Goal: Check status: Check status

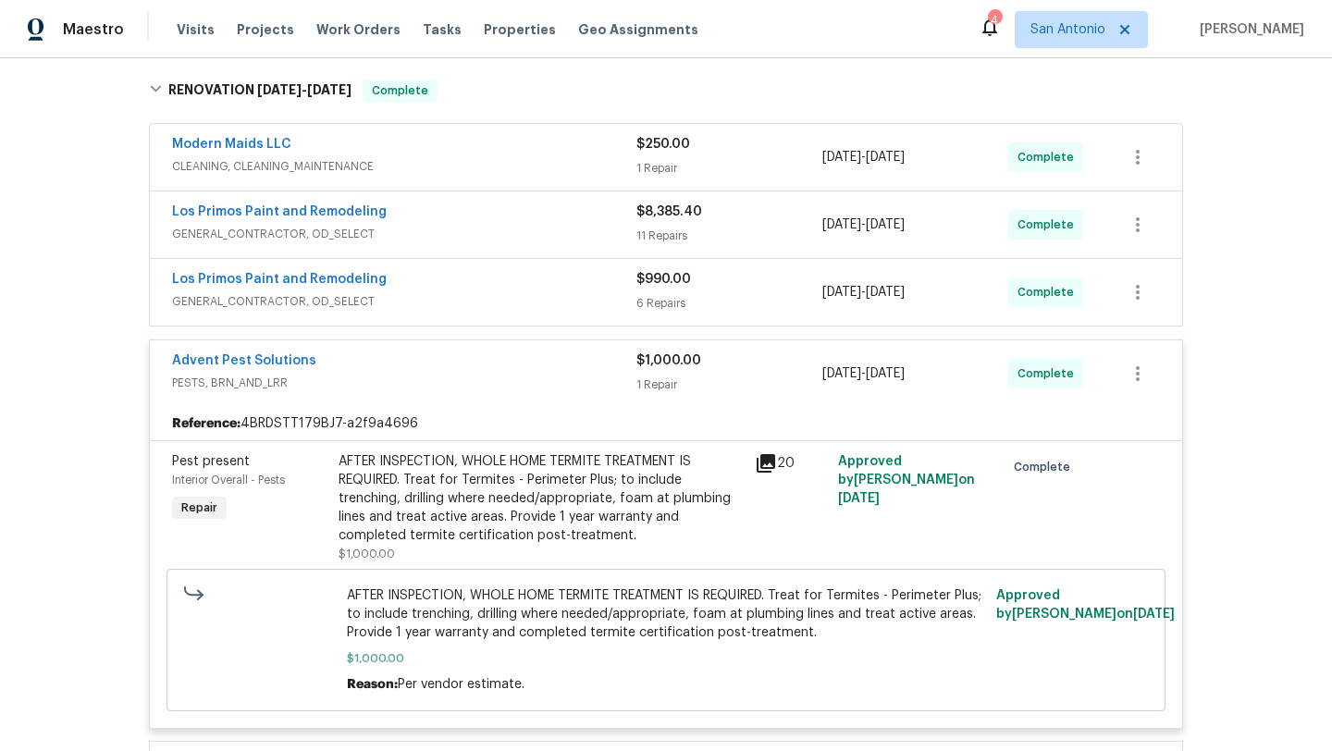
scroll to position [285, 0]
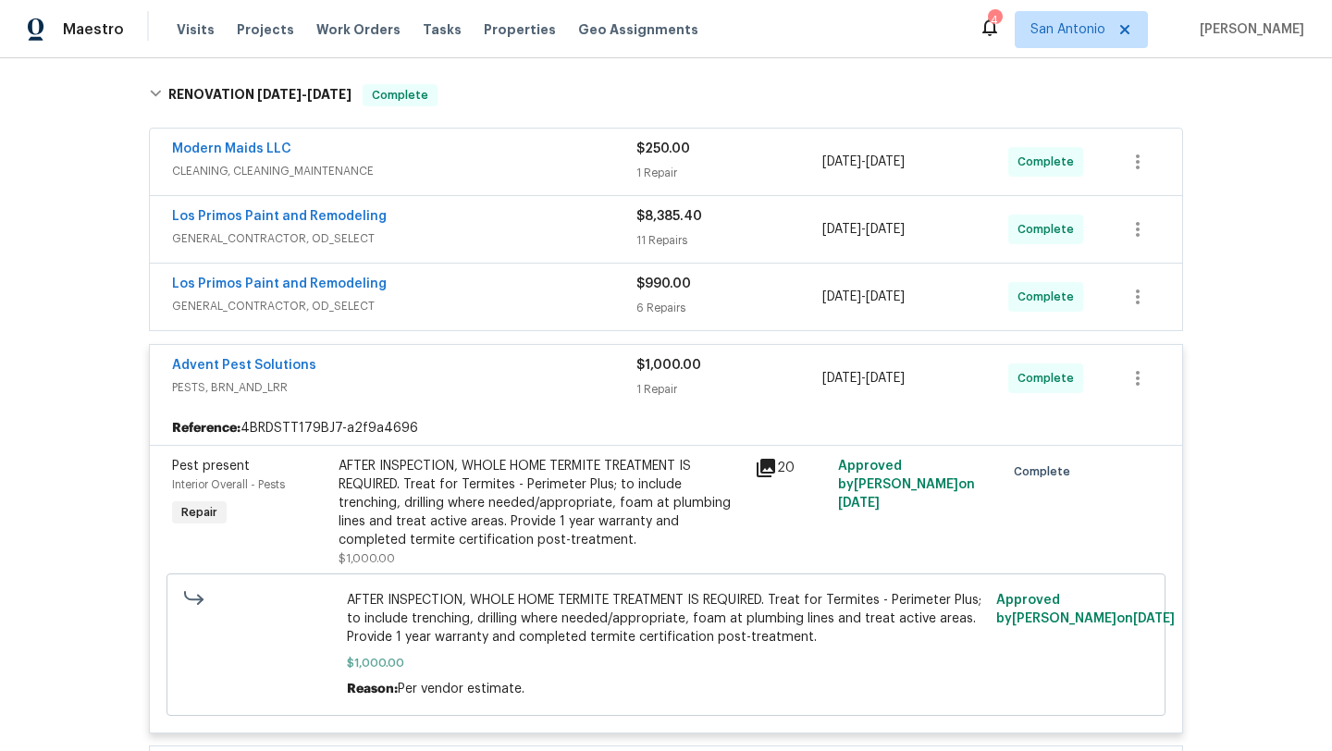
click at [465, 301] on span "GENERAL_CONTRACTOR, OD_SELECT" at bounding box center [404, 306] width 464 height 19
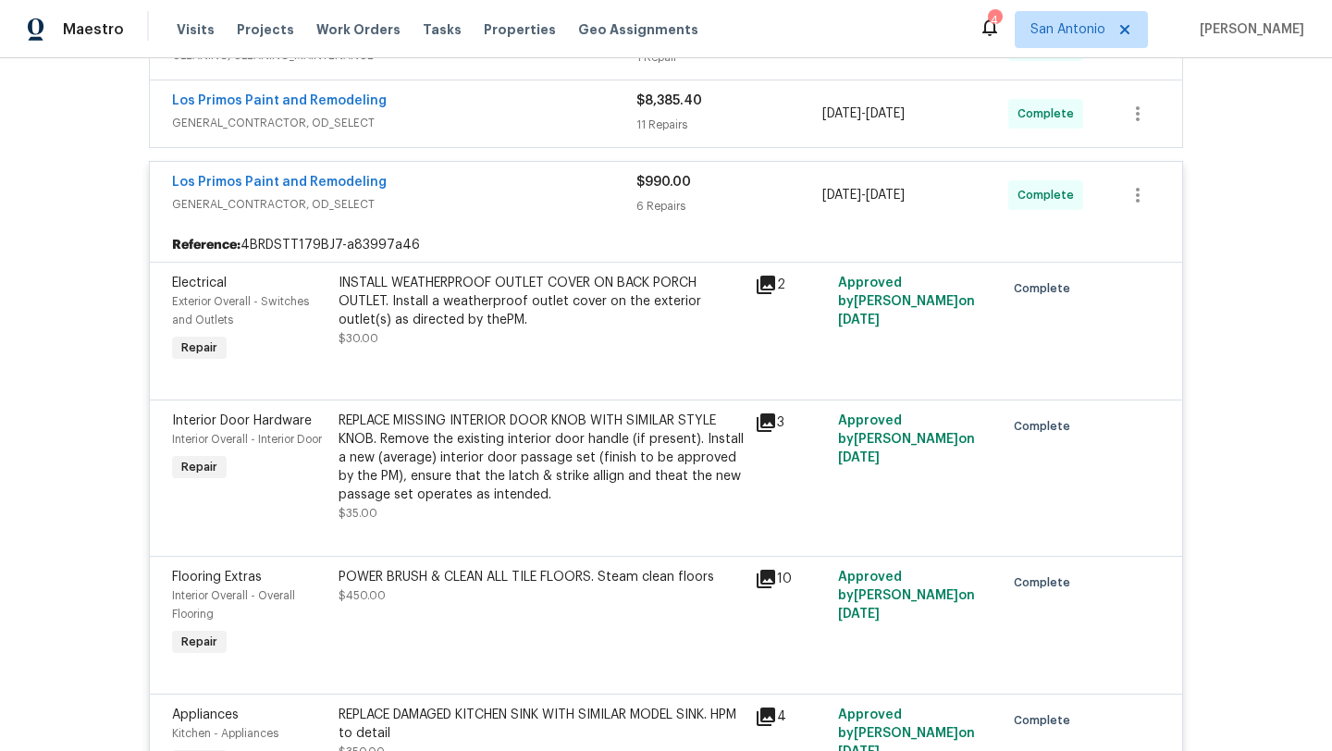
scroll to position [409, 0]
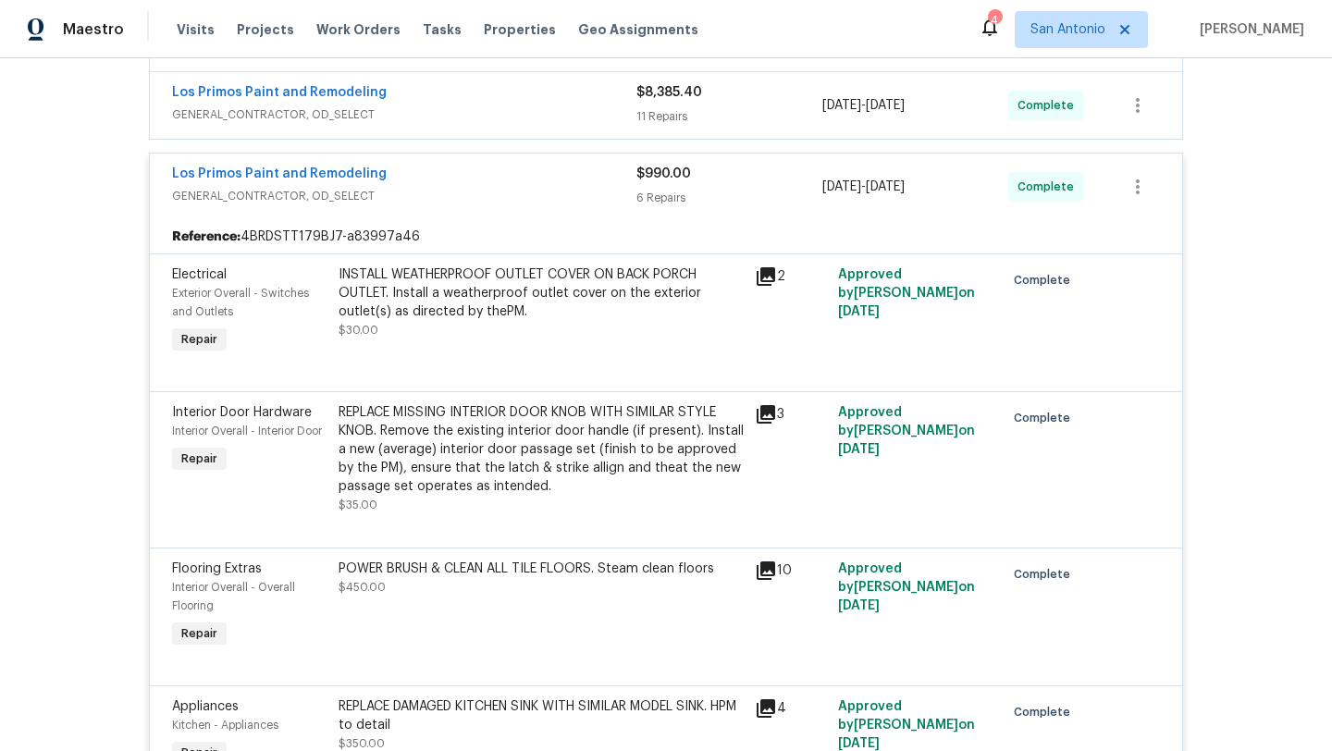
click at [764, 274] on icon at bounding box center [766, 276] width 19 height 19
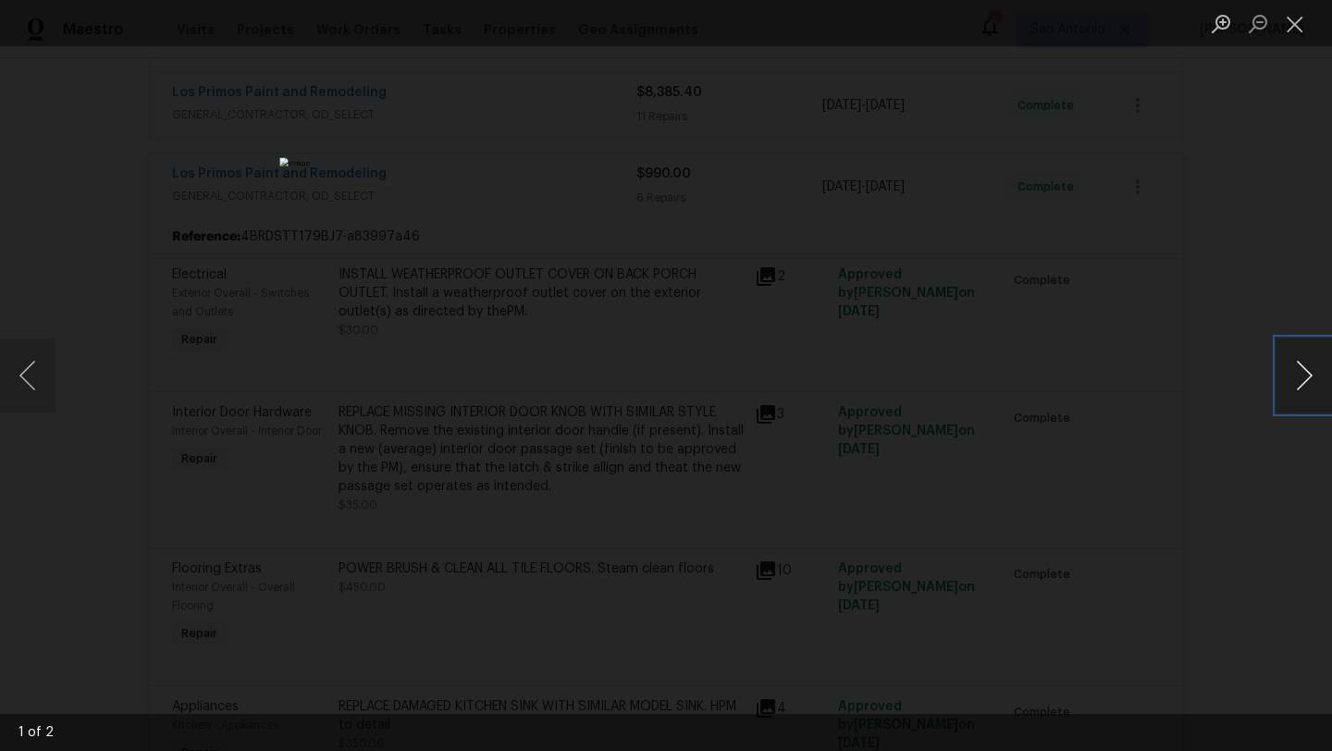
click at [1294, 377] on button "Next image" at bounding box center [1305, 376] width 56 height 74
click at [1288, 21] on button "Close lightbox" at bounding box center [1295, 23] width 37 height 32
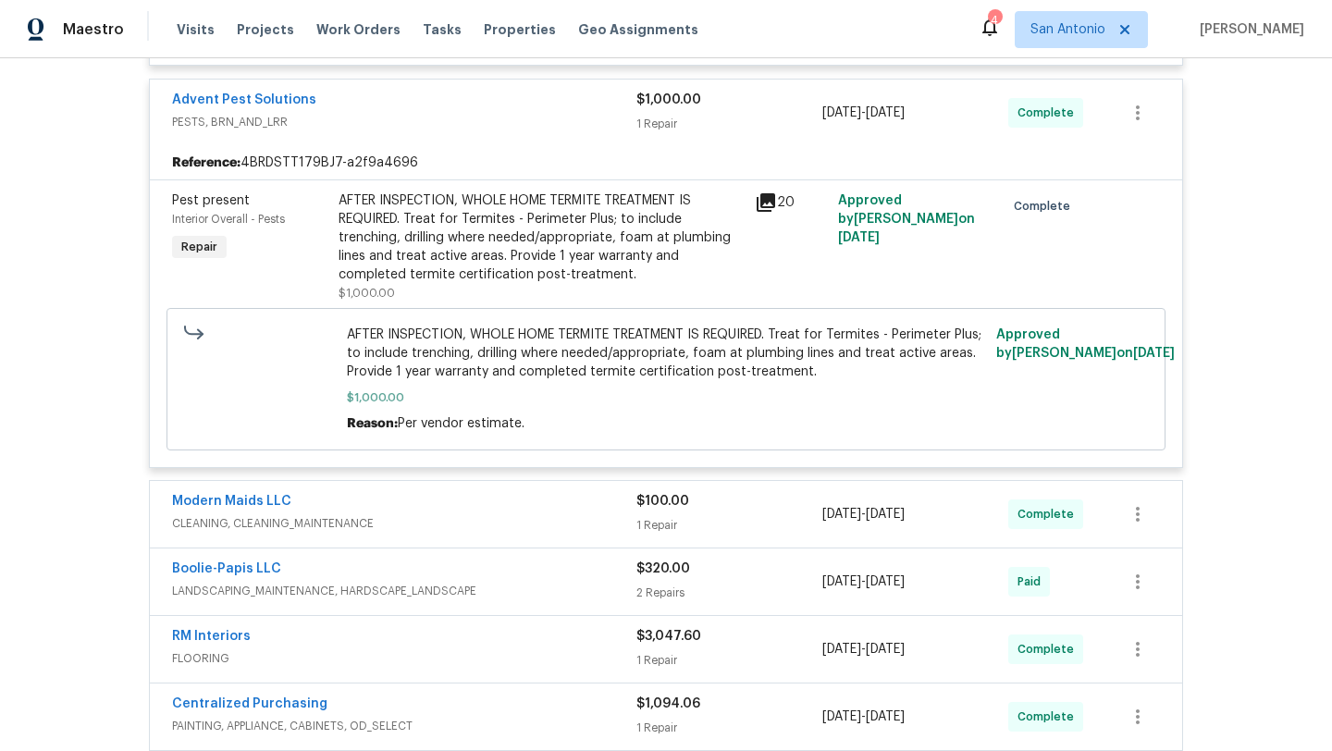
scroll to position [1398, 0]
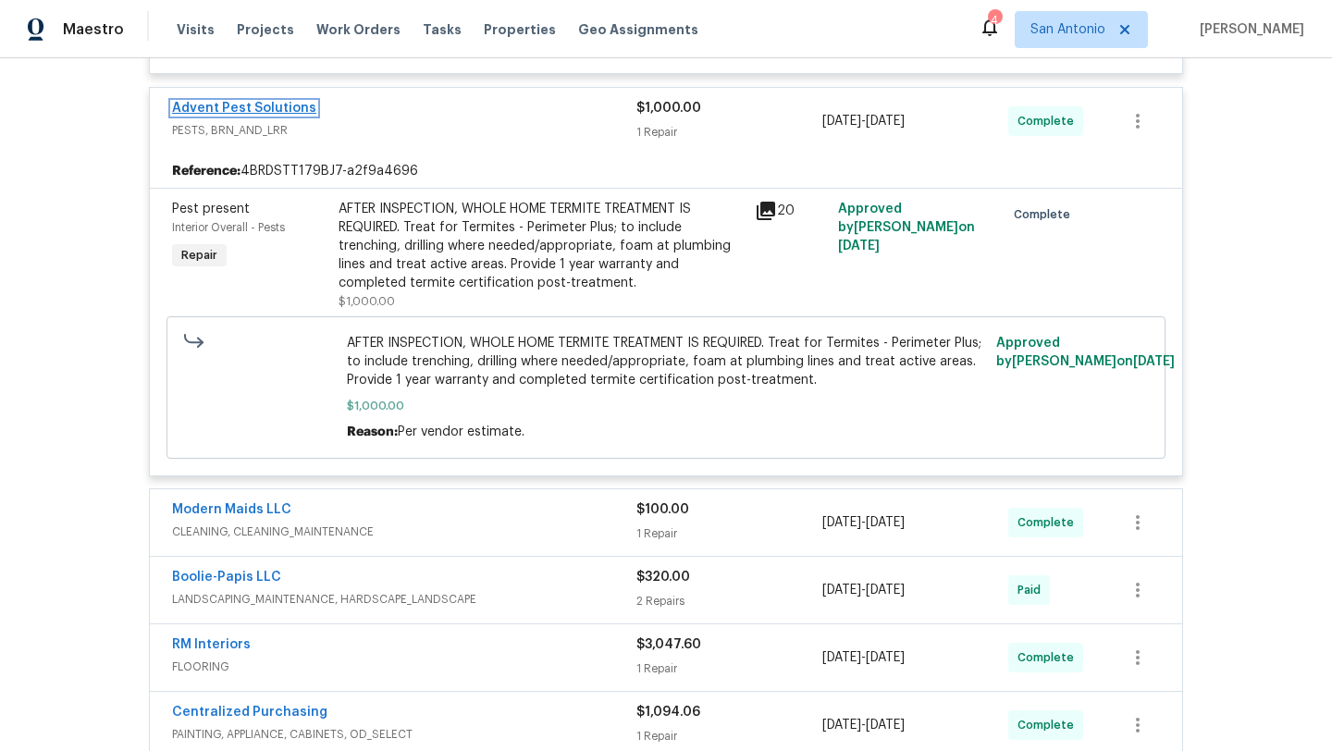
click at [291, 112] on link "Advent Pest Solutions" at bounding box center [244, 108] width 144 height 13
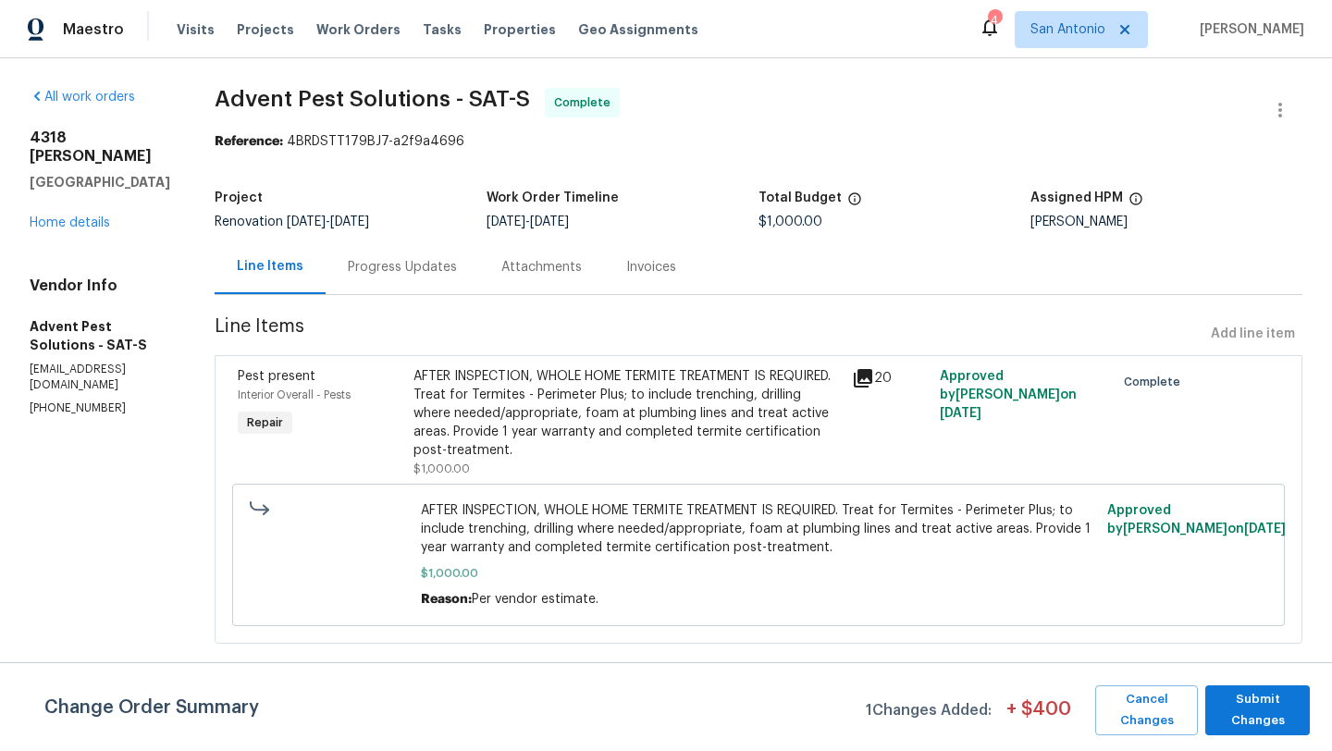
click at [414, 273] on div "Progress Updates" at bounding box center [402, 267] width 109 height 19
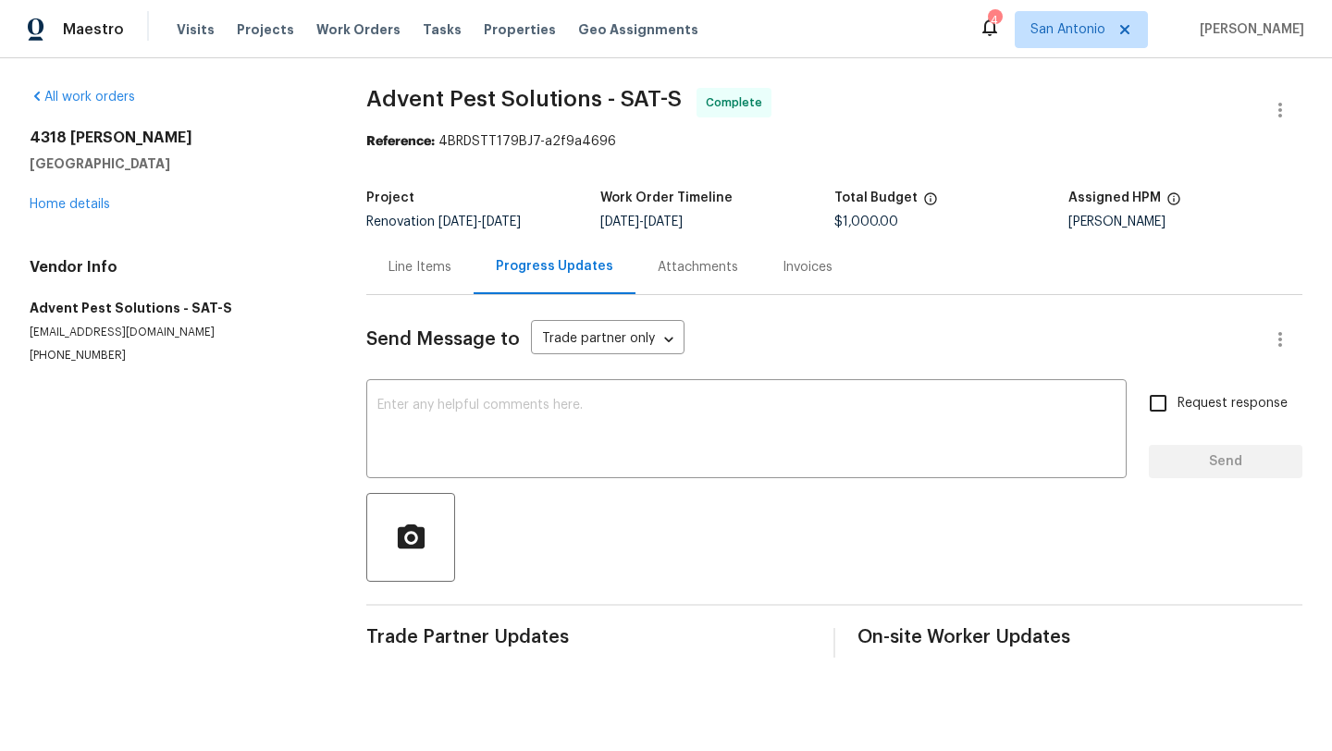
click at [403, 258] on div "Line Items" at bounding box center [420, 267] width 63 height 19
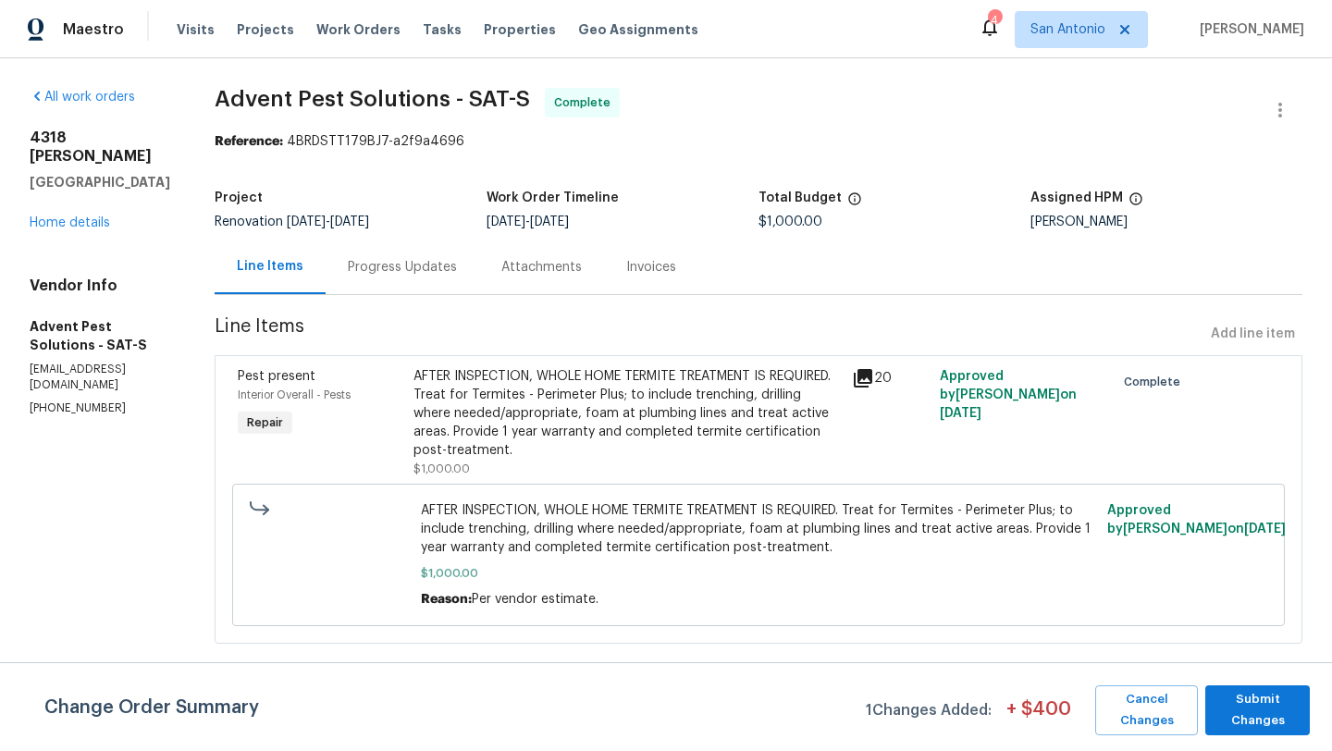
click at [1256, 746] on div "Change Order Summary 1 Changes Added: + $ 400 Cancel Changes Submit Changes" at bounding box center [666, 706] width 1332 height 89
click at [1272, 720] on span "Submit Changes" at bounding box center [1258, 710] width 86 height 43
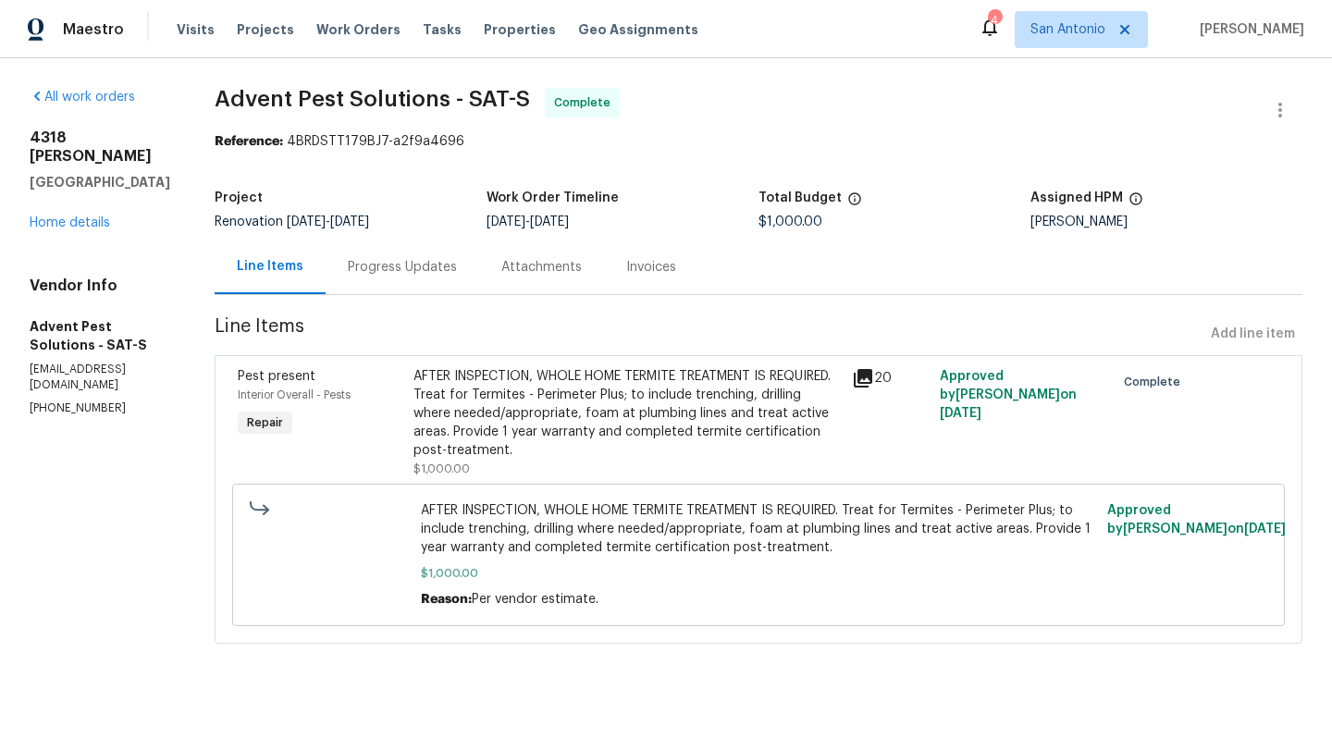
click at [442, 275] on div "Progress Updates" at bounding box center [402, 267] width 109 height 19
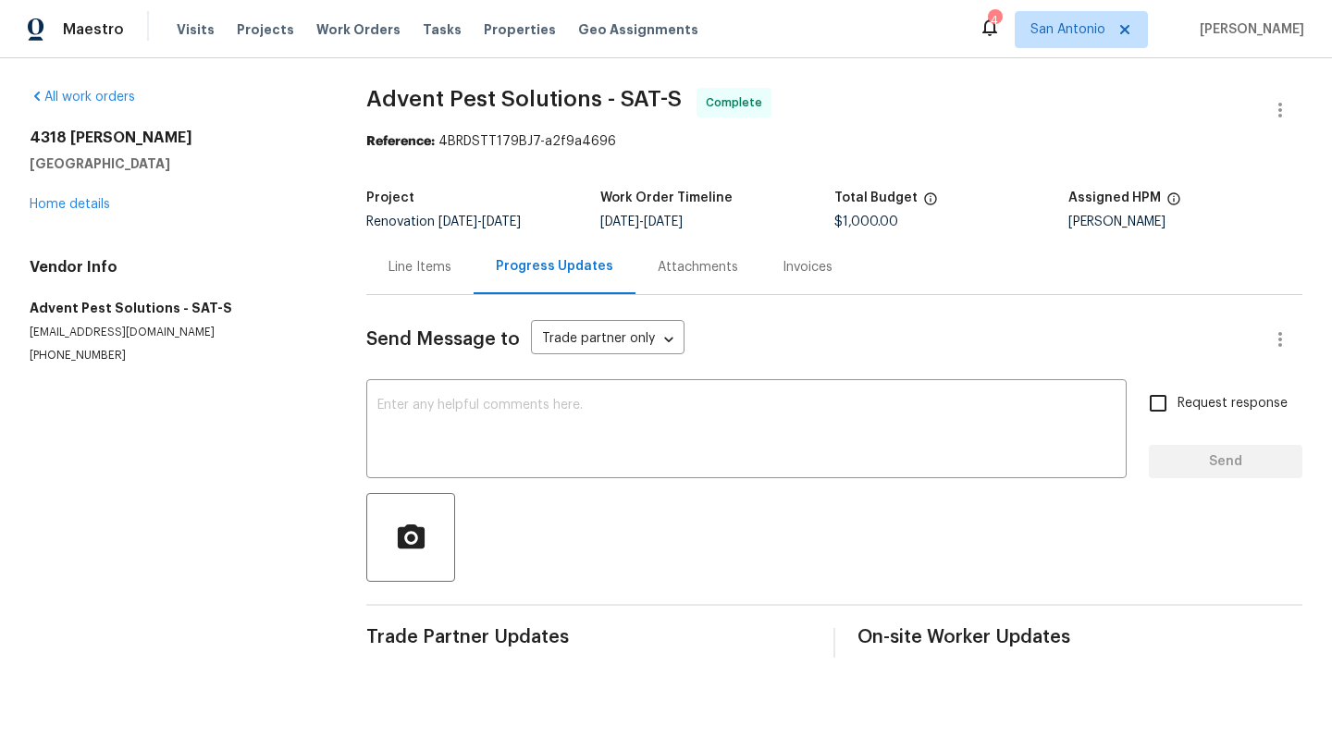
click at [402, 266] on div "Line Items" at bounding box center [420, 267] width 63 height 19
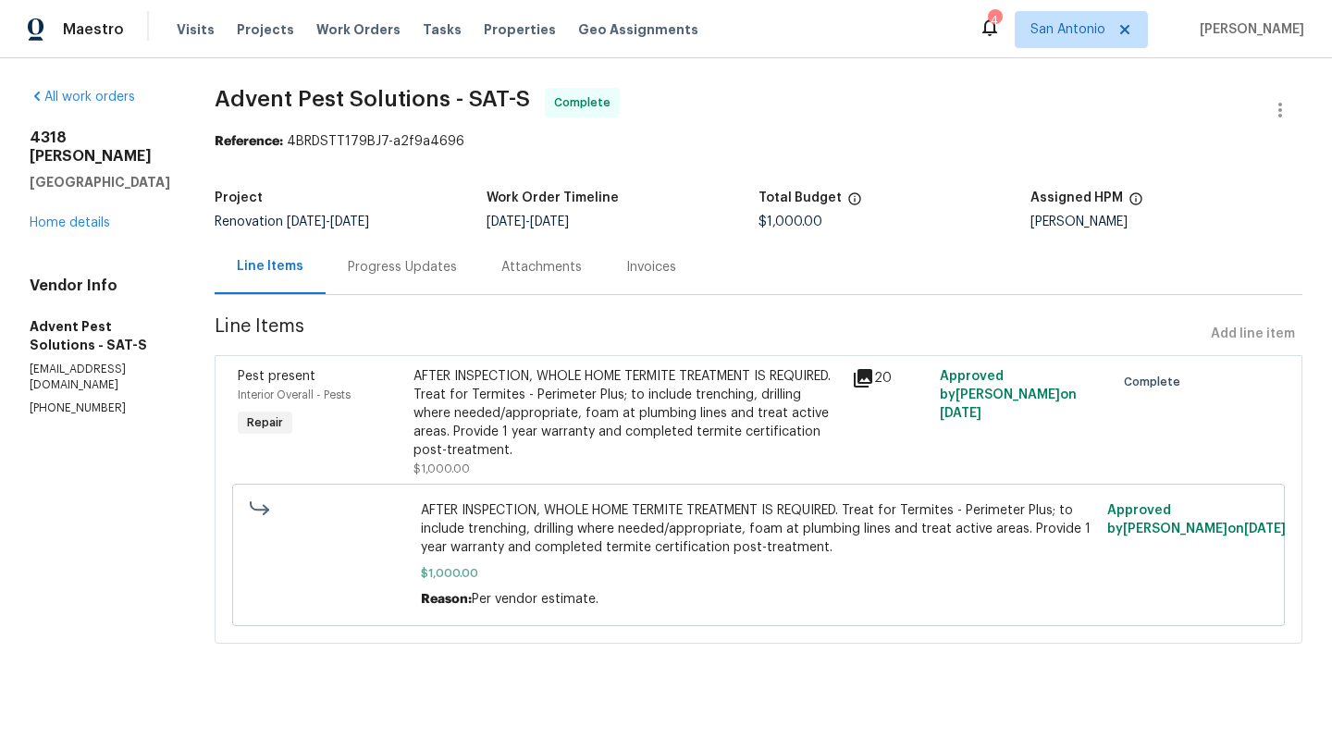
click at [874, 379] on icon at bounding box center [863, 378] width 22 height 22
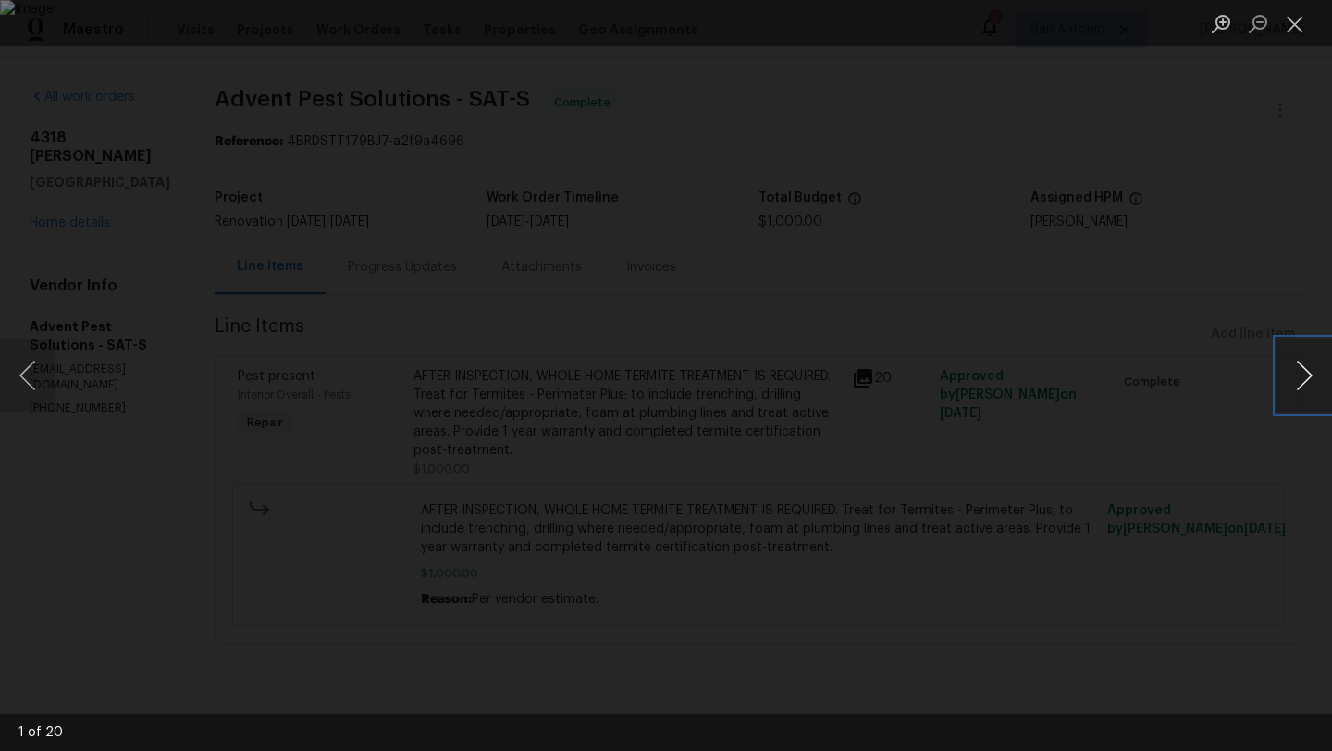
click at [1302, 382] on button "Next image" at bounding box center [1305, 376] width 56 height 74
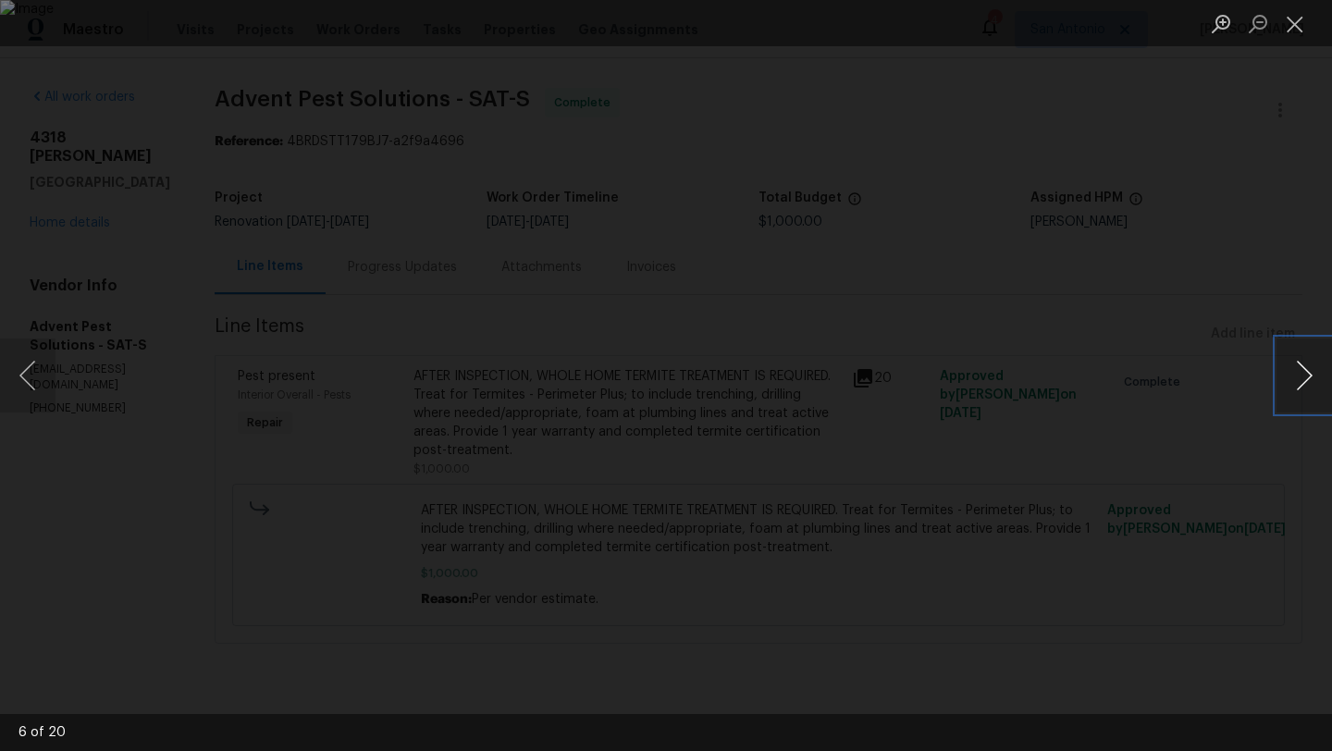
click at [1302, 382] on button "Next image" at bounding box center [1305, 376] width 56 height 74
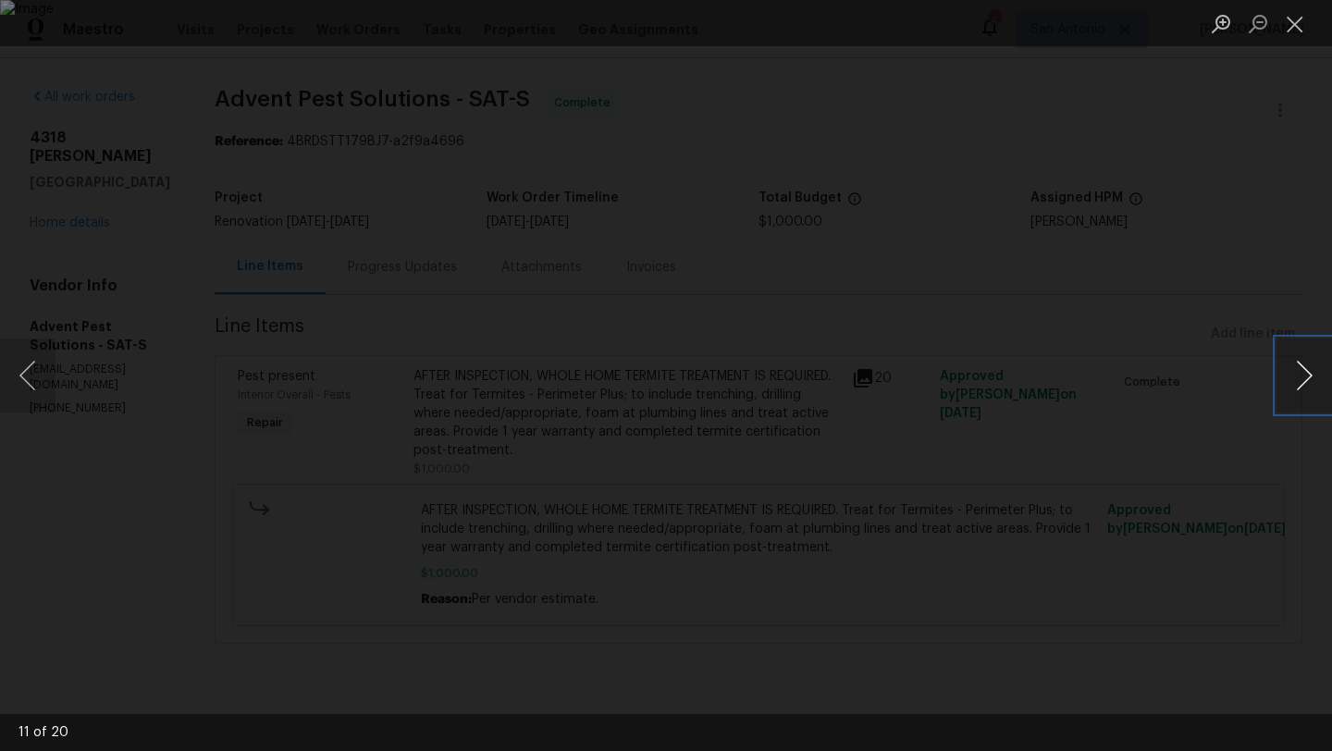
click at [1302, 382] on button "Next image" at bounding box center [1305, 376] width 56 height 74
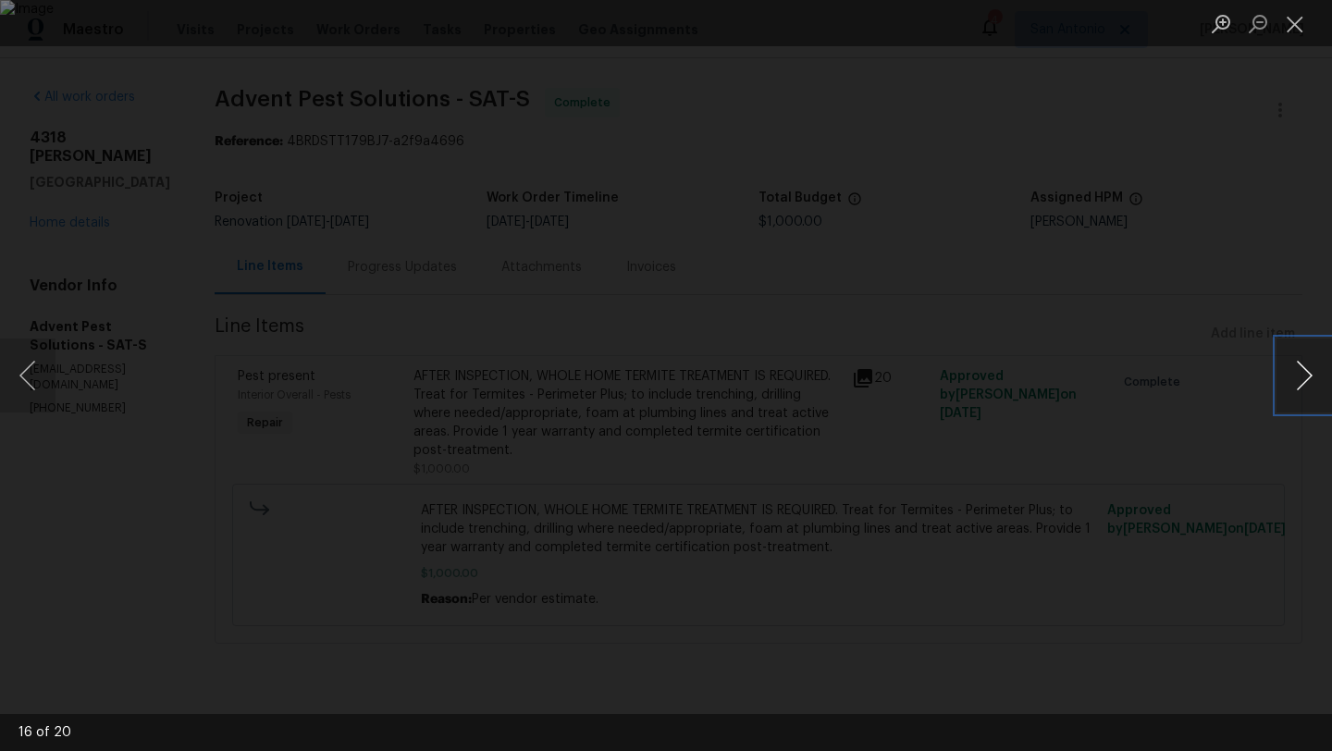
click at [1302, 382] on button "Next image" at bounding box center [1305, 376] width 56 height 74
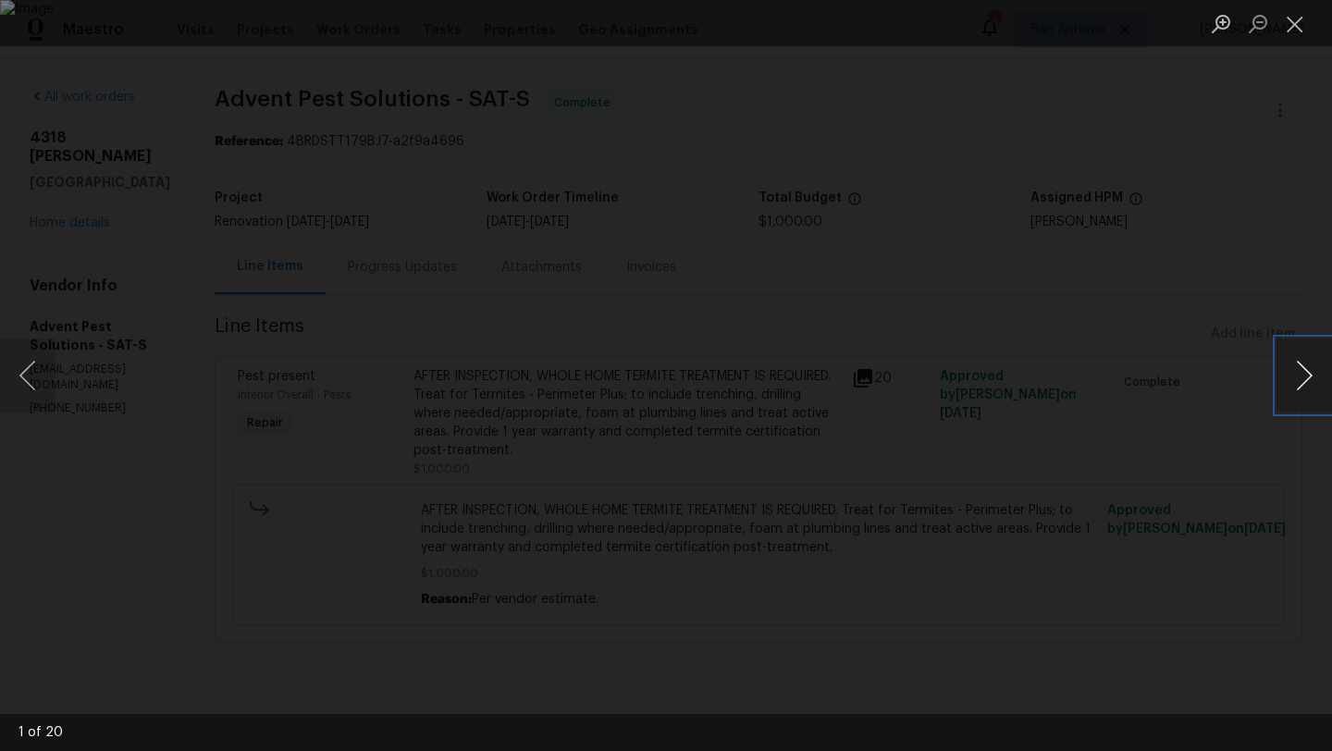
click at [1302, 382] on button "Next image" at bounding box center [1305, 376] width 56 height 74
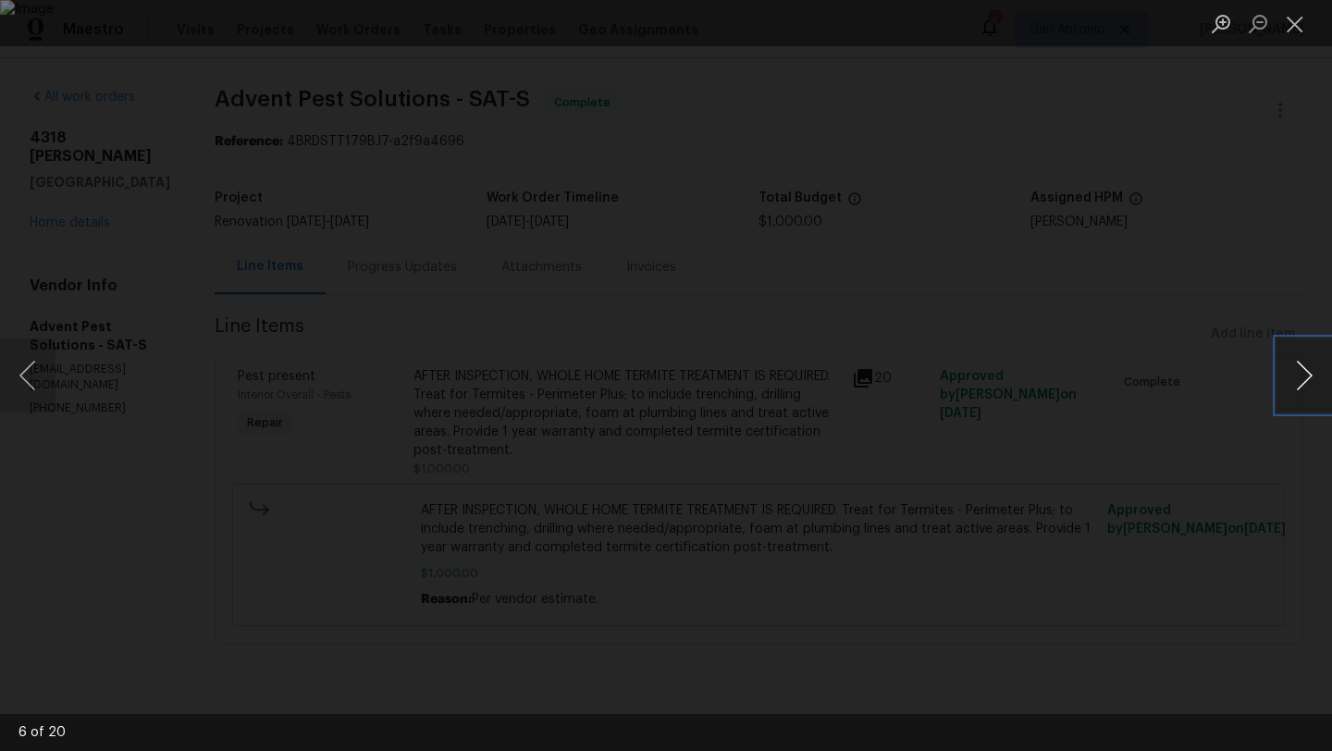
click at [1302, 382] on button "Next image" at bounding box center [1305, 376] width 56 height 74
click at [1298, 15] on button "Close lightbox" at bounding box center [1295, 23] width 37 height 32
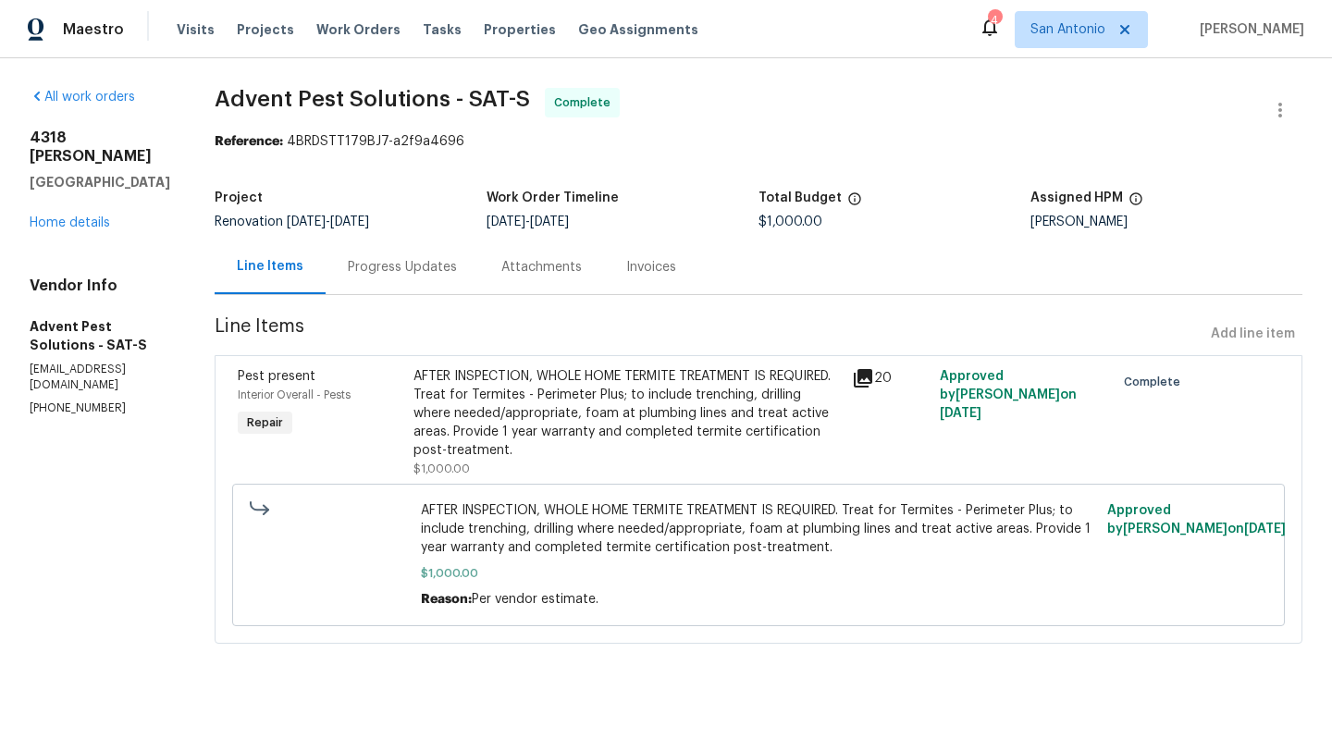
click at [435, 263] on div "Progress Updates" at bounding box center [402, 267] width 109 height 19
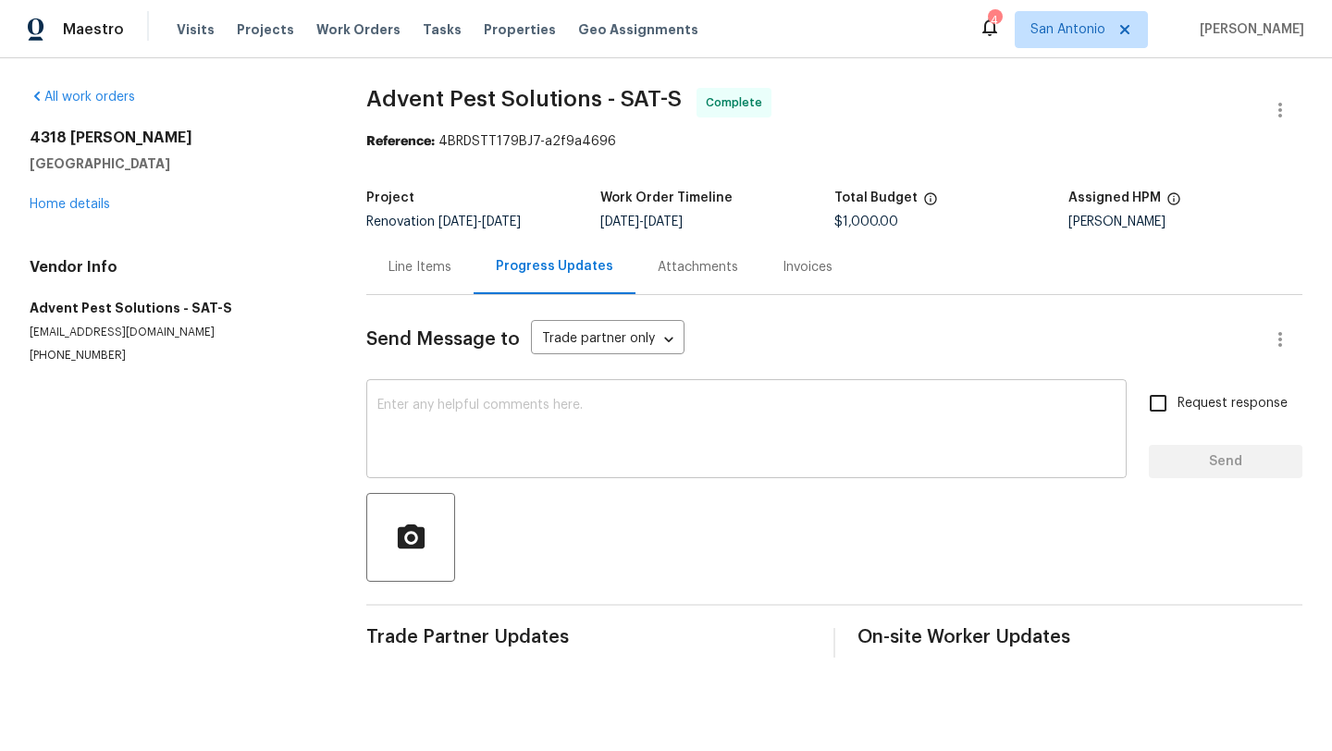
click at [484, 430] on textarea at bounding box center [746, 431] width 738 height 65
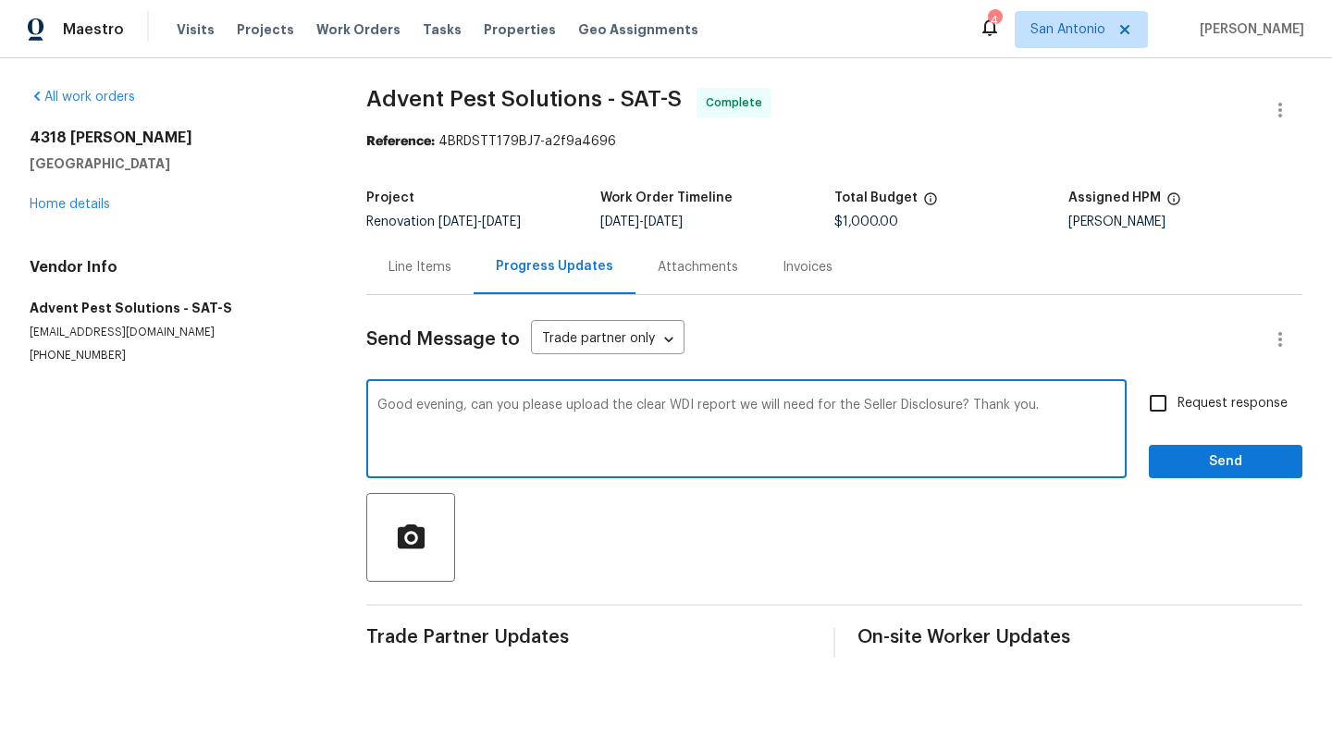
type textarea "Good evening, can you please upload the clear WDI report we will need for the S…"
click at [1231, 402] on span "Request response" at bounding box center [1233, 403] width 110 height 19
click at [1178, 402] on input "Request response" at bounding box center [1158, 403] width 39 height 39
checkbox input "true"
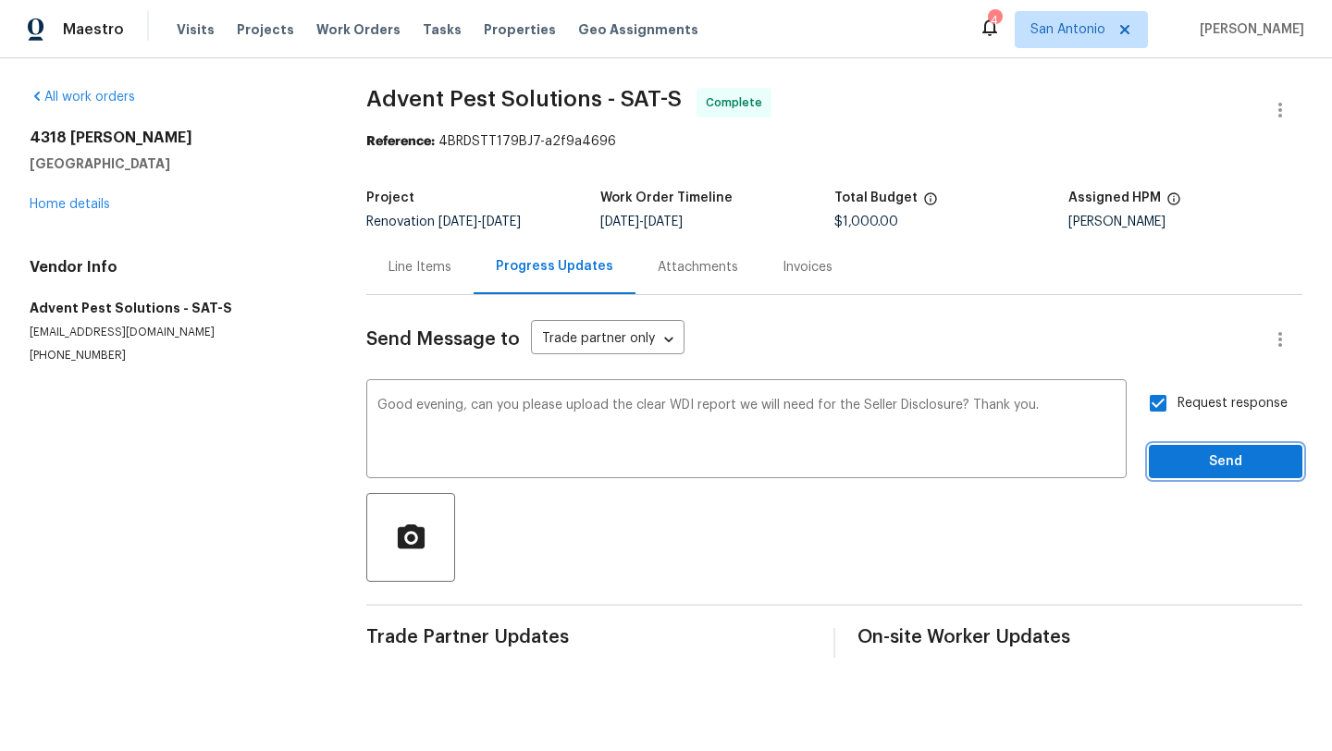
click at [1219, 458] on span "Send" at bounding box center [1226, 462] width 124 height 23
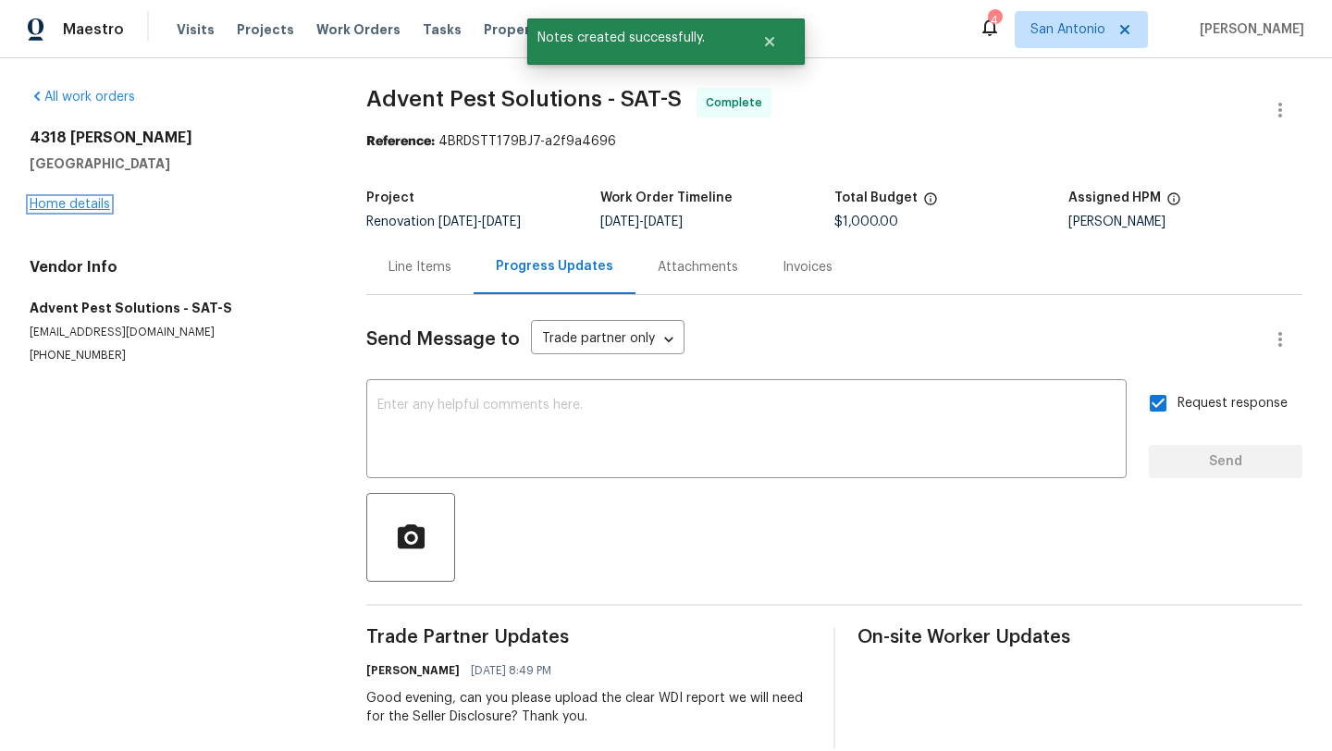
click at [84, 207] on link "Home details" at bounding box center [70, 204] width 80 height 13
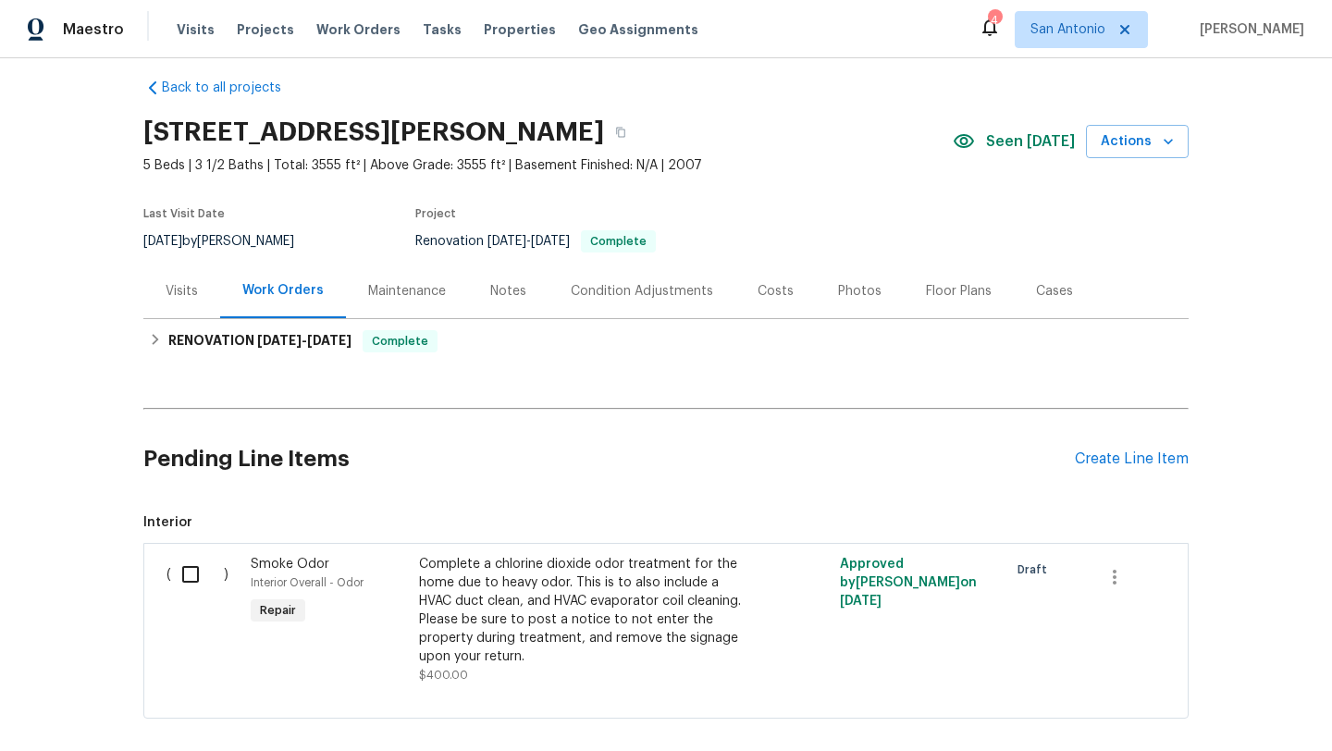
scroll to position [16, 0]
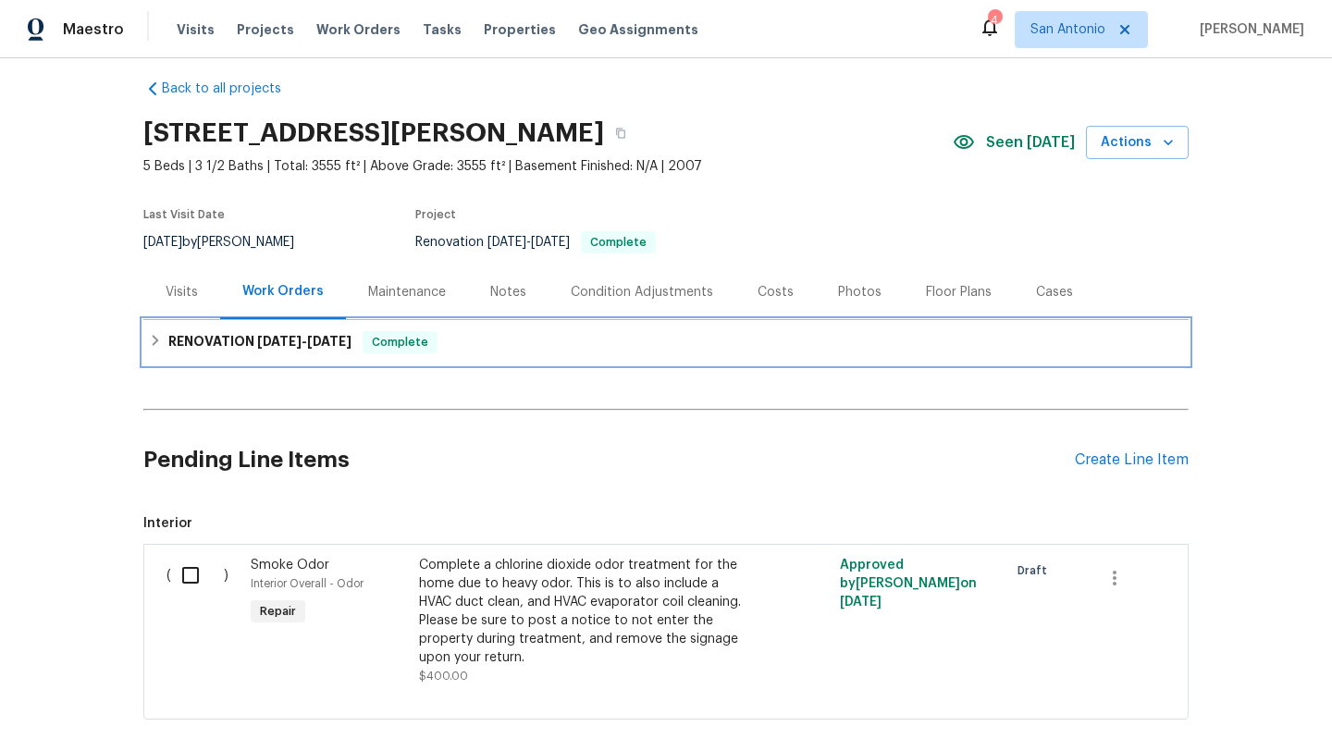
click at [309, 345] on span "[DATE] - [DATE]" at bounding box center [304, 341] width 94 height 13
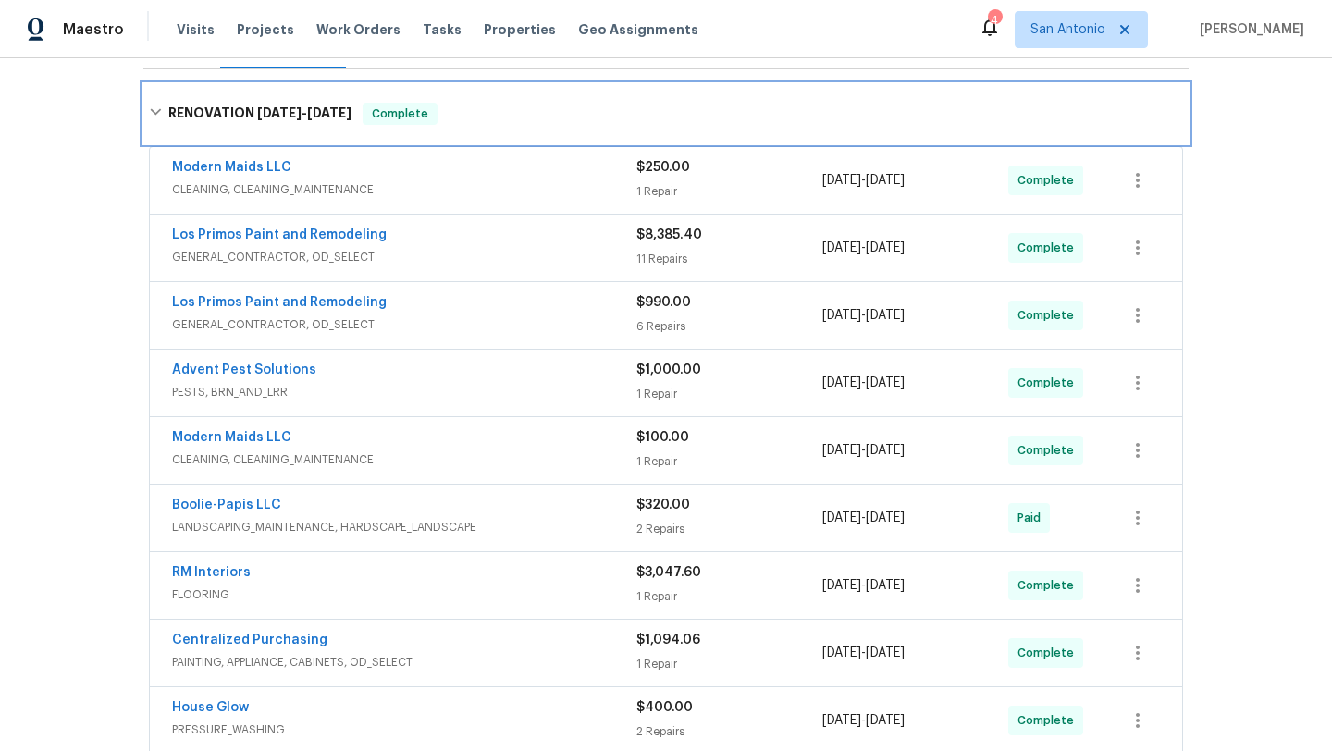
scroll to position [251, 0]
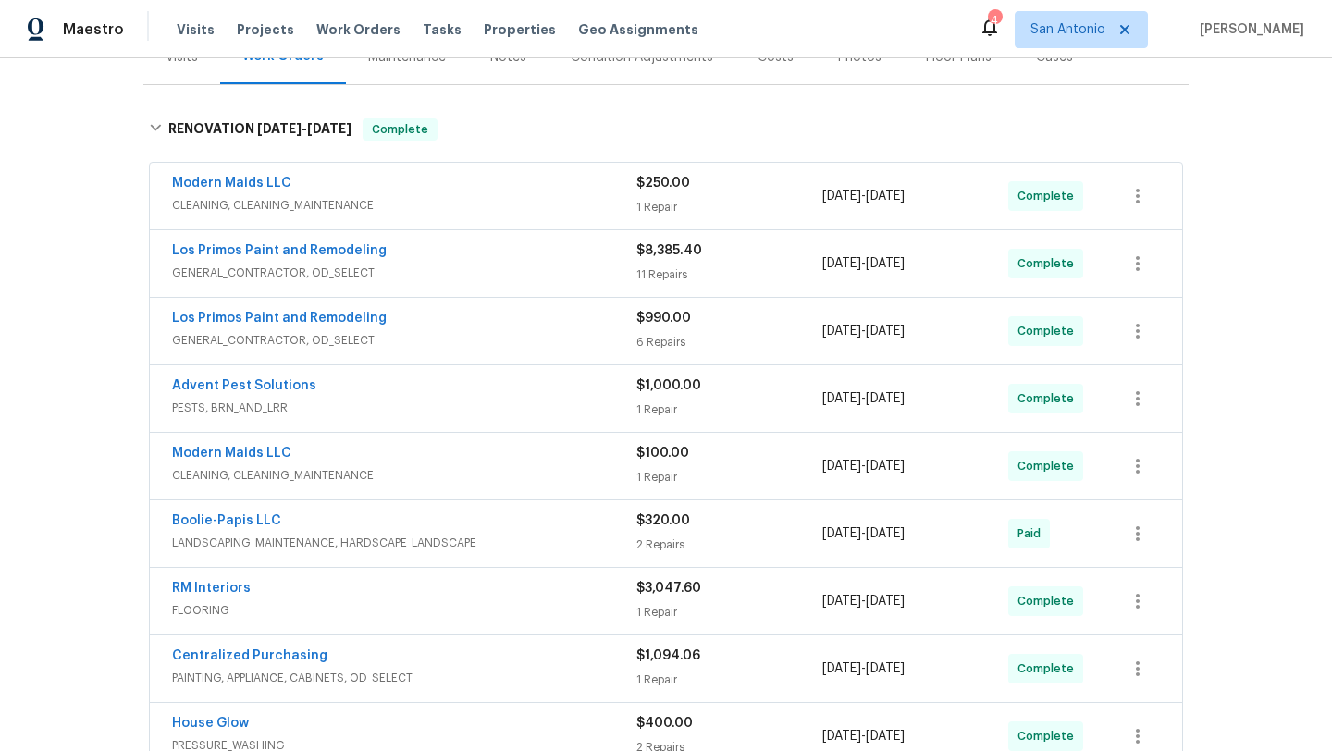
click at [474, 273] on span "GENERAL_CONTRACTOR, OD_SELECT" at bounding box center [404, 273] width 464 height 19
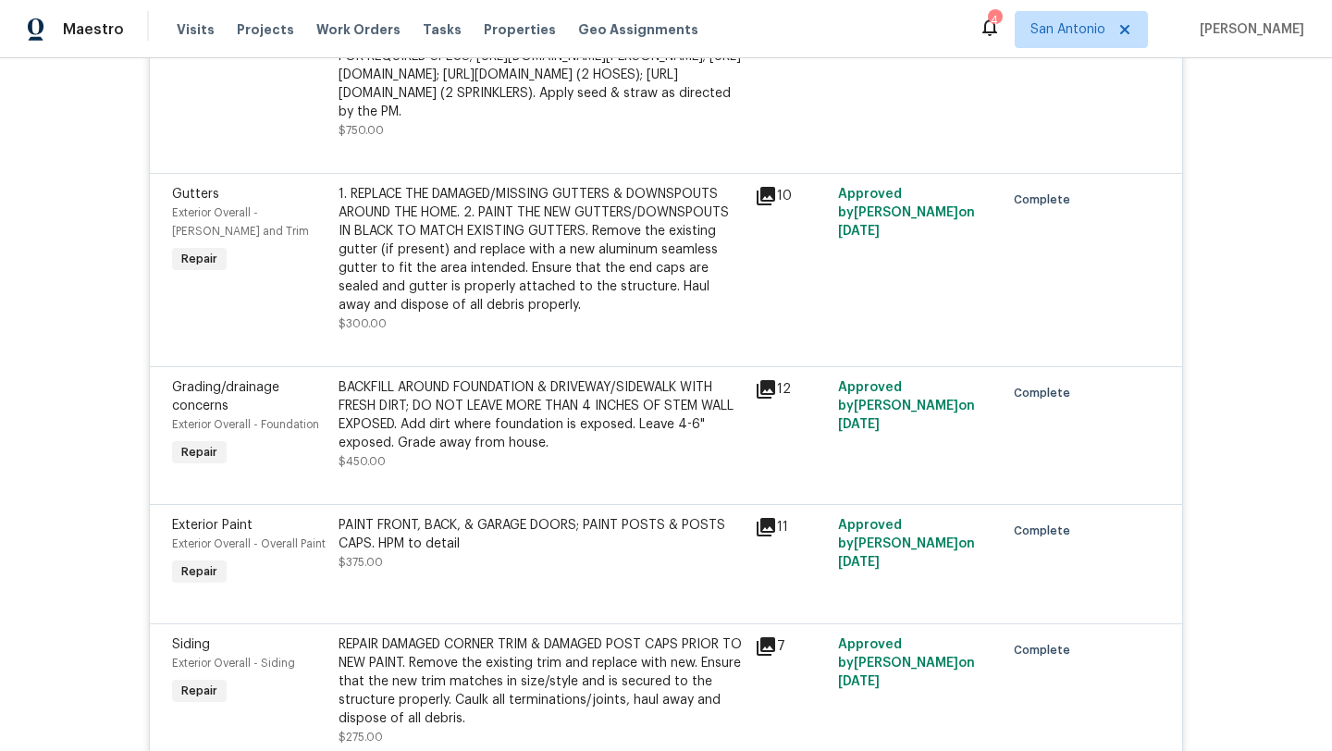
scroll to position [711, 0]
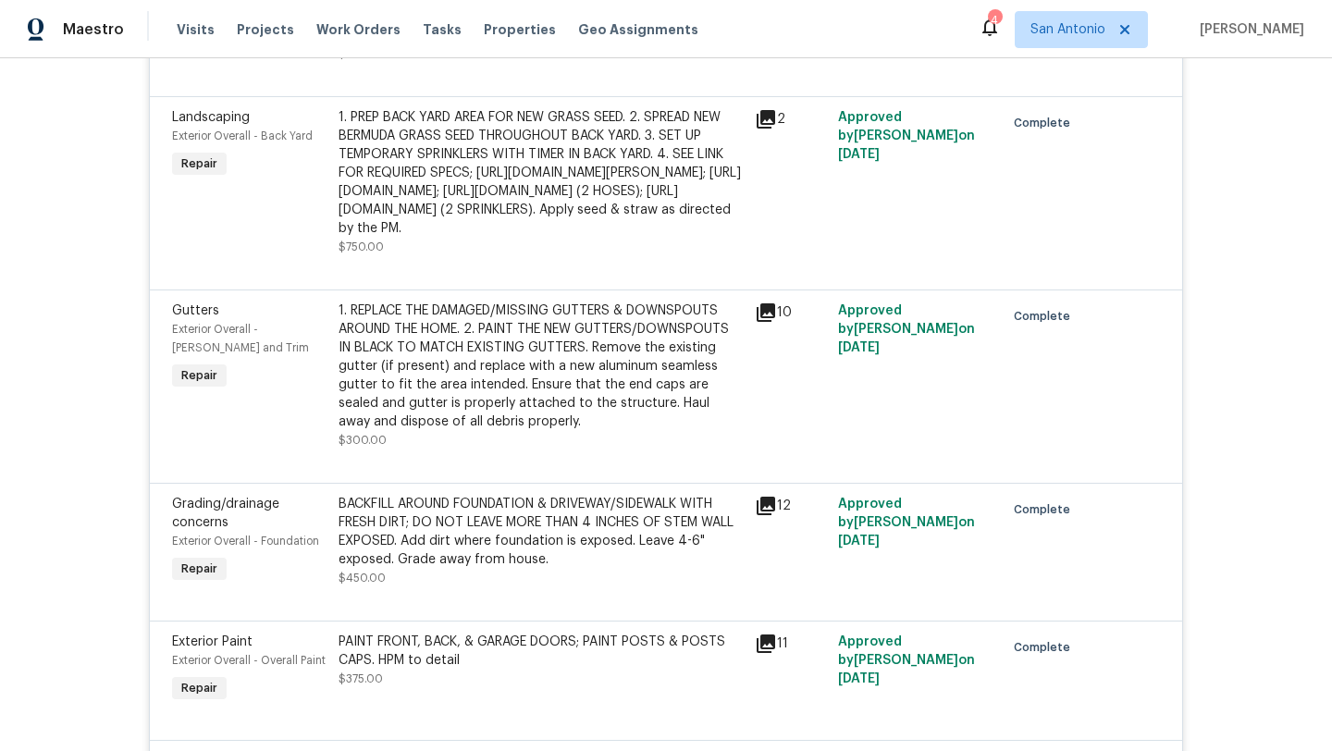
click at [768, 110] on icon at bounding box center [766, 119] width 19 height 19
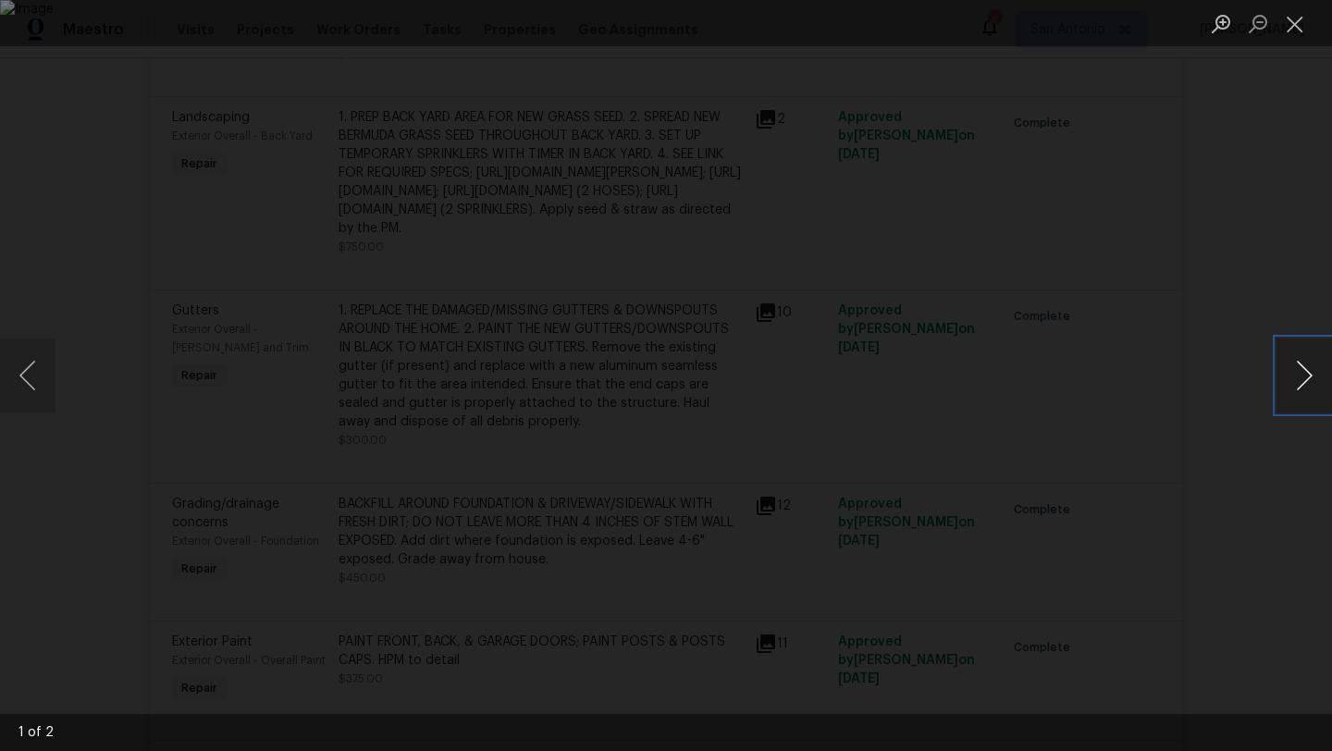
click at [1301, 382] on button "Next image" at bounding box center [1305, 376] width 56 height 74
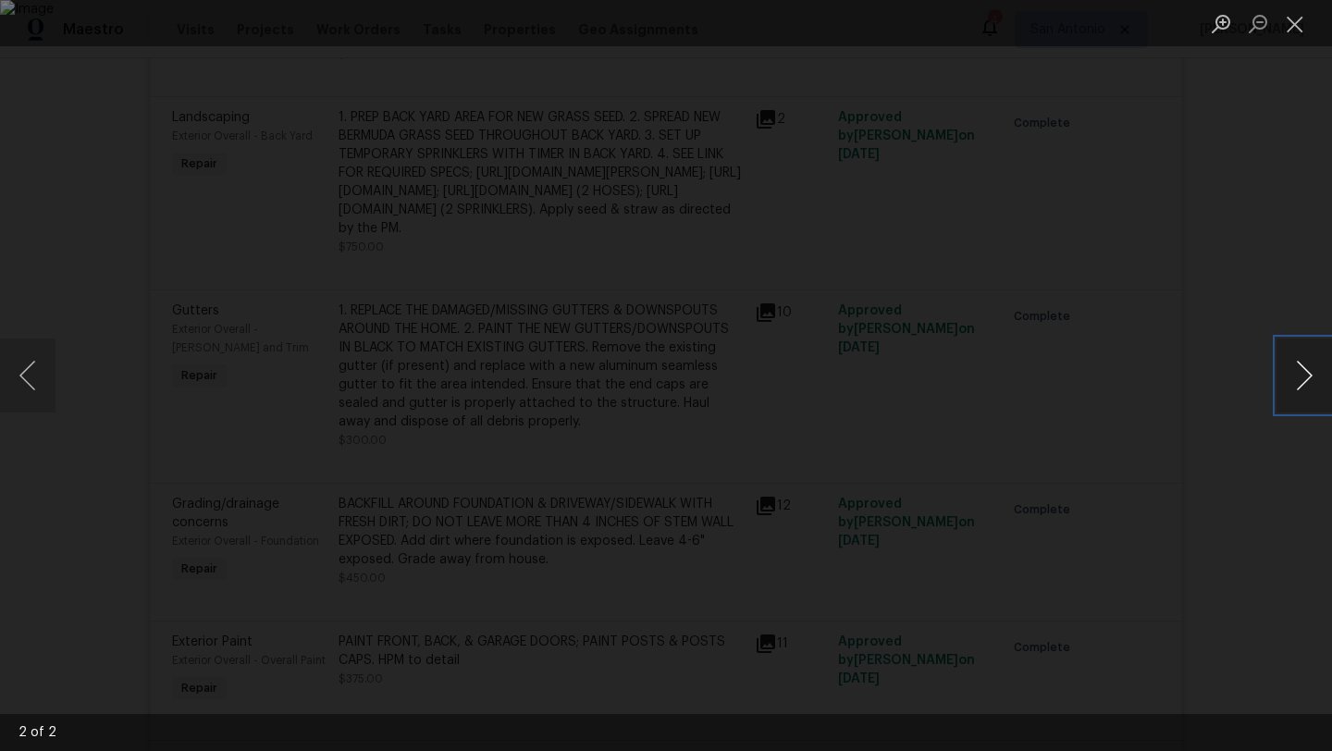
click at [1301, 382] on button "Next image" at bounding box center [1305, 376] width 56 height 74
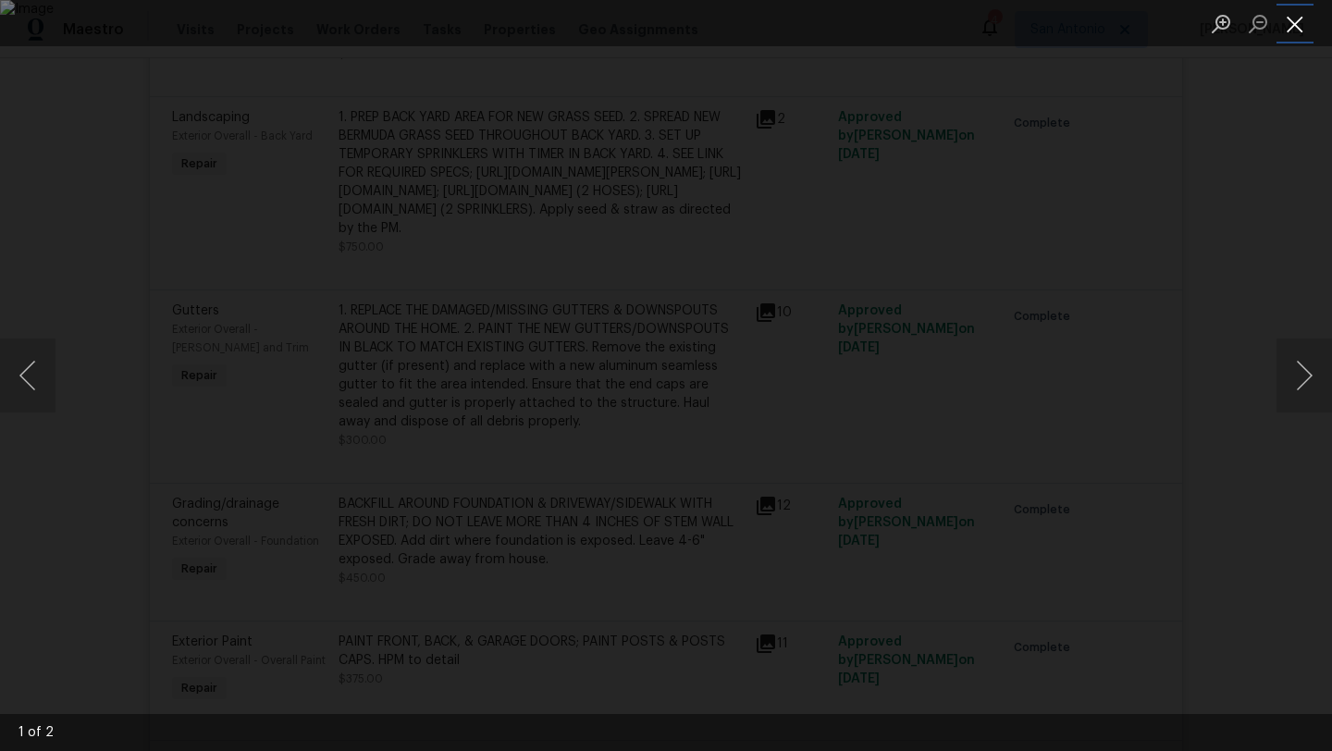
click at [1287, 33] on button "Close lightbox" at bounding box center [1295, 23] width 37 height 32
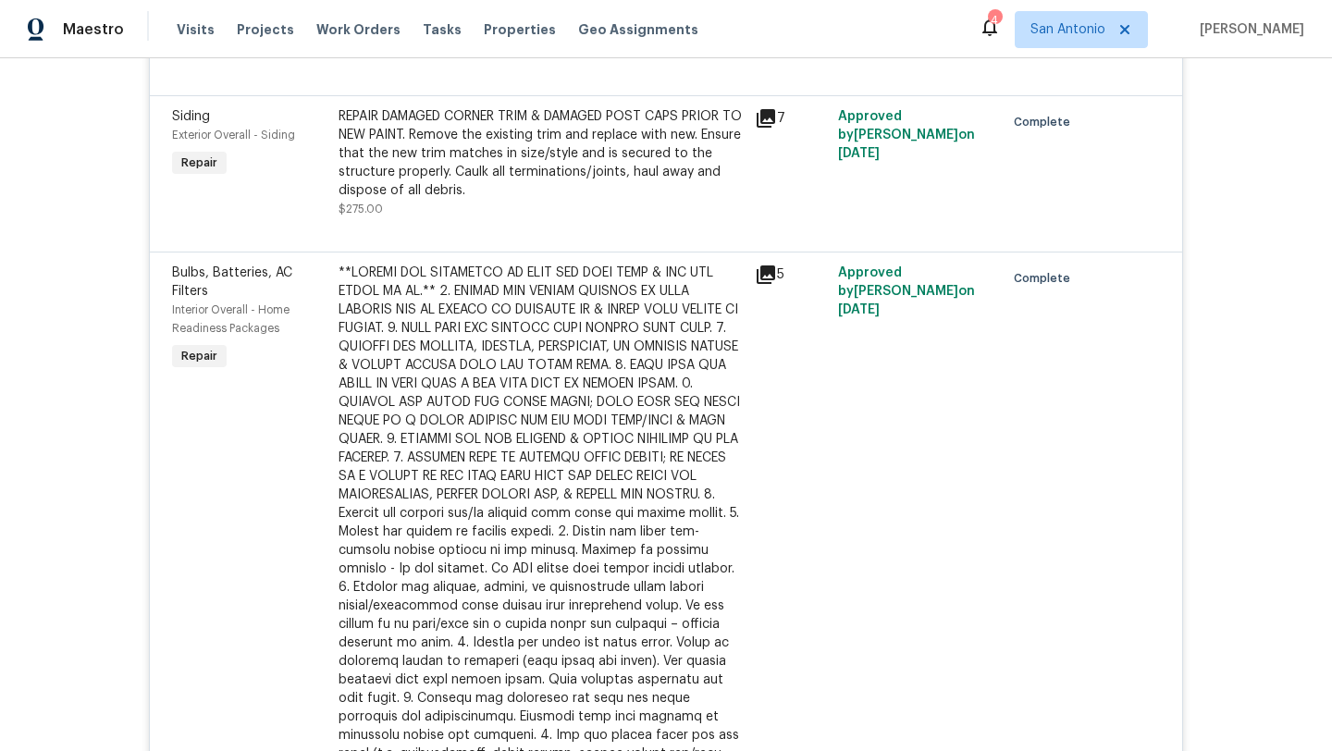
scroll to position [1351, 0]
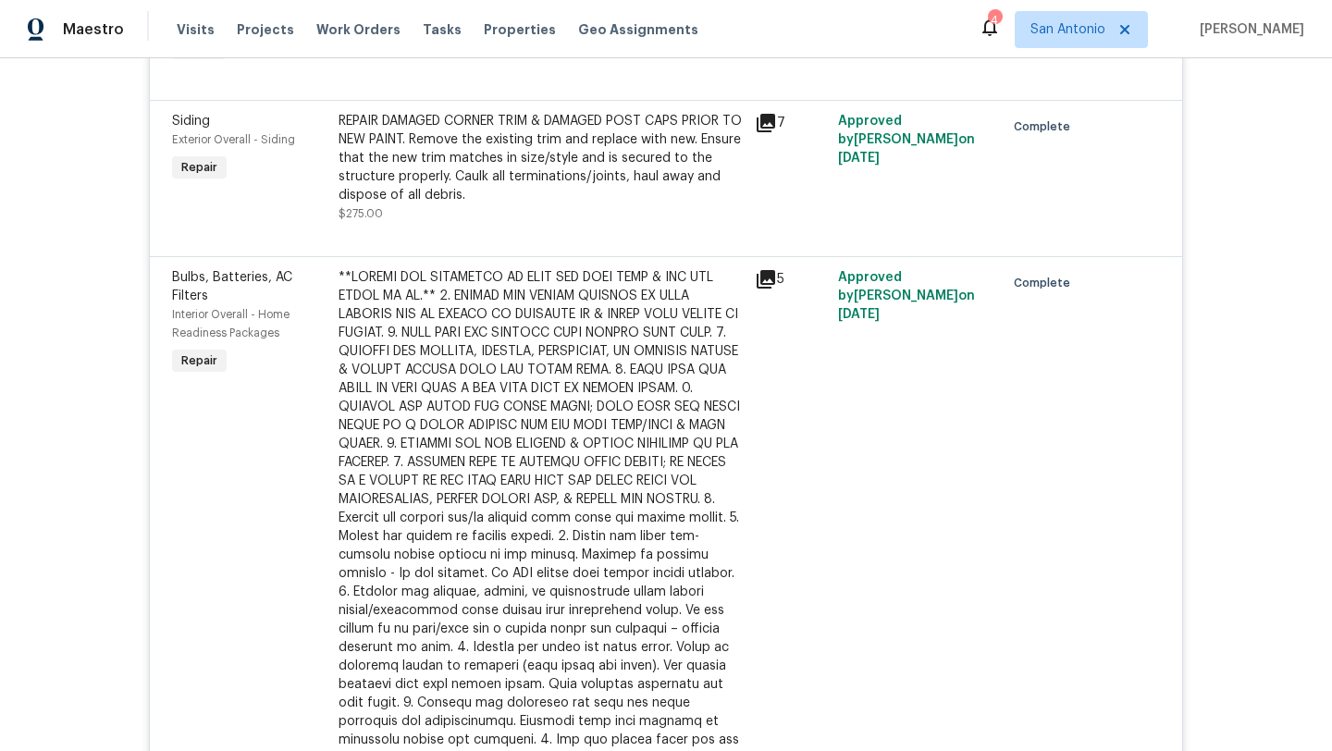
click at [768, 134] on icon at bounding box center [766, 123] width 22 height 22
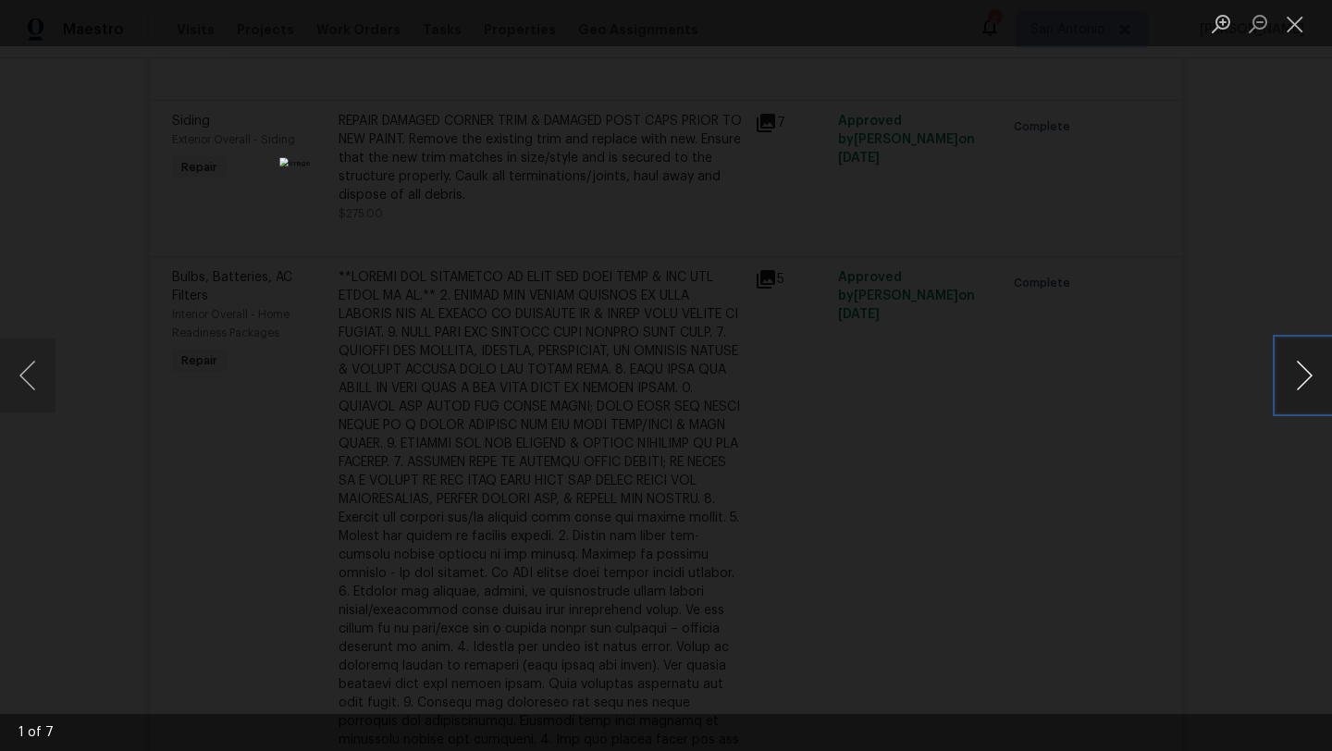
click at [1304, 381] on button "Next image" at bounding box center [1305, 376] width 56 height 74
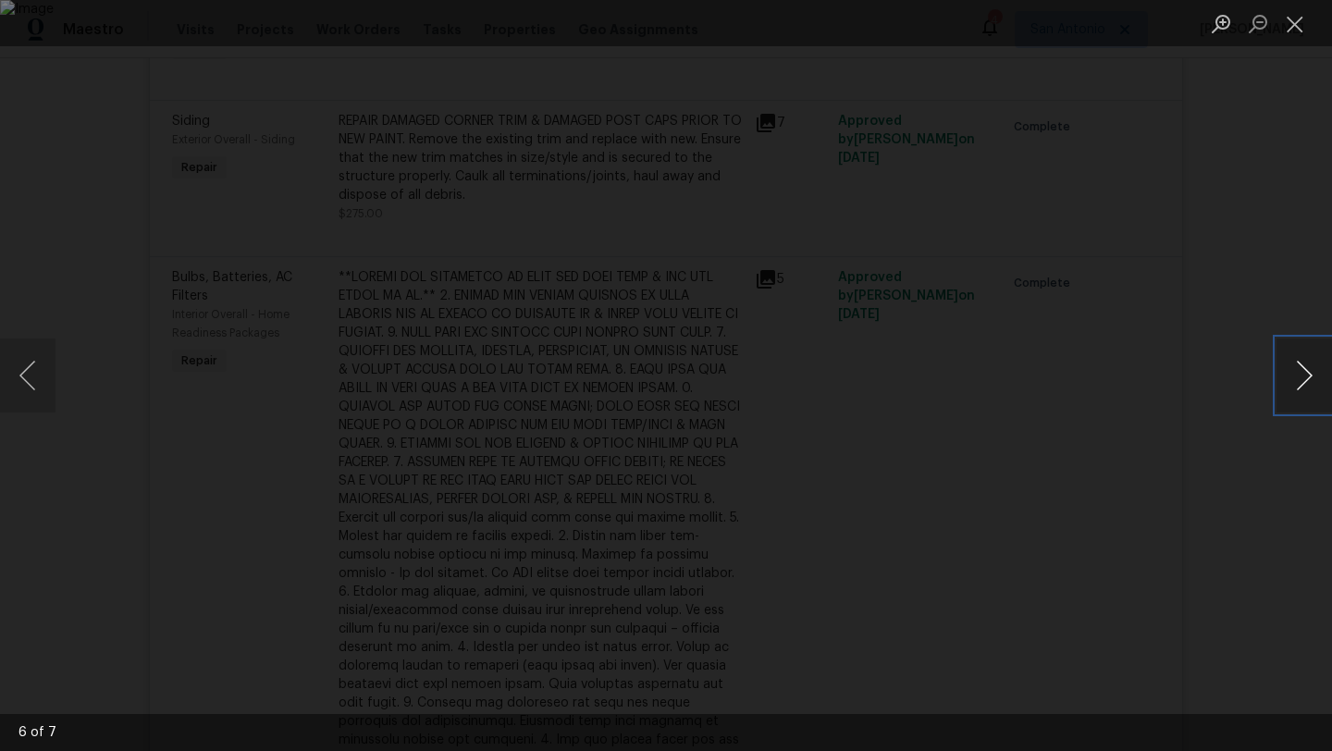
click at [1304, 381] on button "Next image" at bounding box center [1305, 376] width 56 height 74
click at [1292, 33] on button "Close lightbox" at bounding box center [1295, 23] width 37 height 32
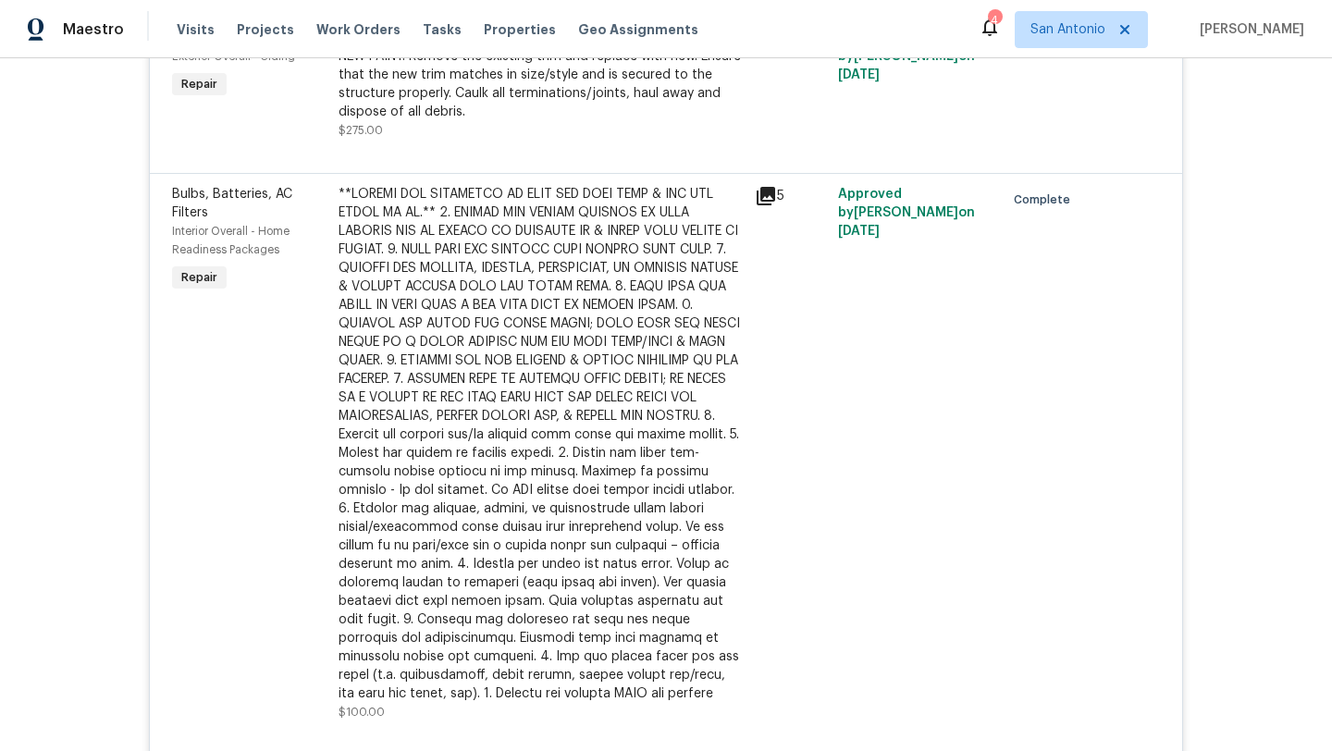
scroll to position [1450, 0]
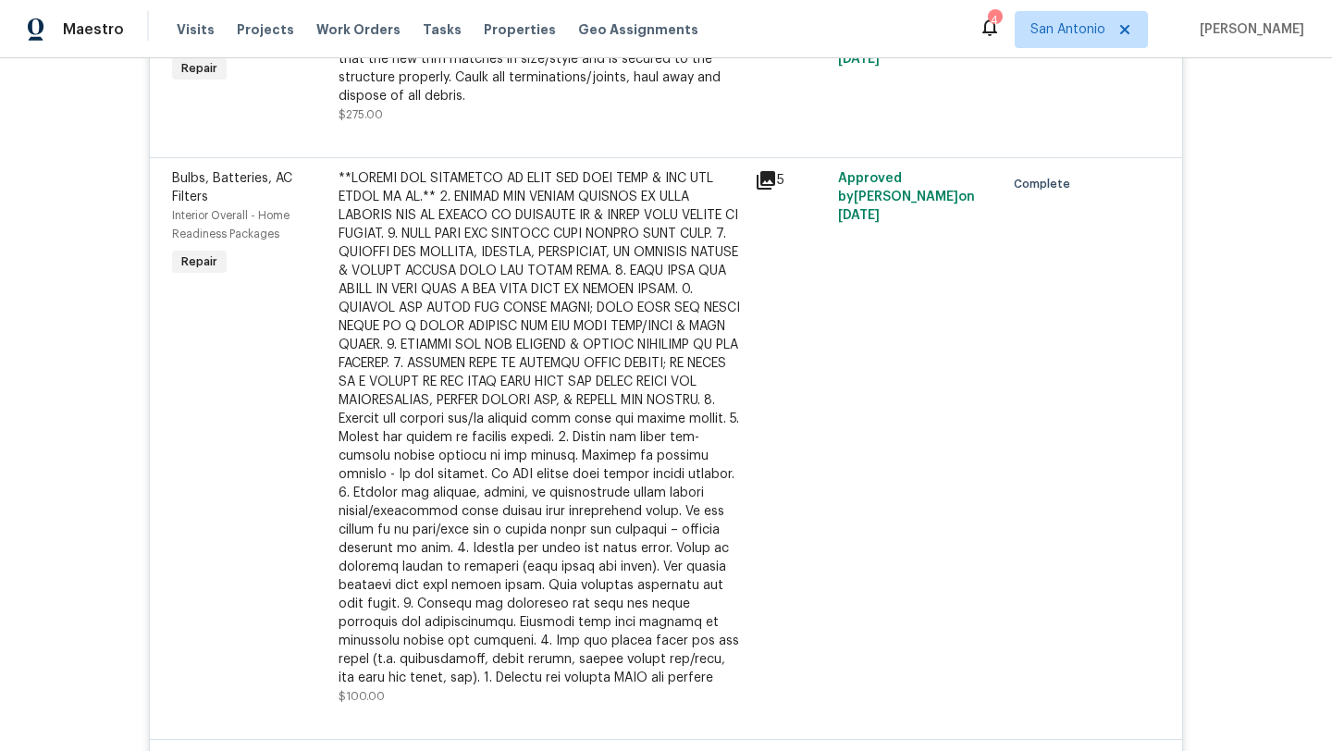
click at [769, 33] on icon at bounding box center [766, 24] width 19 height 19
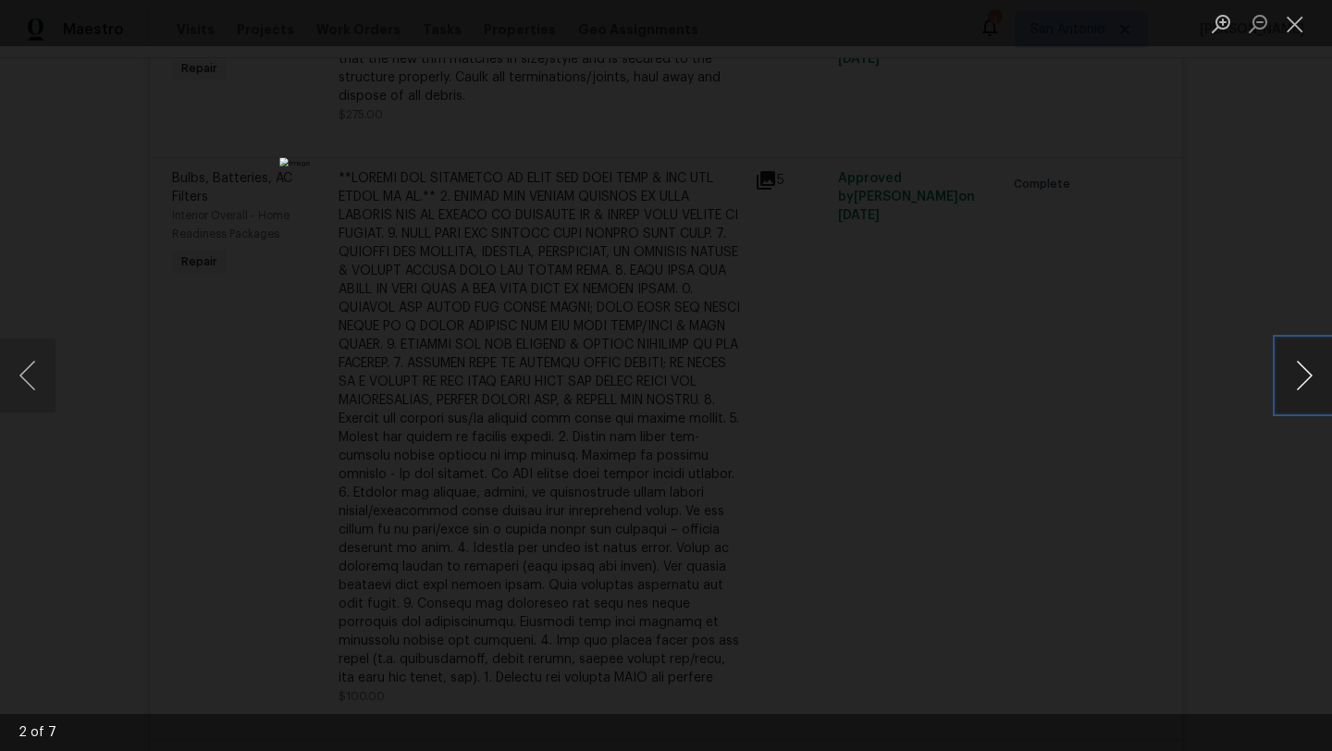
click at [1308, 375] on button "Next image" at bounding box center [1305, 376] width 56 height 74
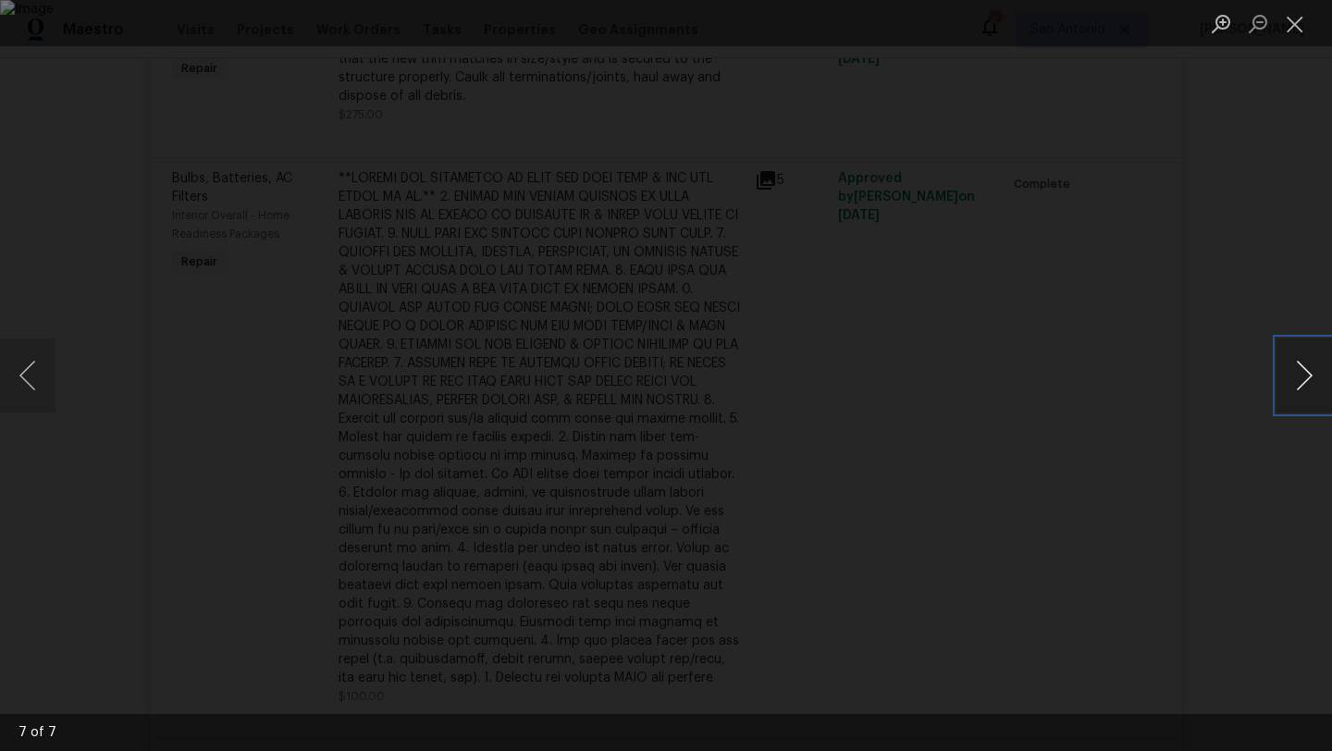
click at [1308, 375] on button "Next image" at bounding box center [1305, 376] width 56 height 74
click at [1308, 374] on button "Next image" at bounding box center [1305, 376] width 56 height 74
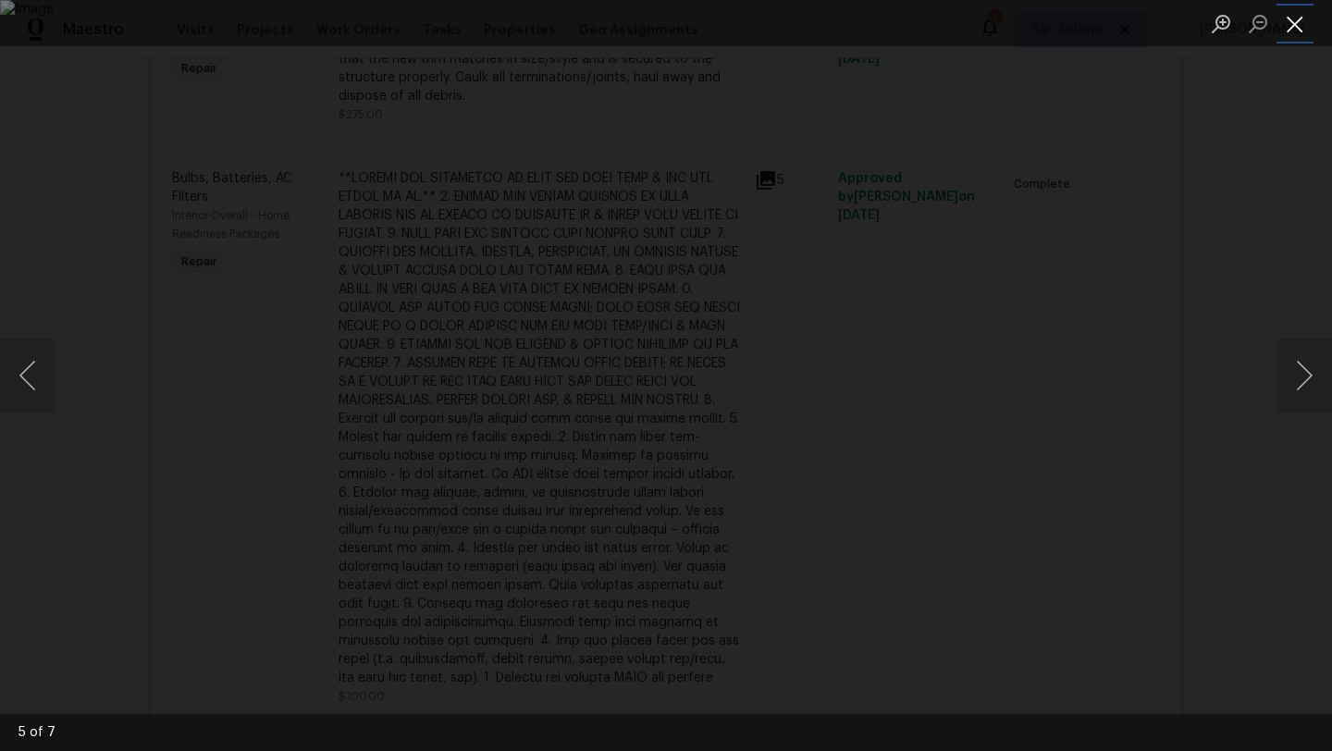
click at [1299, 22] on button "Close lightbox" at bounding box center [1295, 23] width 37 height 32
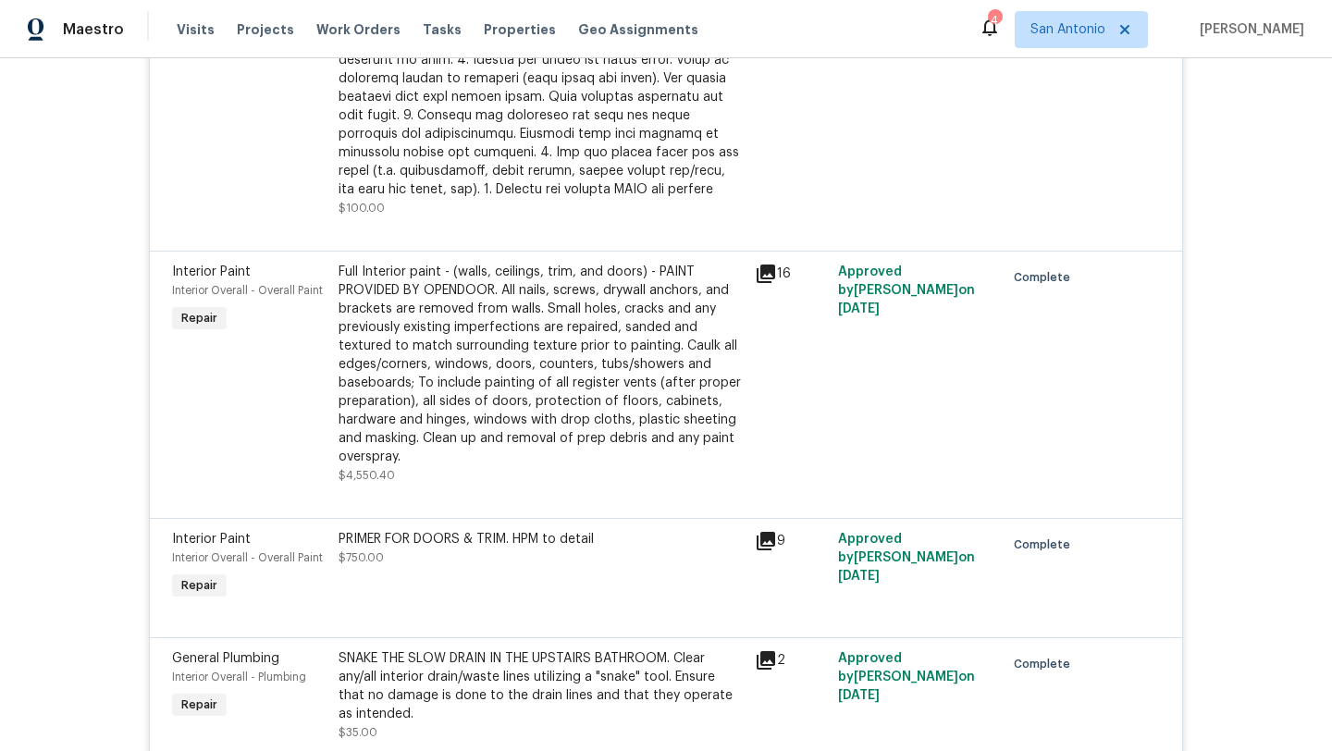
scroll to position [2482, 0]
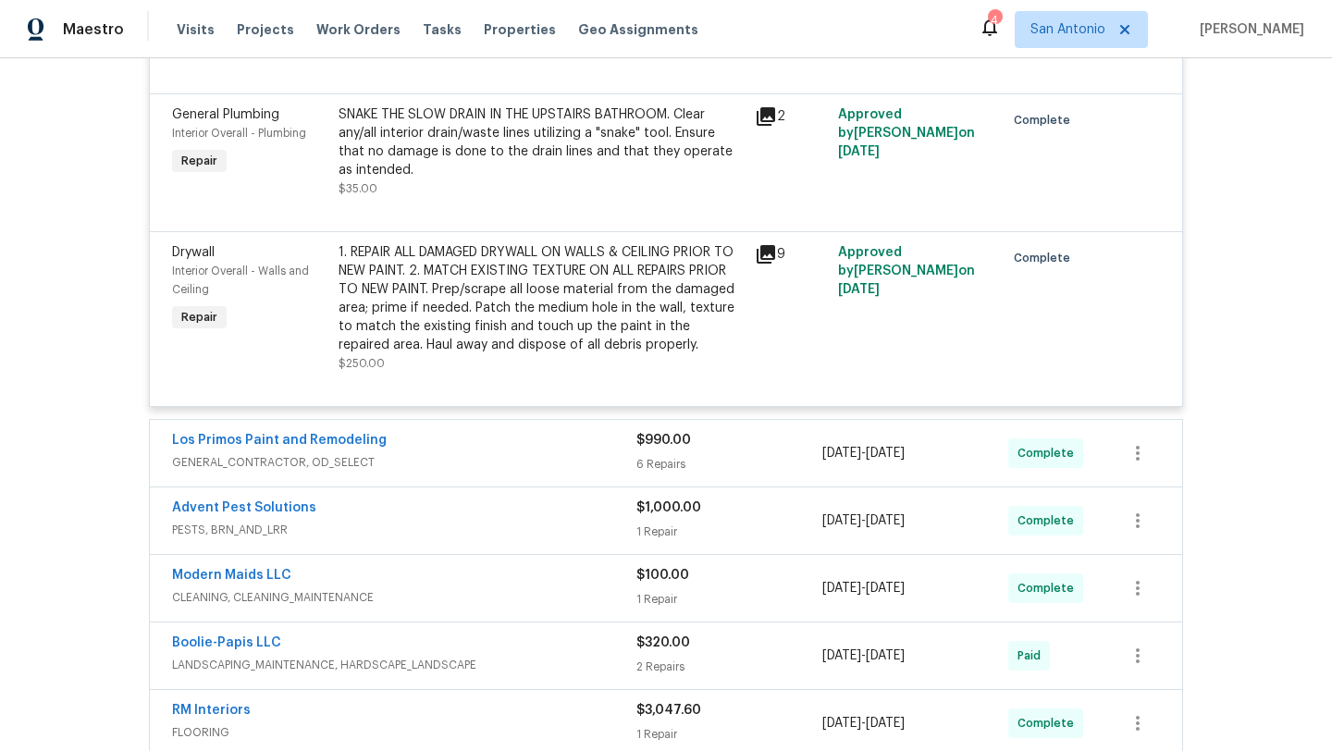
click at [586, 472] on span "GENERAL_CONTRACTOR, OD_SELECT" at bounding box center [404, 462] width 464 height 19
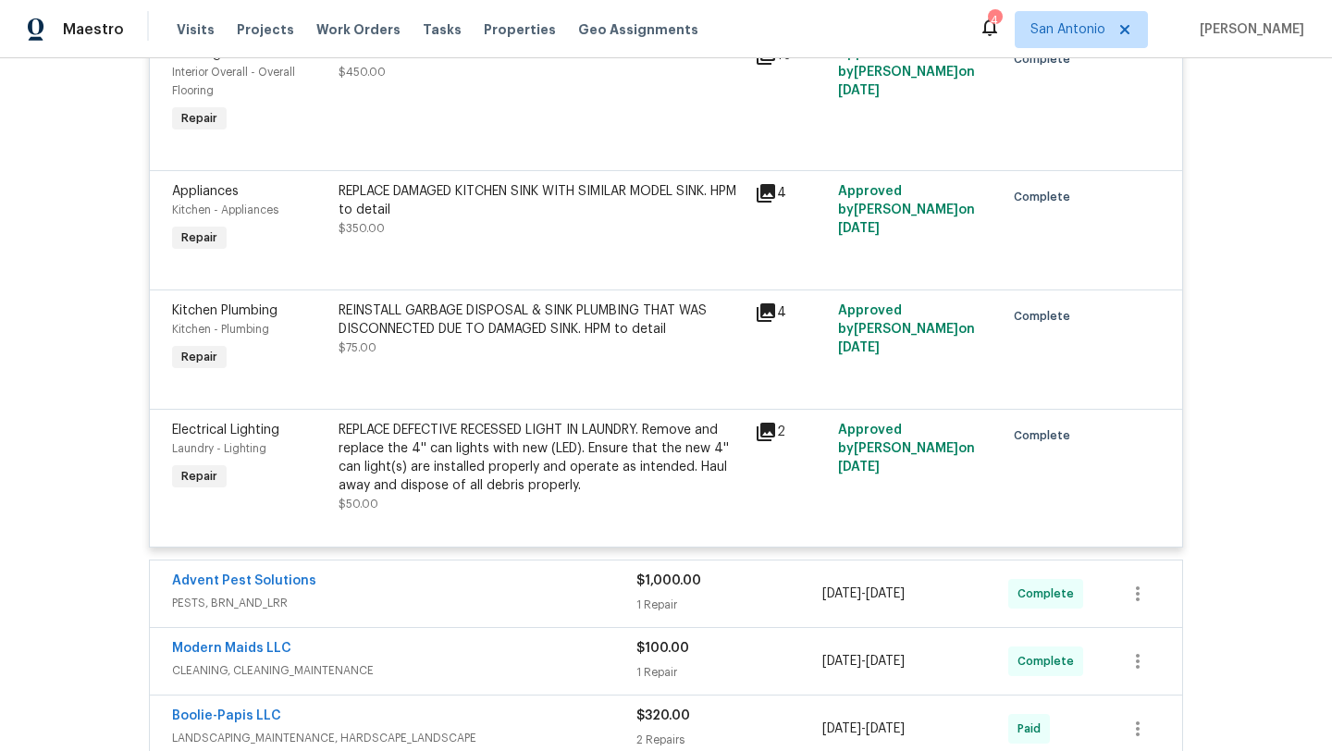
scroll to position [3267, 0]
click at [767, 201] on icon at bounding box center [766, 191] width 19 height 19
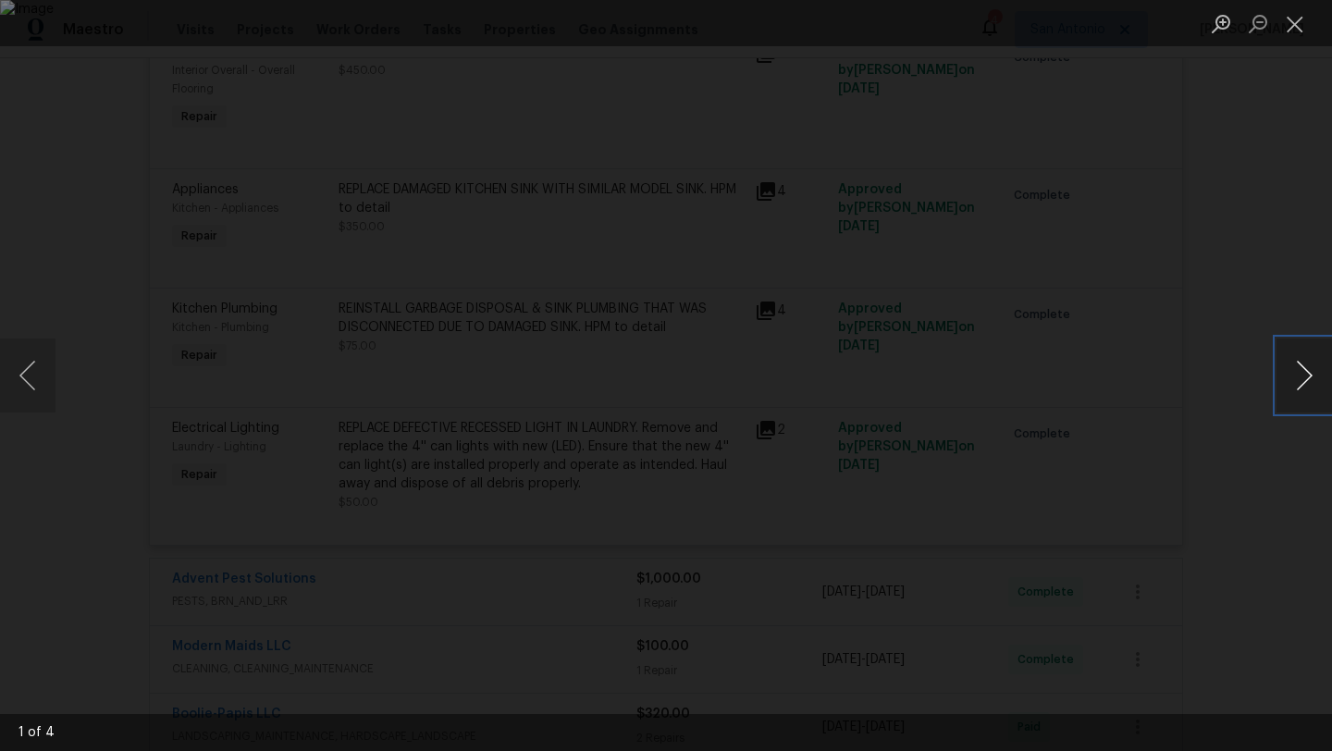
click at [1306, 387] on button "Next image" at bounding box center [1305, 376] width 56 height 74
click at [1306, 388] on button "Next image" at bounding box center [1305, 376] width 56 height 74
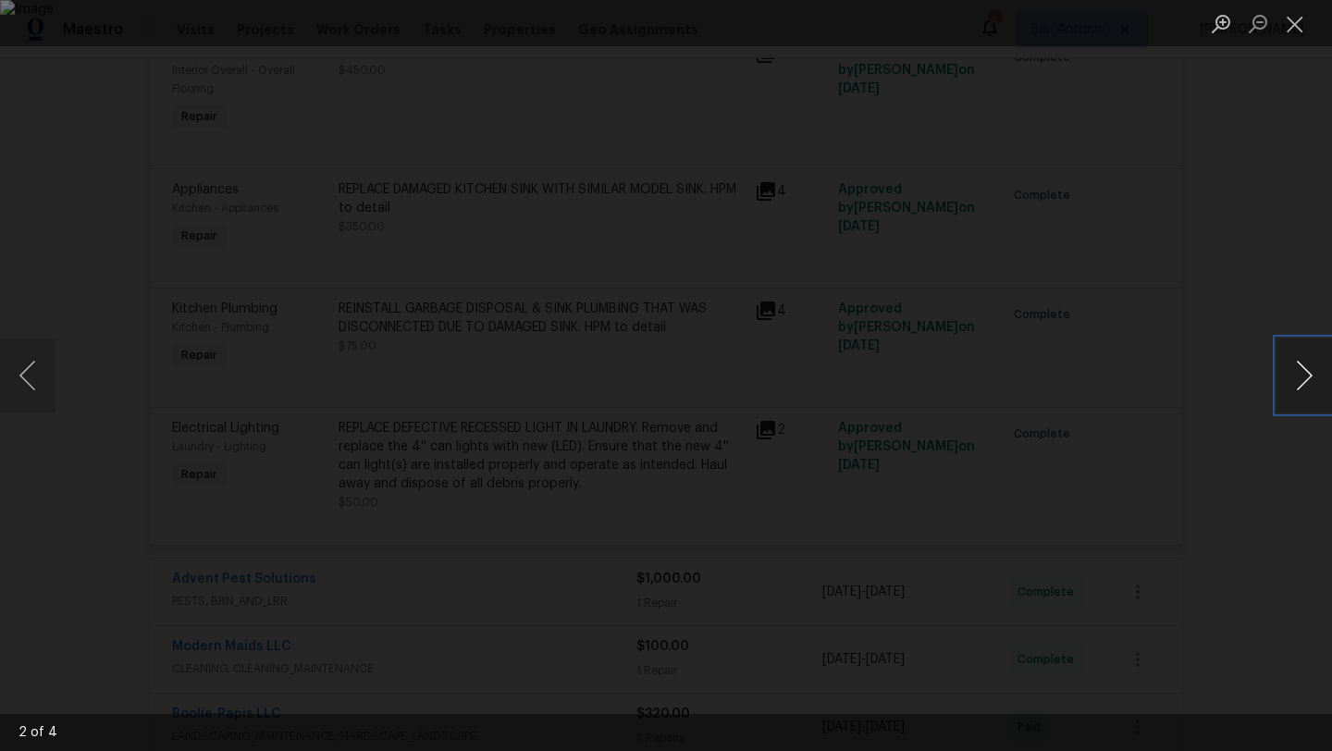
click at [1307, 388] on button "Next image" at bounding box center [1305, 376] width 56 height 74
click at [1307, 390] on button "Next image" at bounding box center [1305, 376] width 56 height 74
click at [1290, 23] on button "Close lightbox" at bounding box center [1295, 23] width 37 height 32
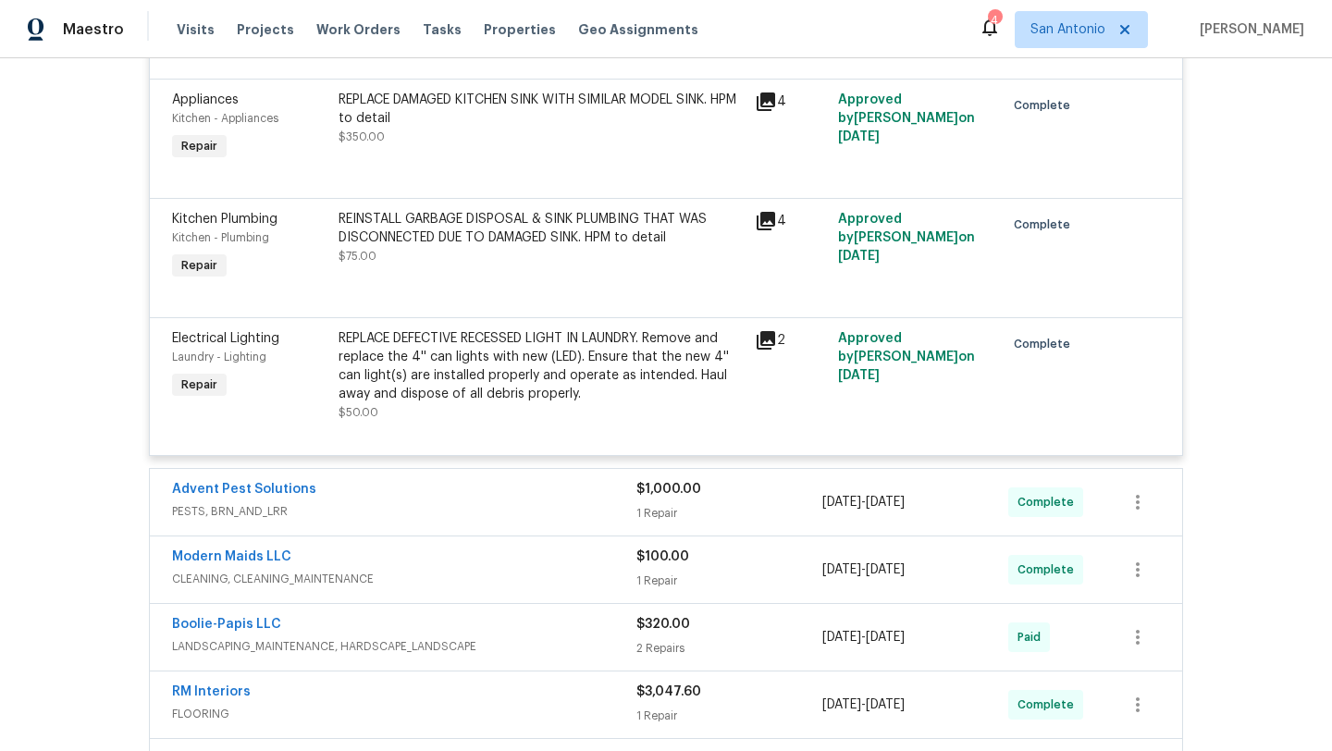
scroll to position [3359, 0]
click at [767, 229] on icon at bounding box center [766, 219] width 19 height 19
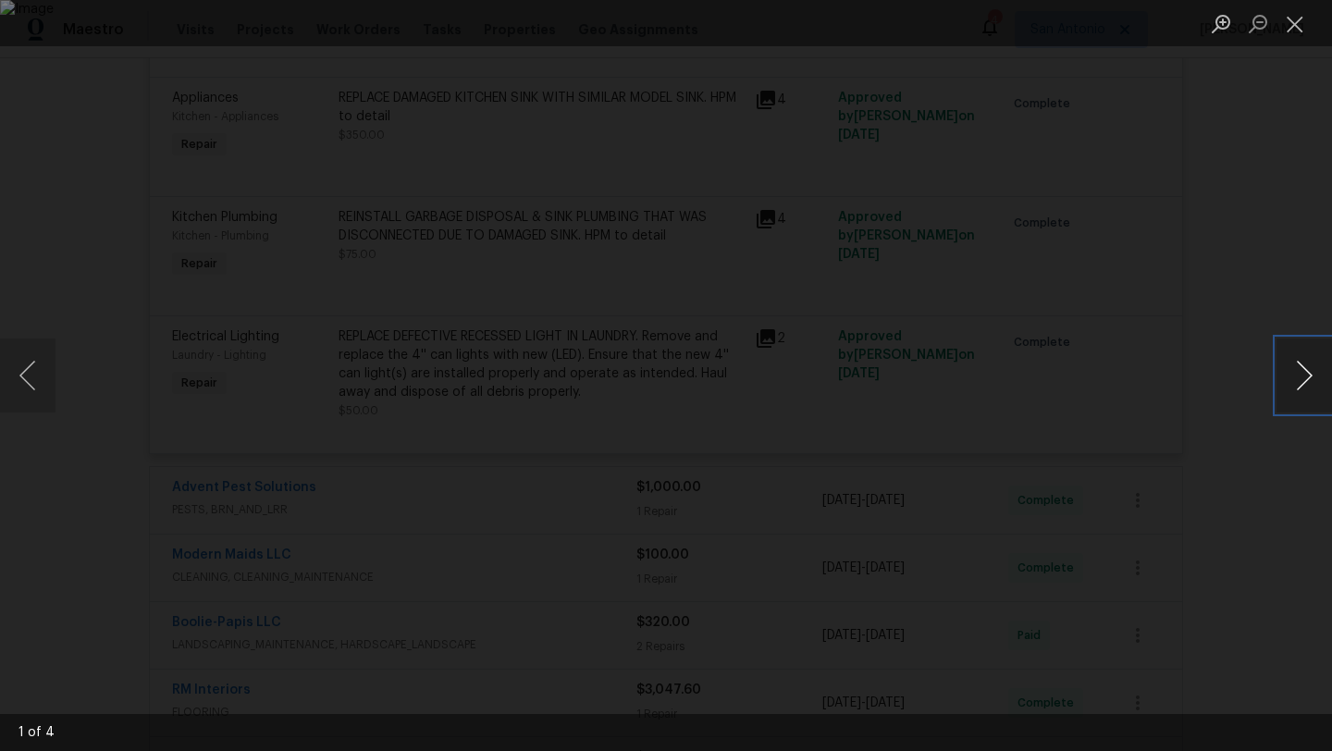
click at [1295, 385] on button "Next image" at bounding box center [1305, 376] width 56 height 74
click at [1292, 39] on button "Close lightbox" at bounding box center [1295, 23] width 37 height 32
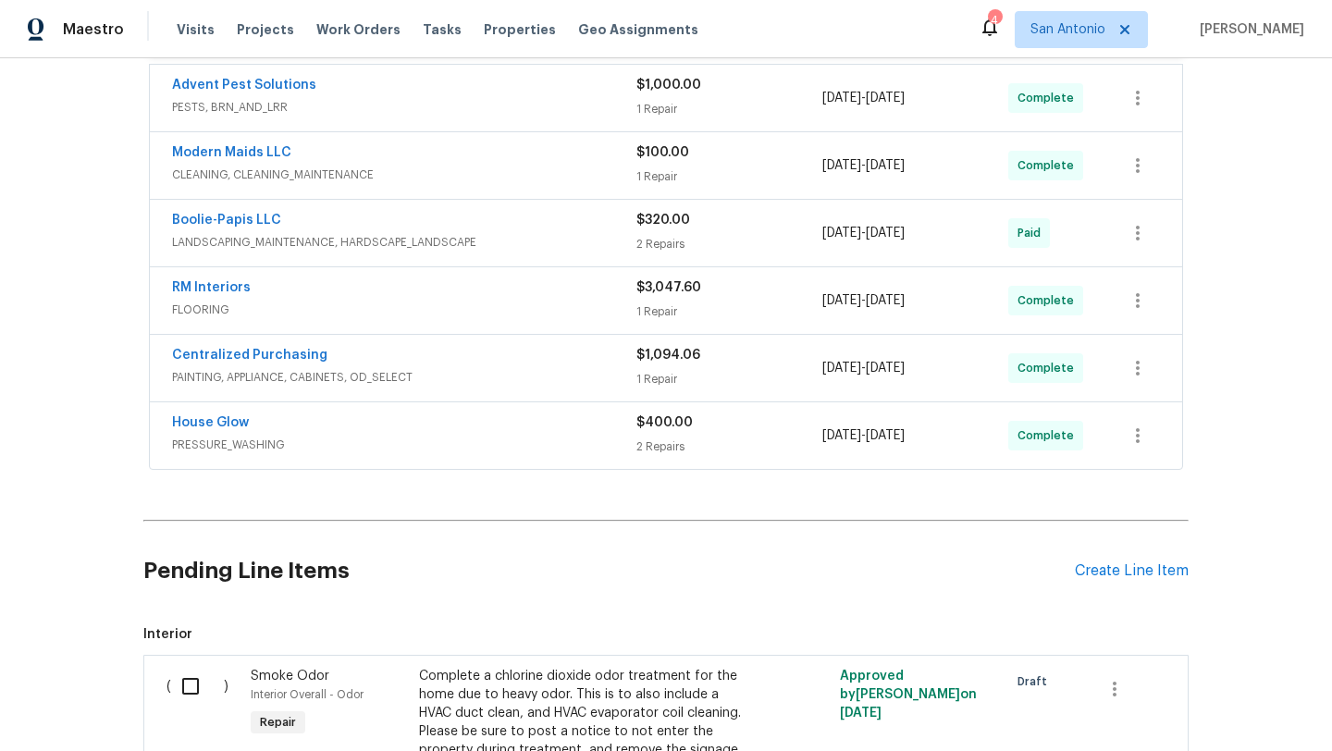
scroll to position [3782, 0]
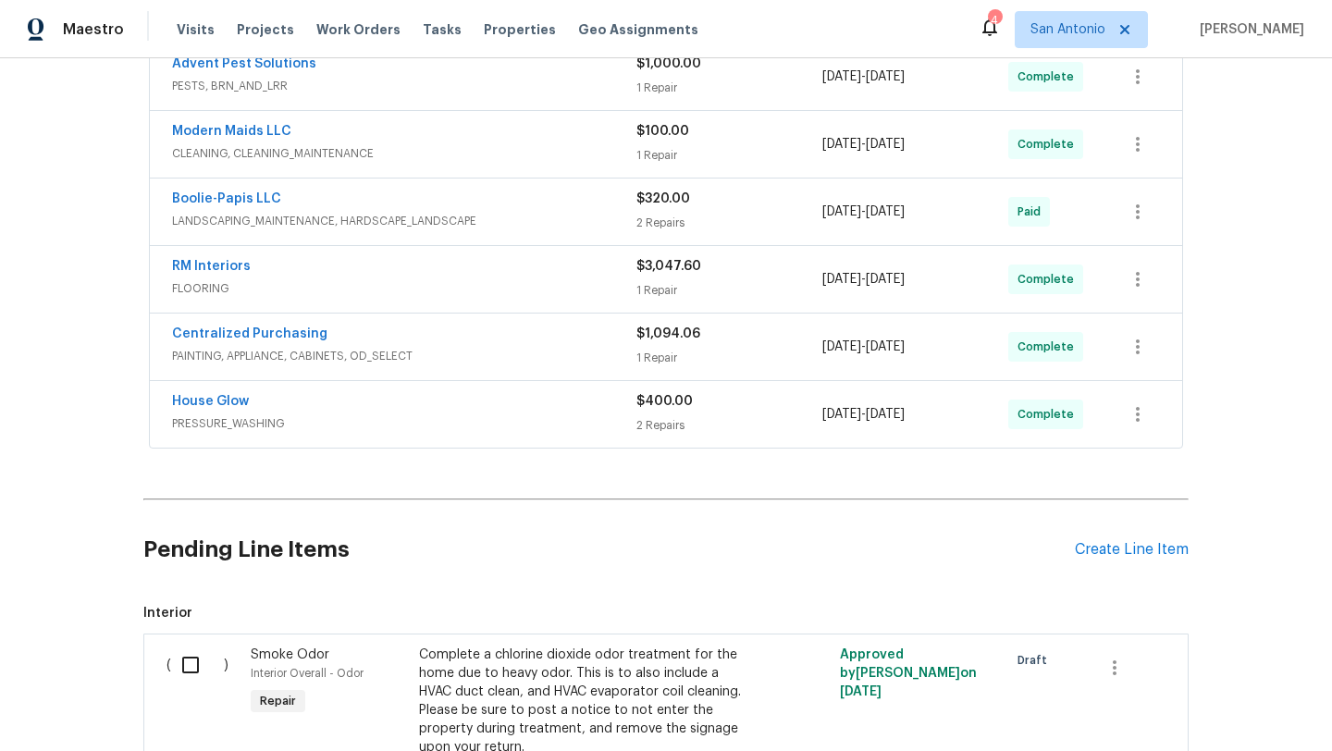
click at [491, 234] on div "Boolie-Papis LLC LANDSCAPING_MAINTENANCE, HARDSCAPE_LANDSCAPE" at bounding box center [404, 212] width 464 height 44
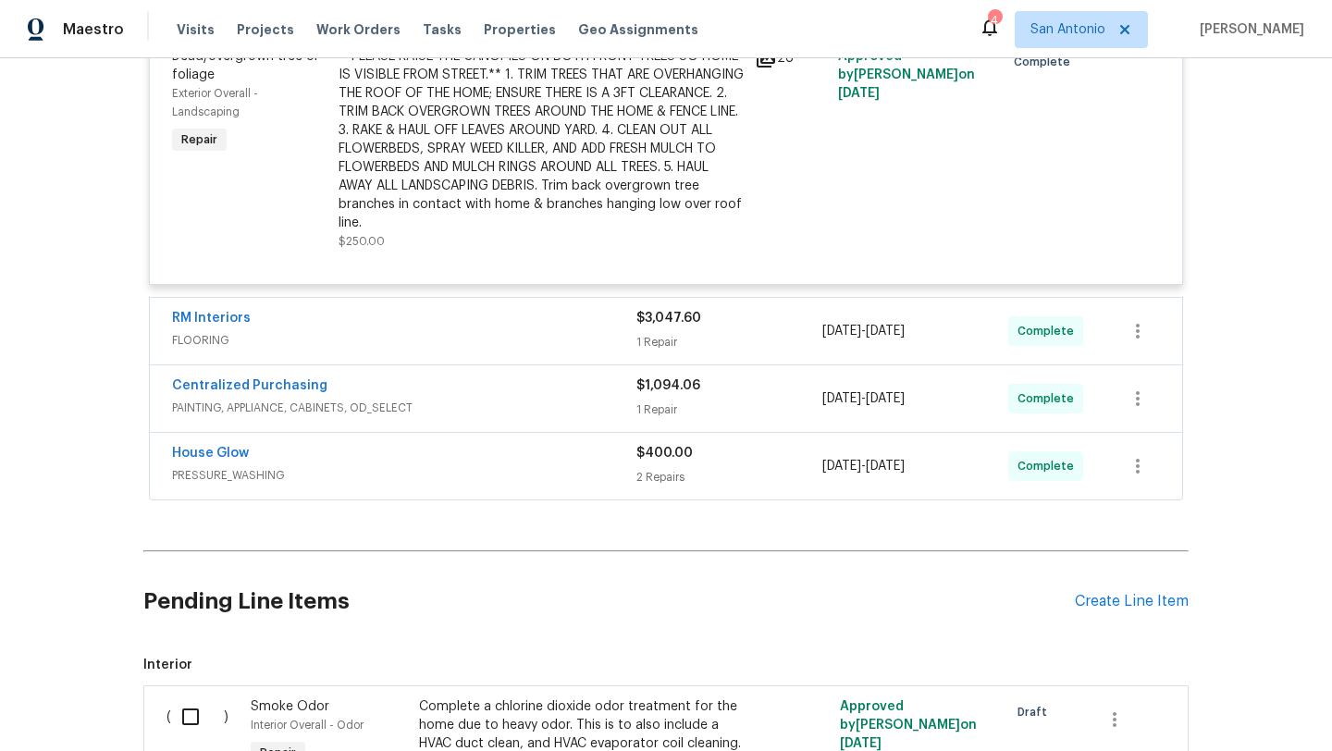
scroll to position [4215, 0]
click at [768, 67] on icon at bounding box center [766, 57] width 19 height 19
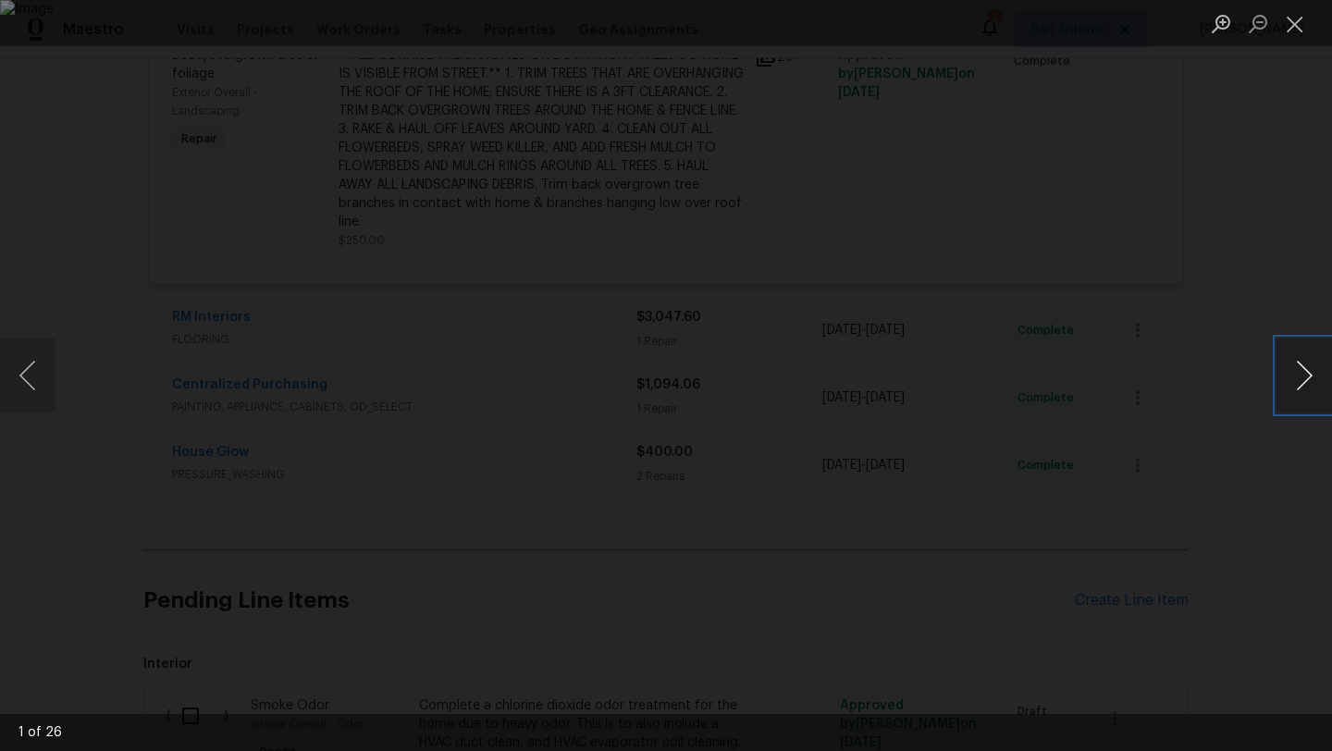
click at [1312, 373] on button "Next image" at bounding box center [1305, 376] width 56 height 74
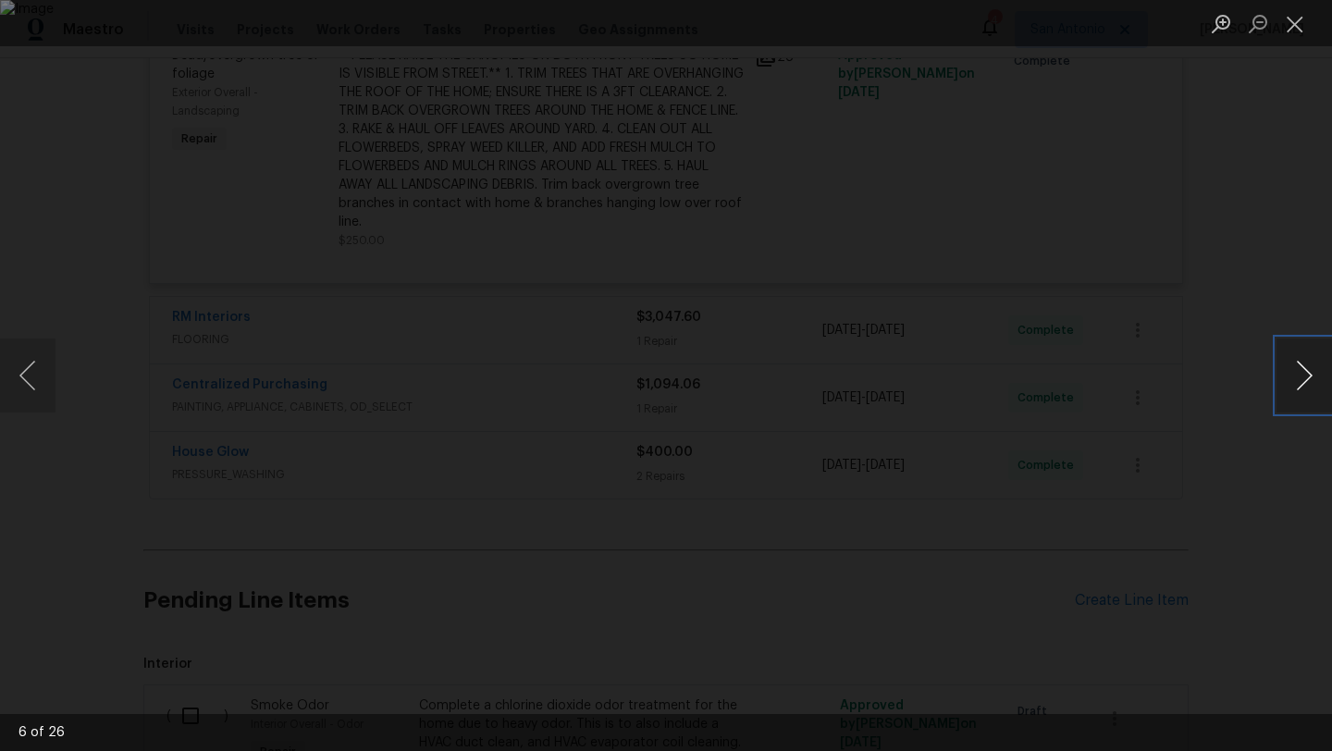
click at [1312, 373] on button "Next image" at bounding box center [1305, 376] width 56 height 74
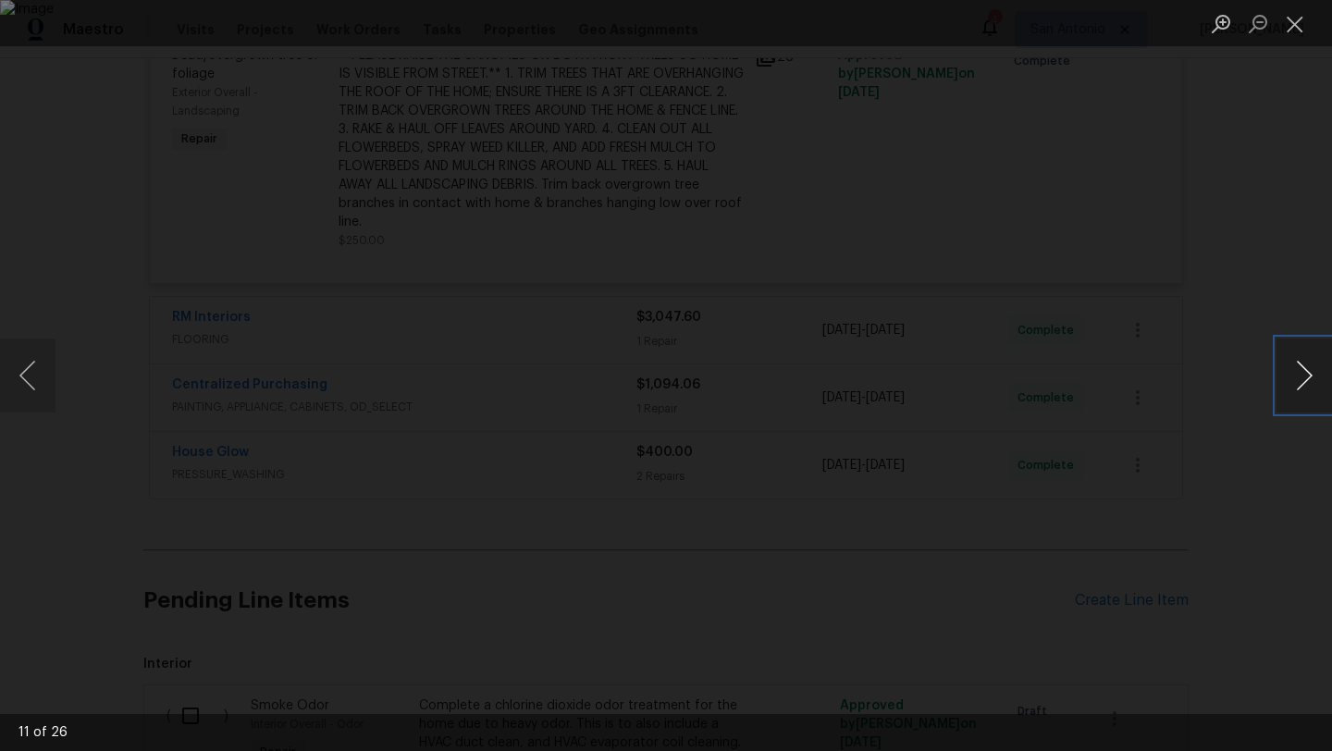
click at [1312, 373] on button "Next image" at bounding box center [1305, 376] width 56 height 74
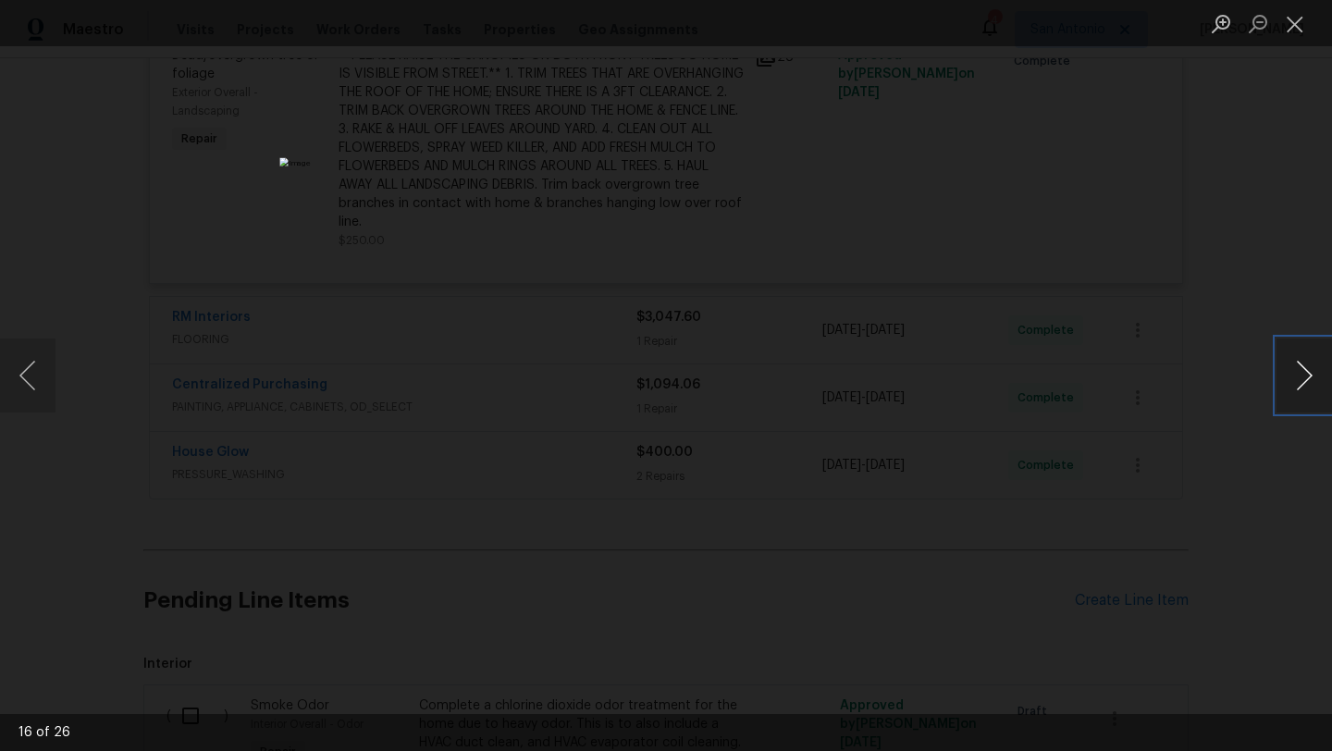
click at [1312, 373] on button "Next image" at bounding box center [1305, 376] width 56 height 74
click at [1311, 373] on button "Next image" at bounding box center [1305, 376] width 56 height 74
click at [1287, 38] on button "Close lightbox" at bounding box center [1295, 23] width 37 height 32
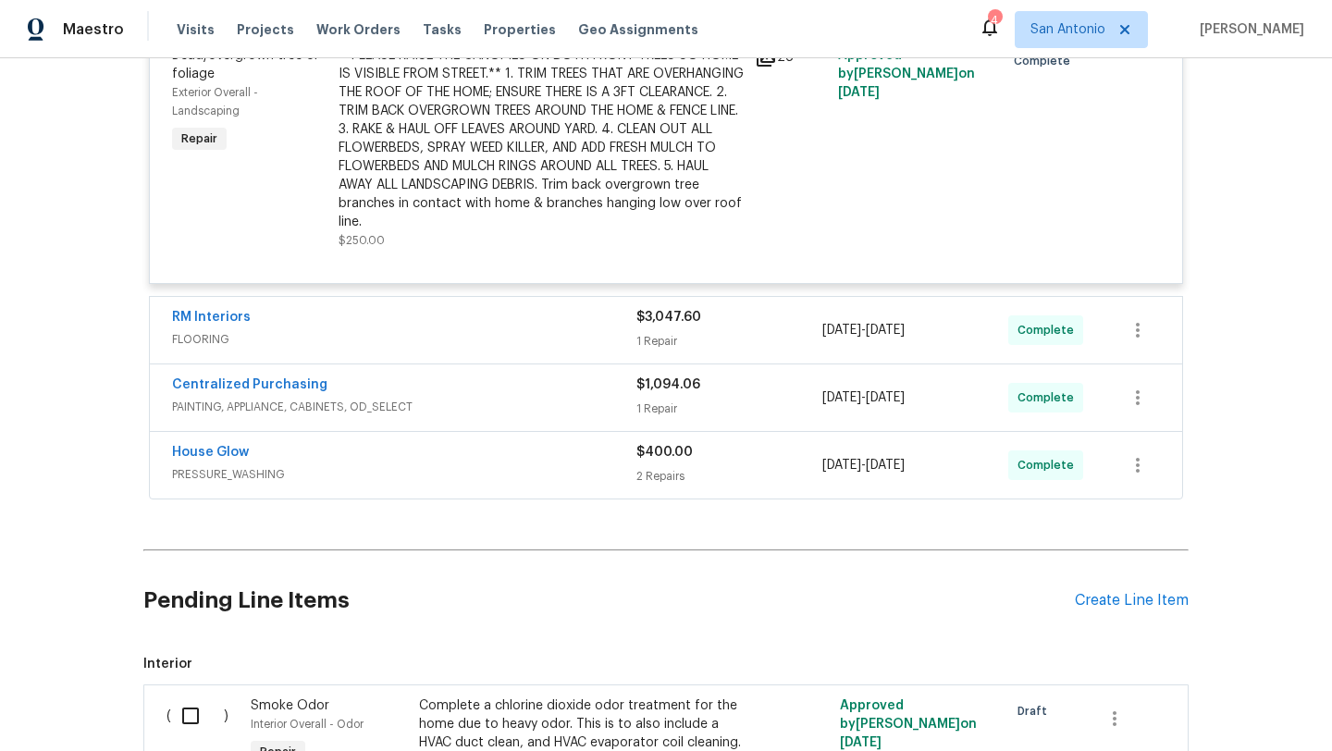
click at [545, 398] on div "Centralized Purchasing" at bounding box center [404, 387] width 464 height 22
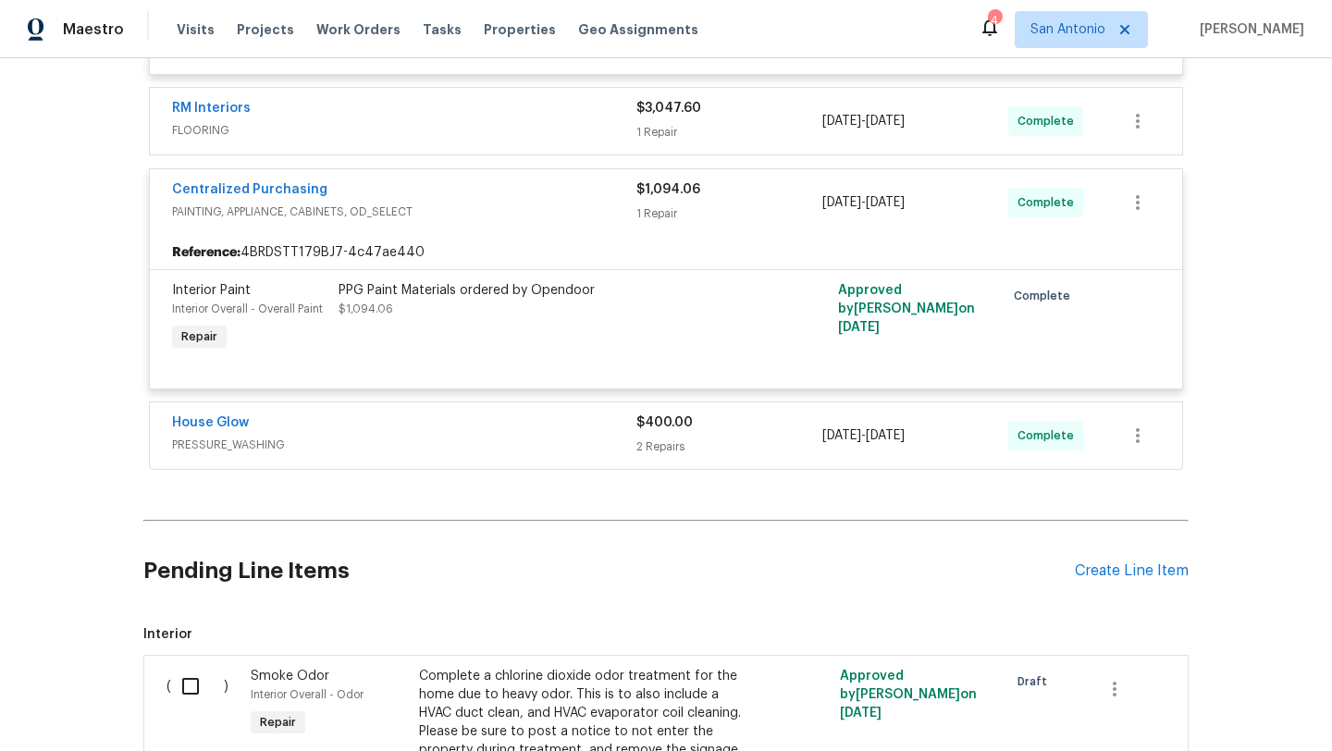
scroll to position [4425, 0]
click at [547, 435] on div "House Glow" at bounding box center [404, 424] width 464 height 22
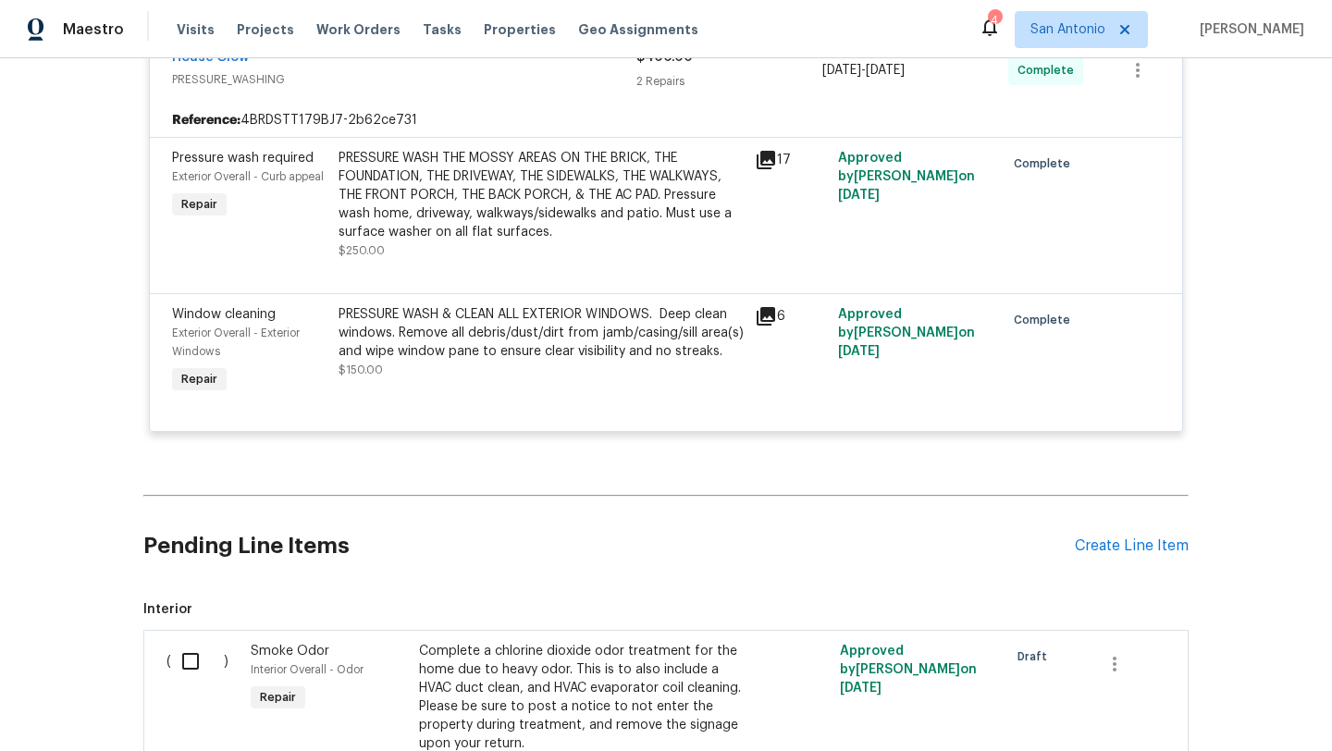
scroll to position [4802, 0]
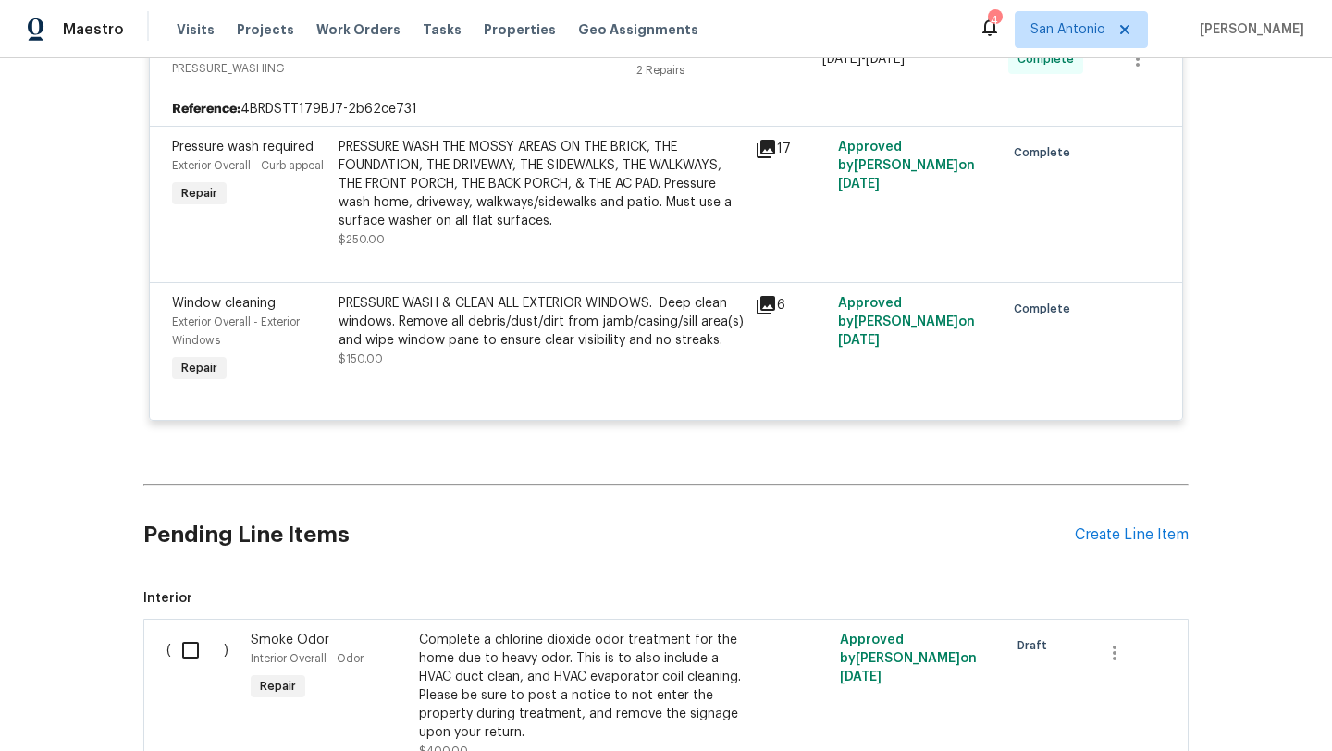
click at [768, 315] on icon at bounding box center [766, 305] width 19 height 19
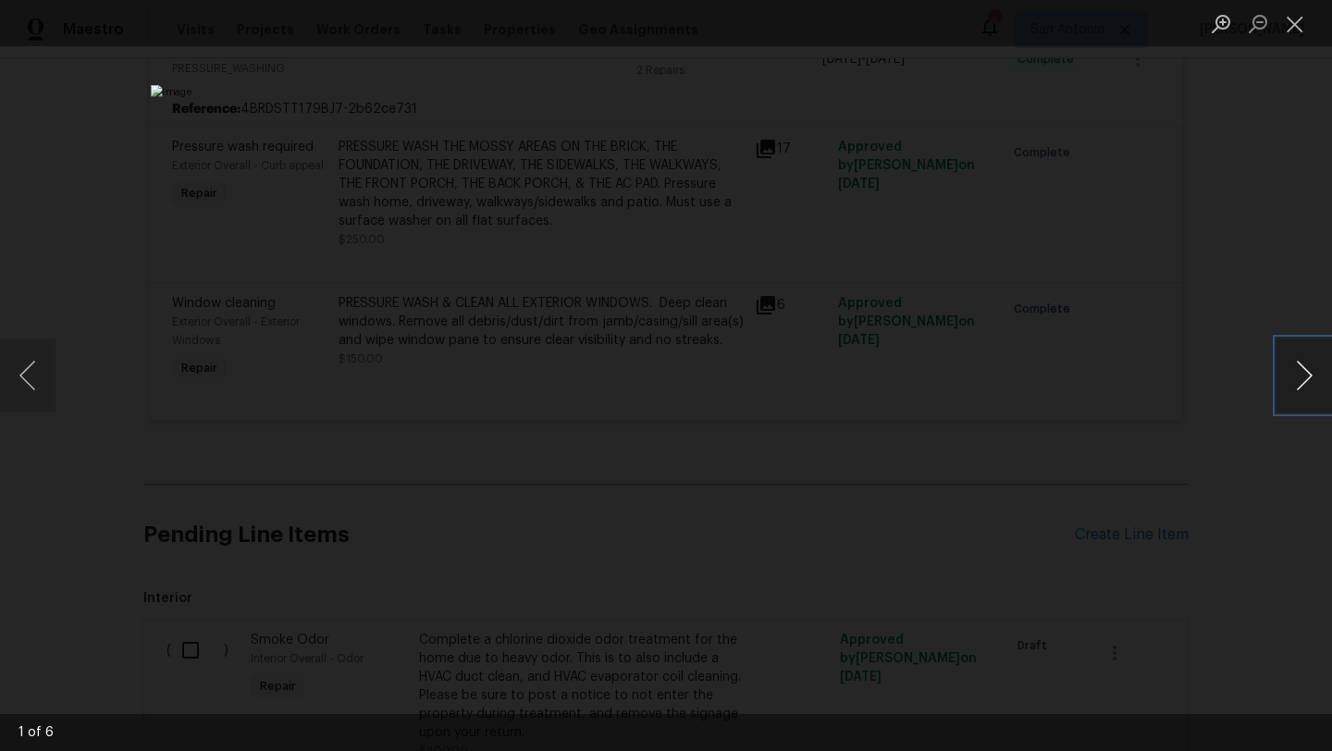
click at [1305, 376] on button "Next image" at bounding box center [1305, 376] width 56 height 74
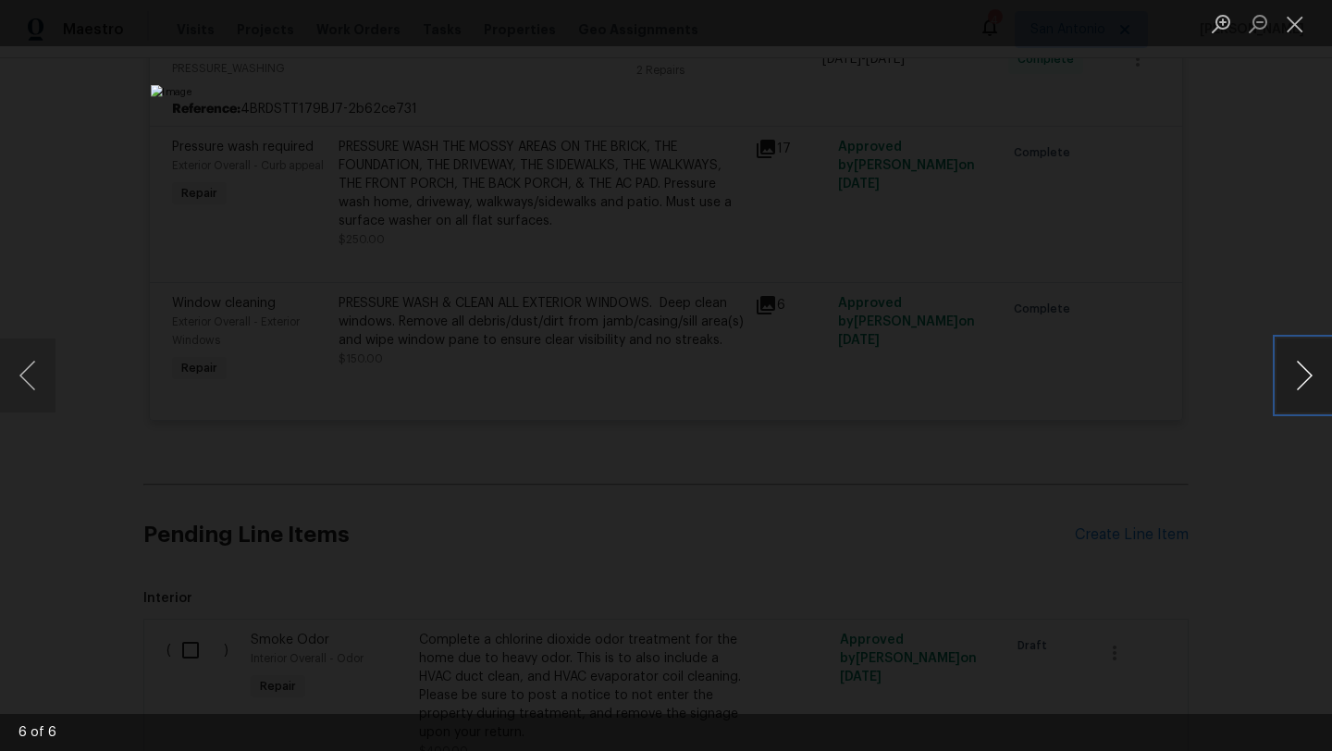
click at [1305, 376] on button "Next image" at bounding box center [1305, 376] width 56 height 74
click at [1304, 376] on button "Next image" at bounding box center [1305, 376] width 56 height 74
click at [1295, 21] on button "Close lightbox" at bounding box center [1295, 23] width 37 height 32
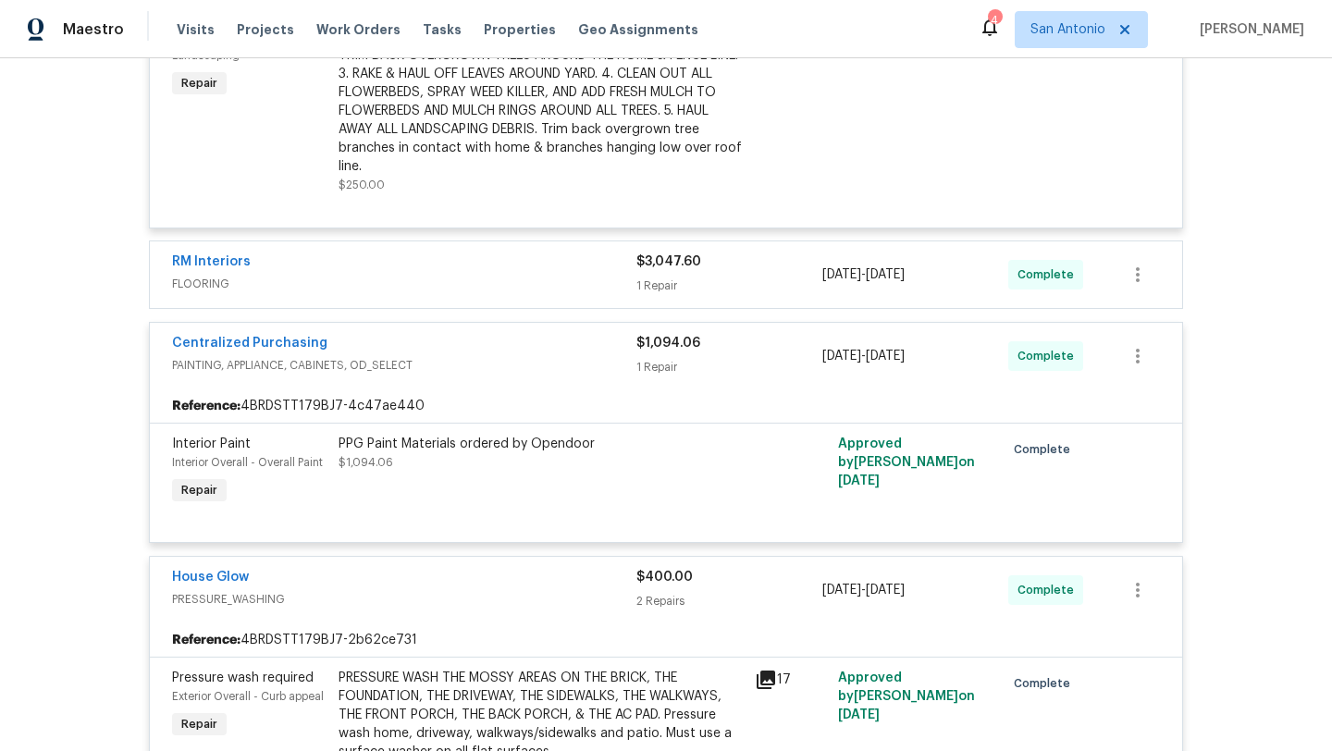
scroll to position [4269, 0]
click at [741, 273] on div "$3,047.60" at bounding box center [730, 263] width 186 height 19
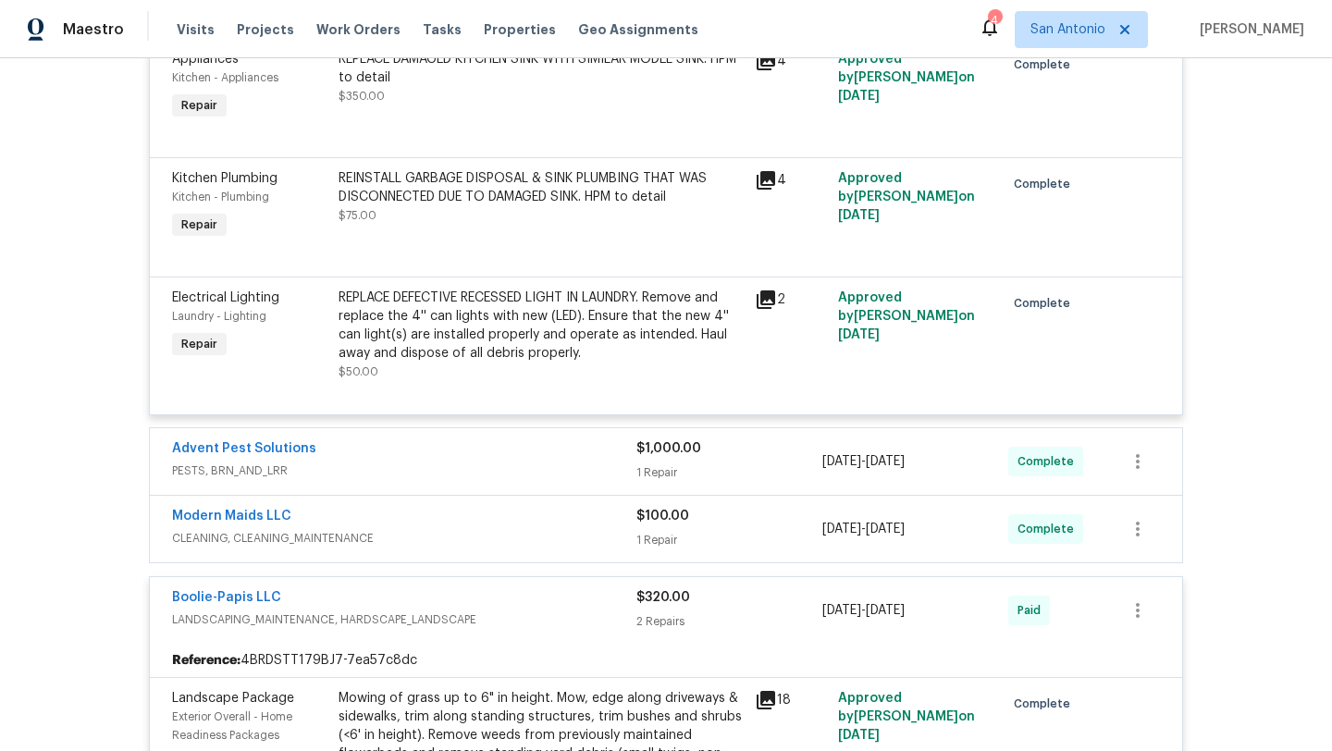
scroll to position [3419, 0]
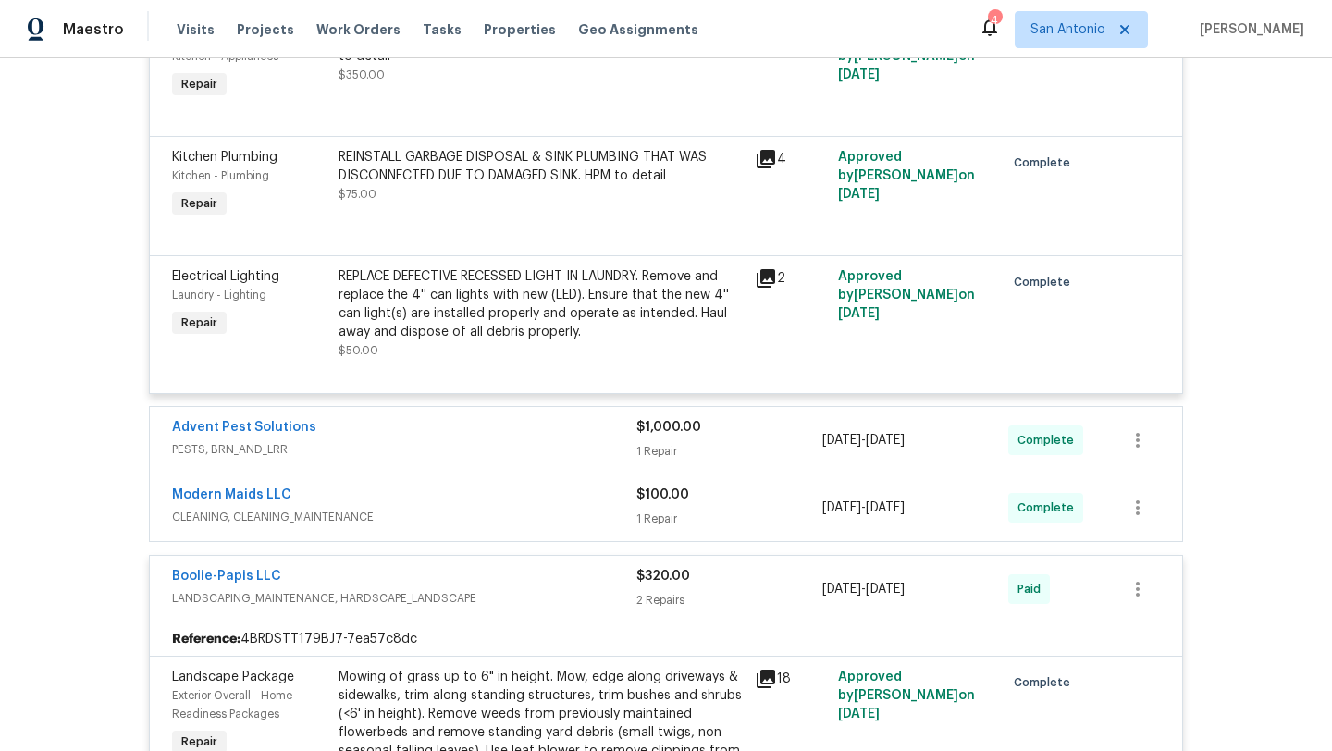
click at [727, 528] on div "1 Repair" at bounding box center [730, 519] width 186 height 19
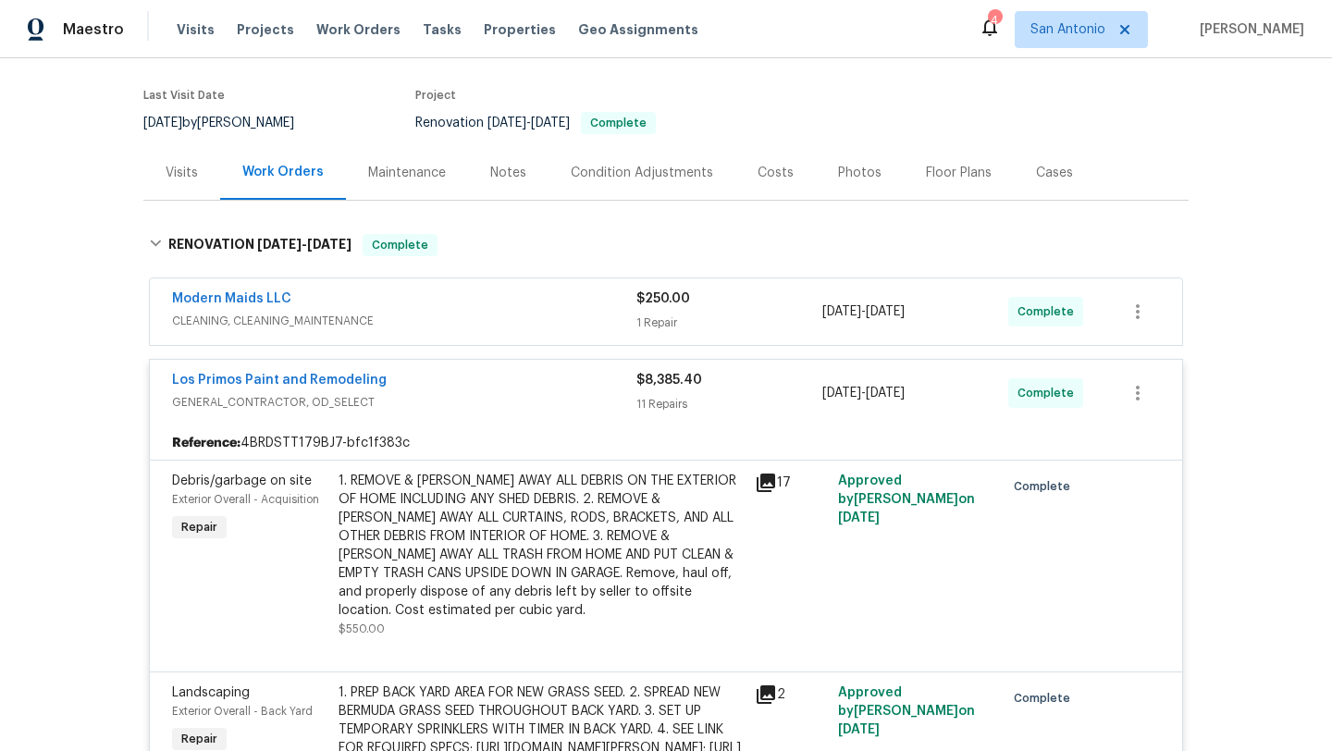
scroll to position [131, 0]
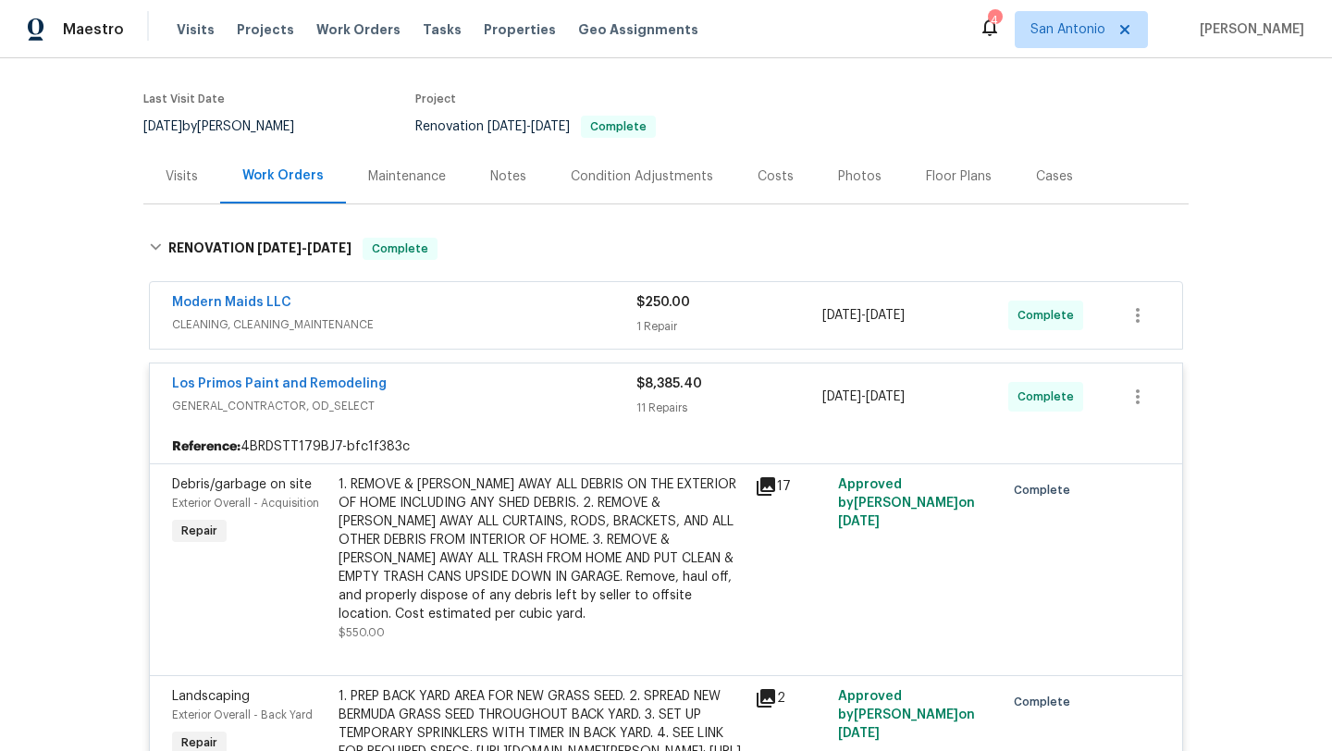
click at [538, 306] on div "Modern Maids LLC" at bounding box center [404, 304] width 464 height 22
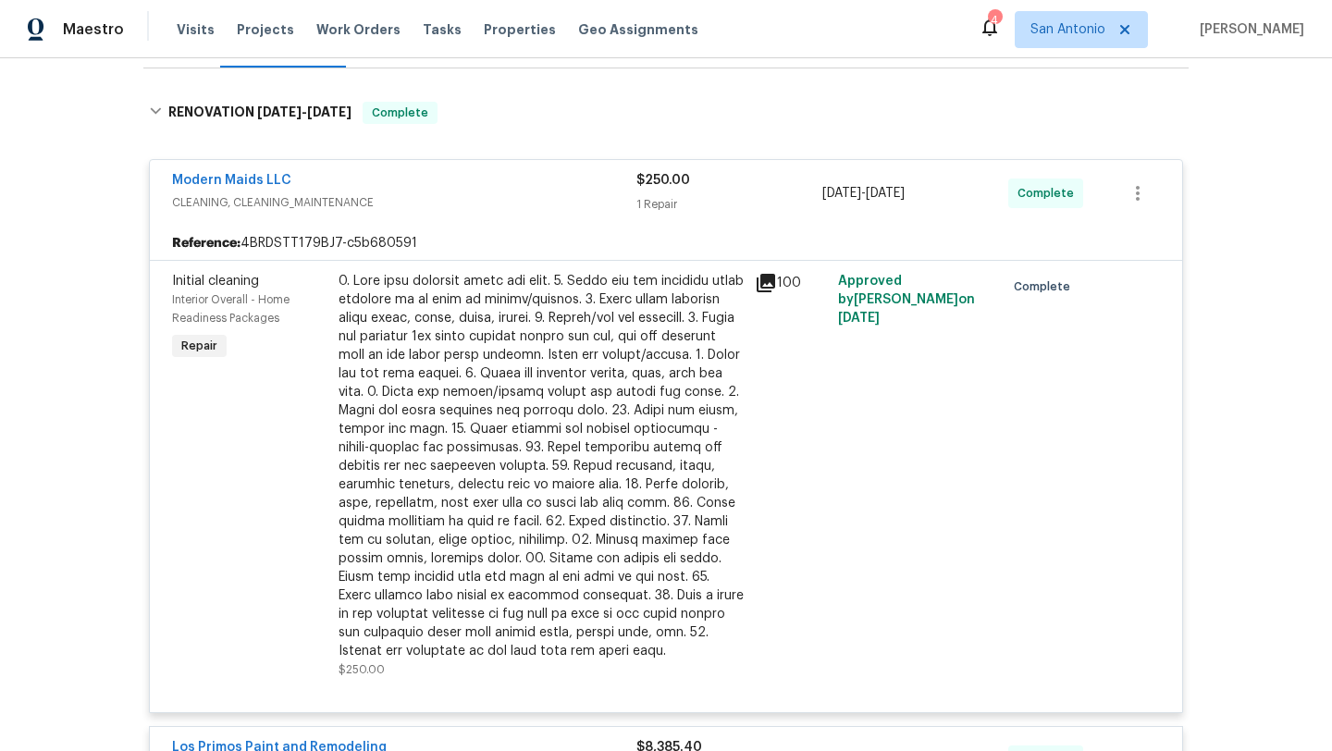
scroll to position [0, 0]
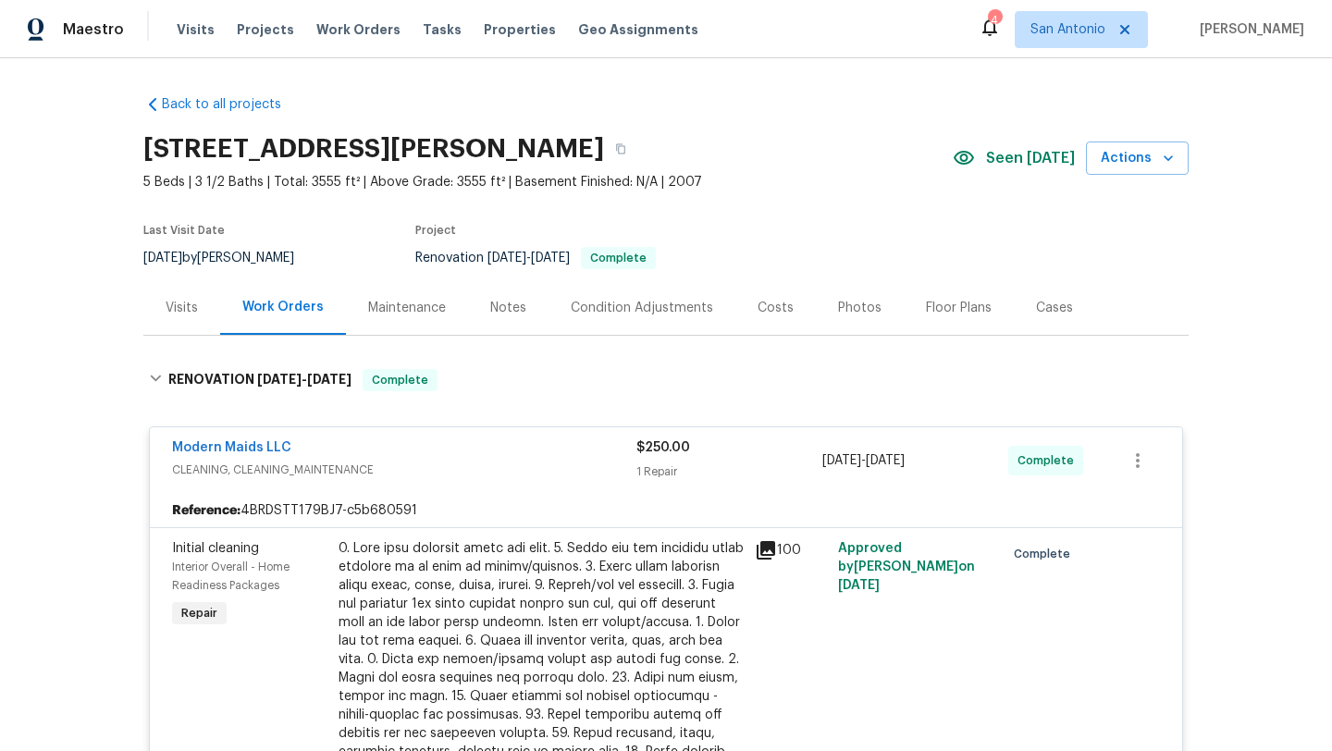
click at [771, 318] on div "Costs" at bounding box center [776, 307] width 80 height 55
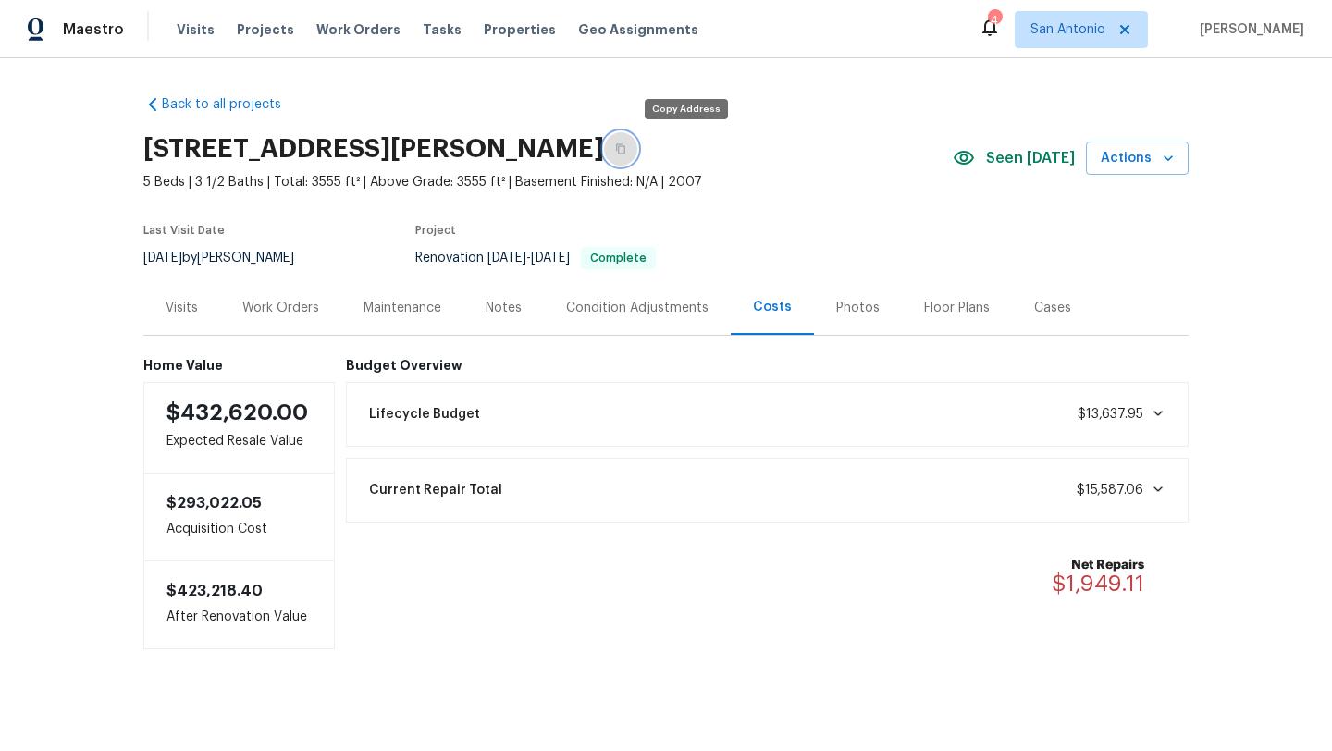
click at [637, 142] on button "button" at bounding box center [620, 148] width 33 height 33
click at [167, 309] on div "Visits" at bounding box center [182, 308] width 32 height 19
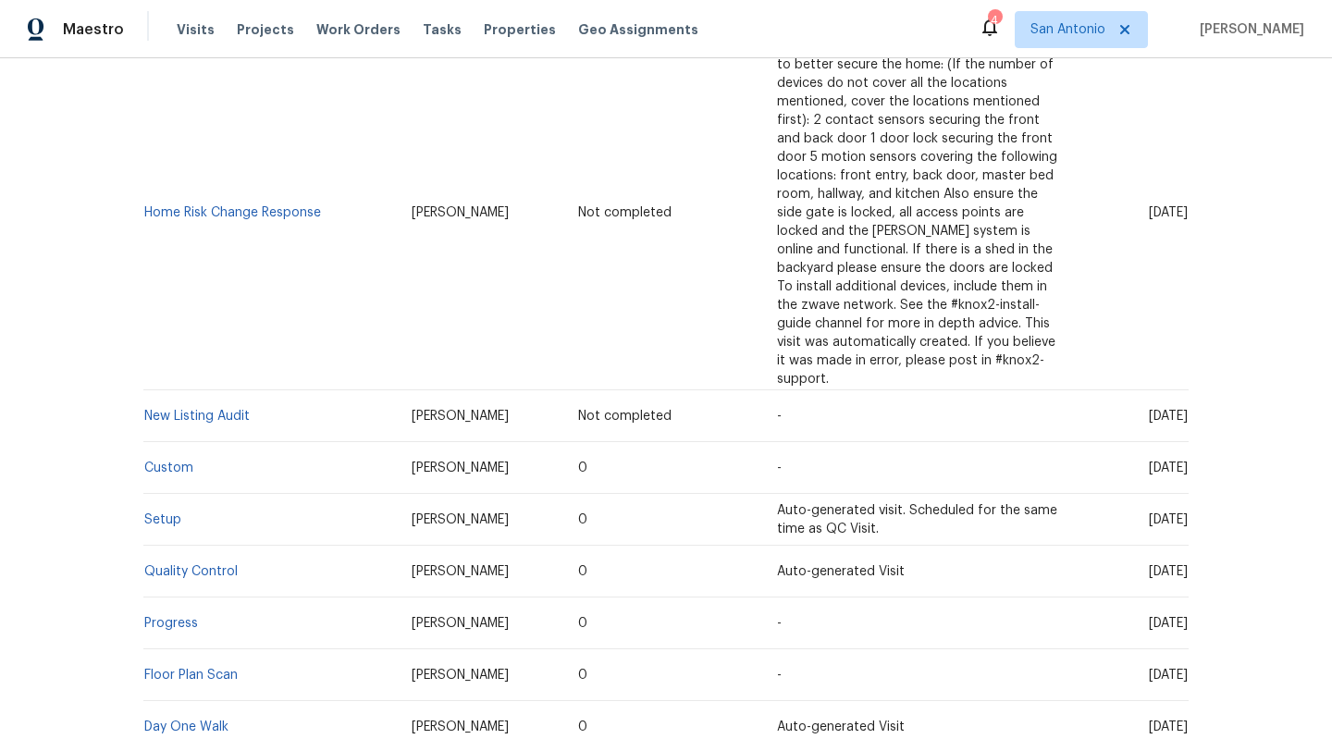
scroll to position [492, 0]
click at [179, 459] on link "Custom" at bounding box center [168, 465] width 49 height 13
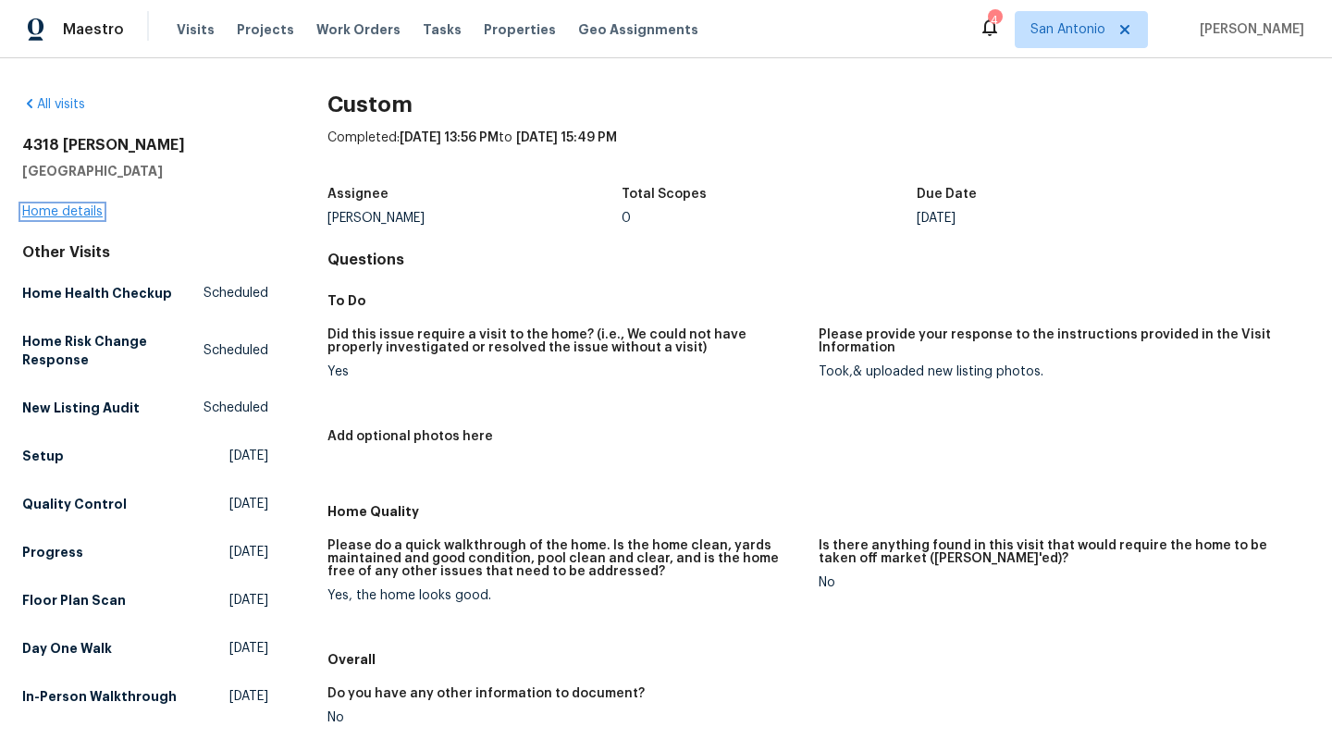
click at [69, 217] on link "Home details" at bounding box center [62, 211] width 80 height 13
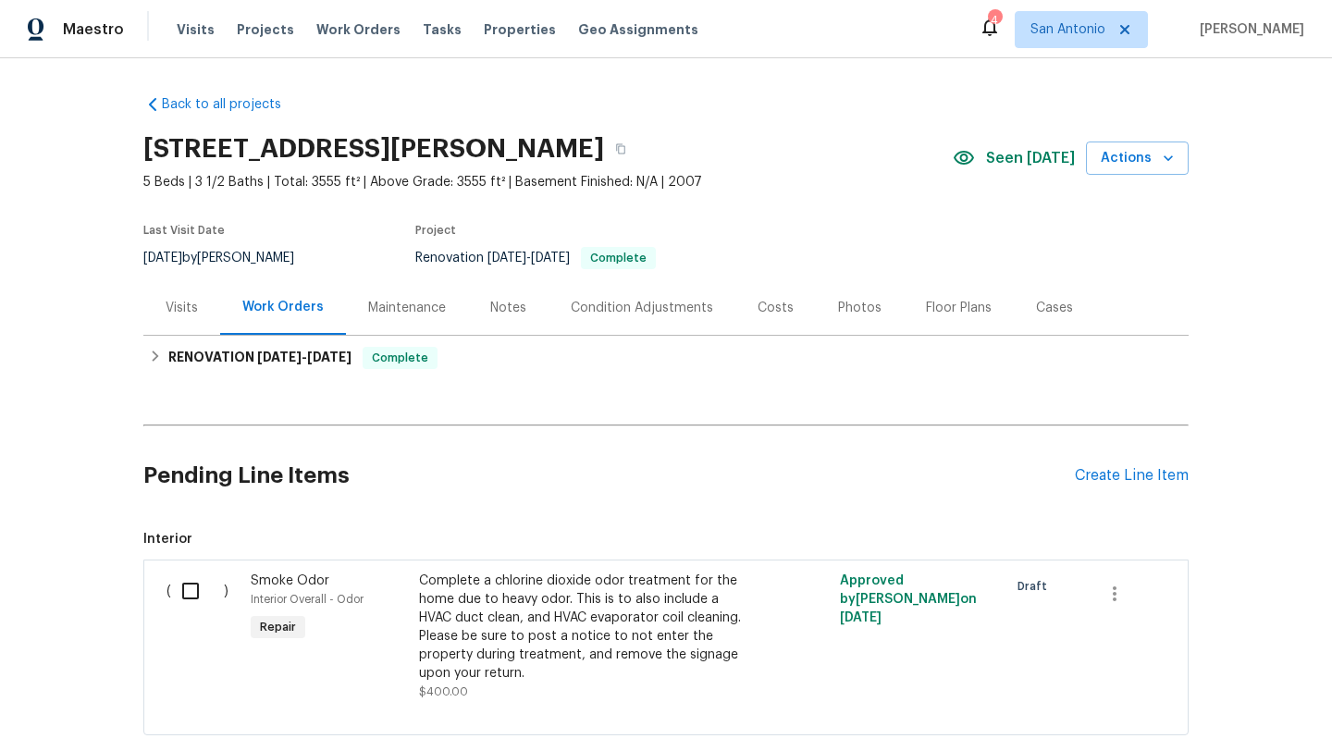
click at [186, 306] on div "Visits" at bounding box center [182, 308] width 32 height 19
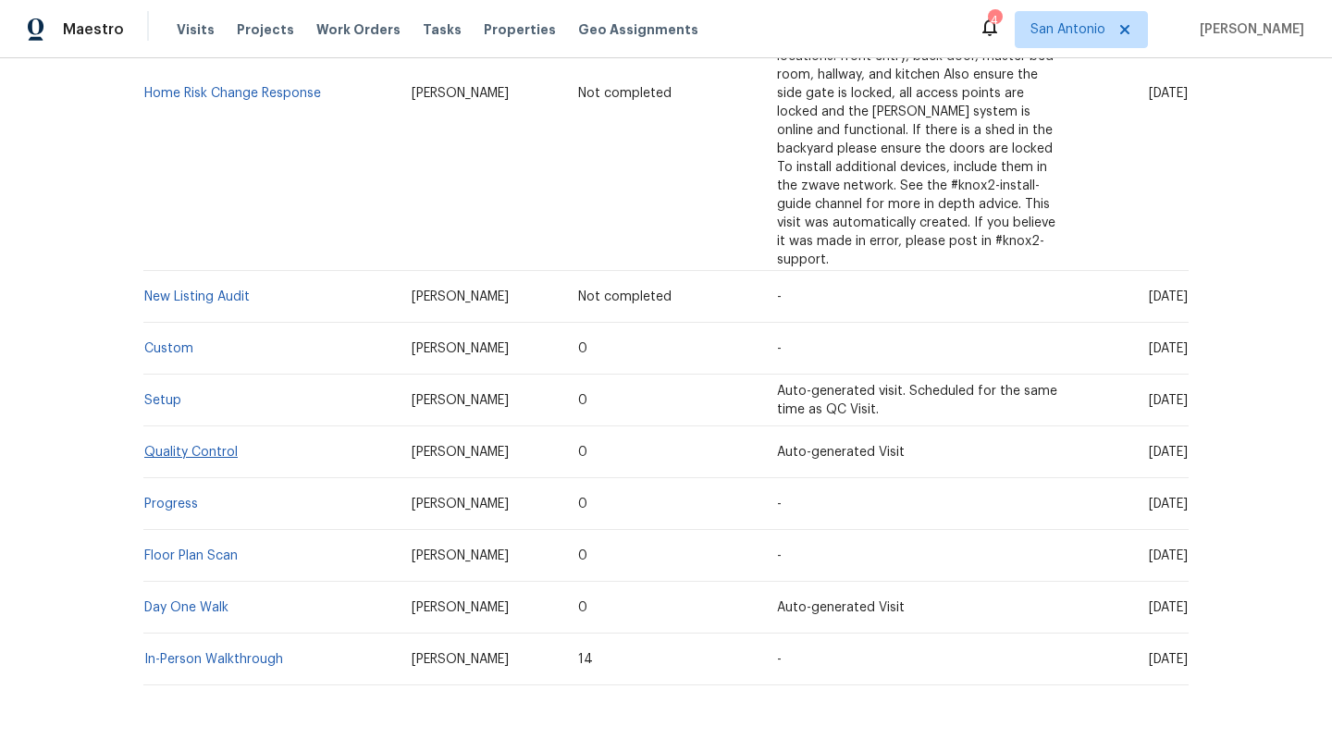
scroll to position [650, 0]
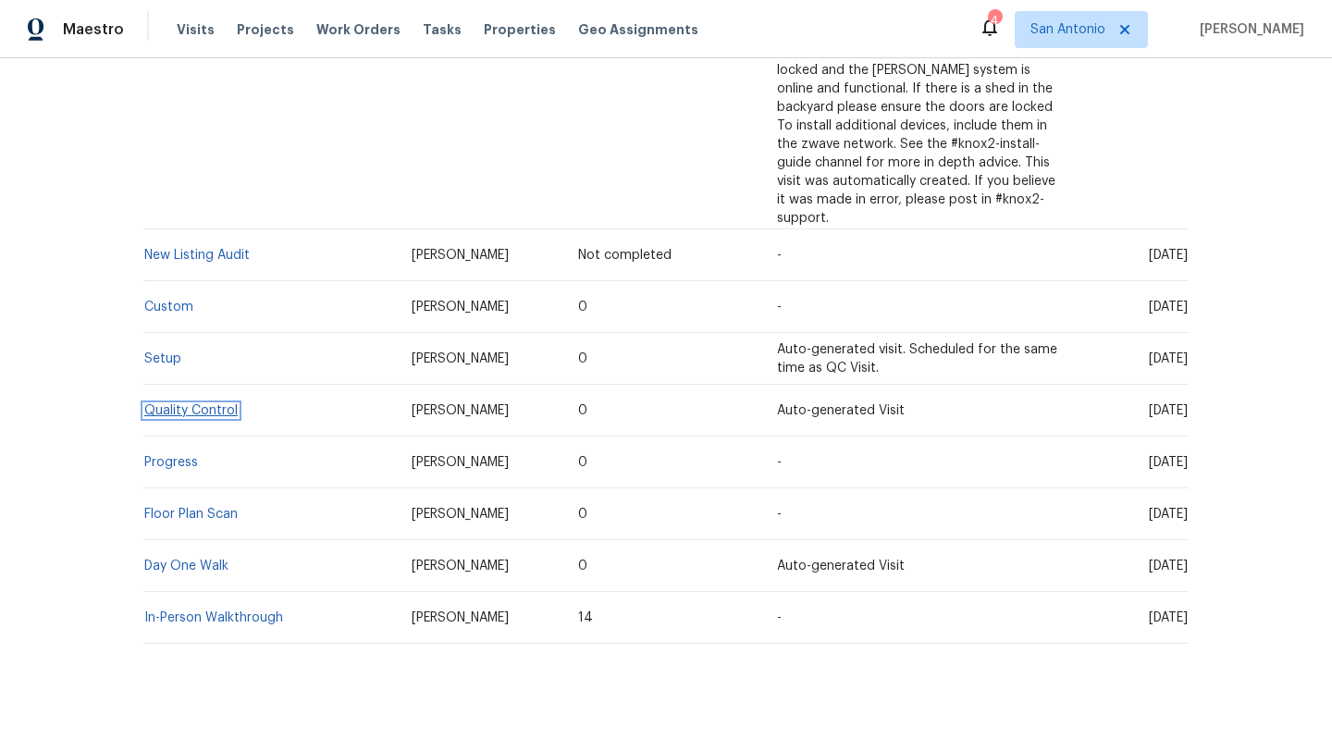
click at [211, 404] on link "Quality Control" at bounding box center [190, 410] width 93 height 13
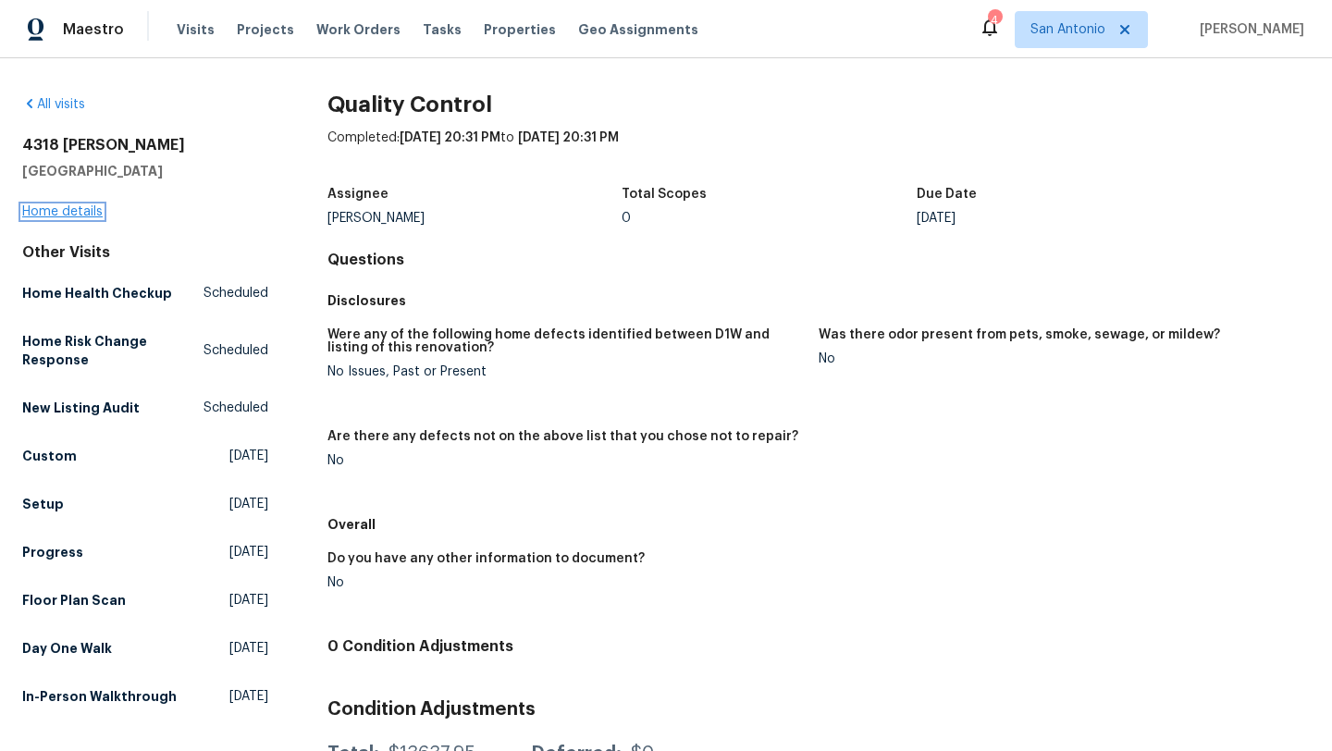
click at [54, 213] on link "Home details" at bounding box center [62, 211] width 80 height 13
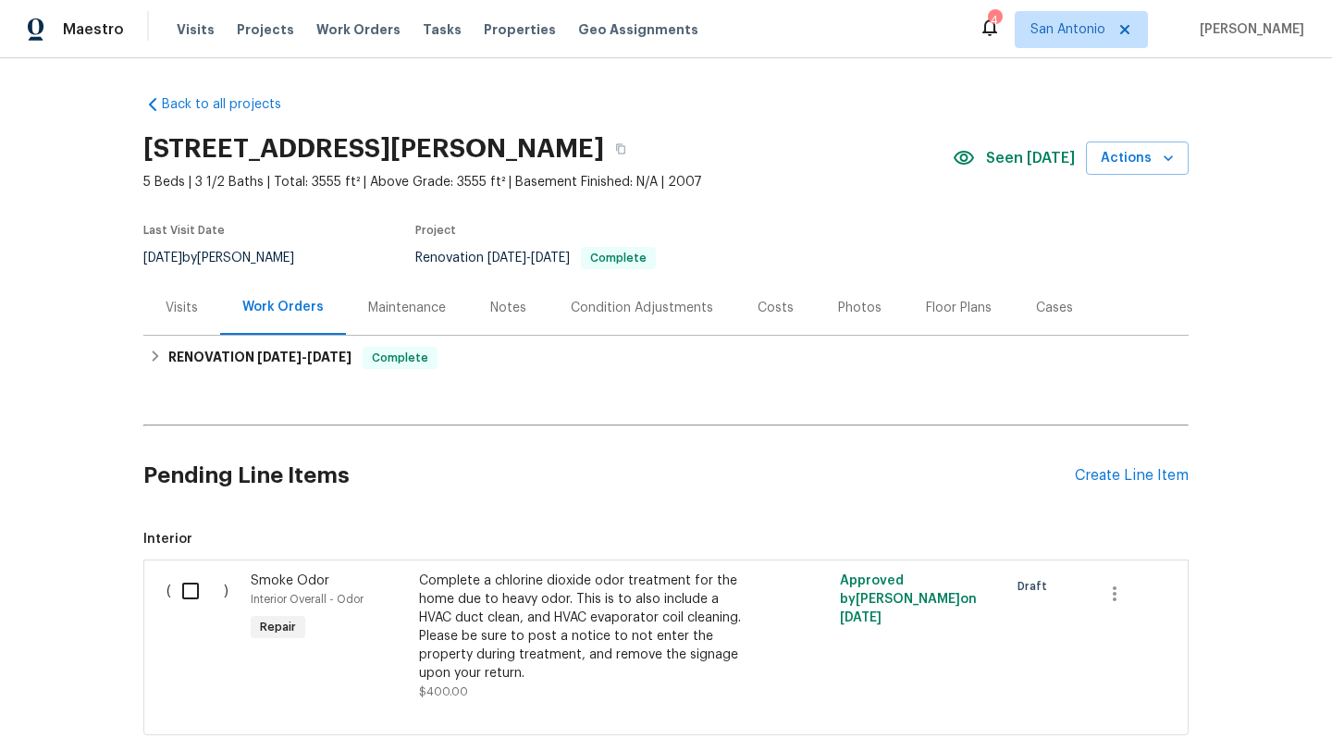
click at [183, 303] on div "Visits" at bounding box center [182, 308] width 32 height 19
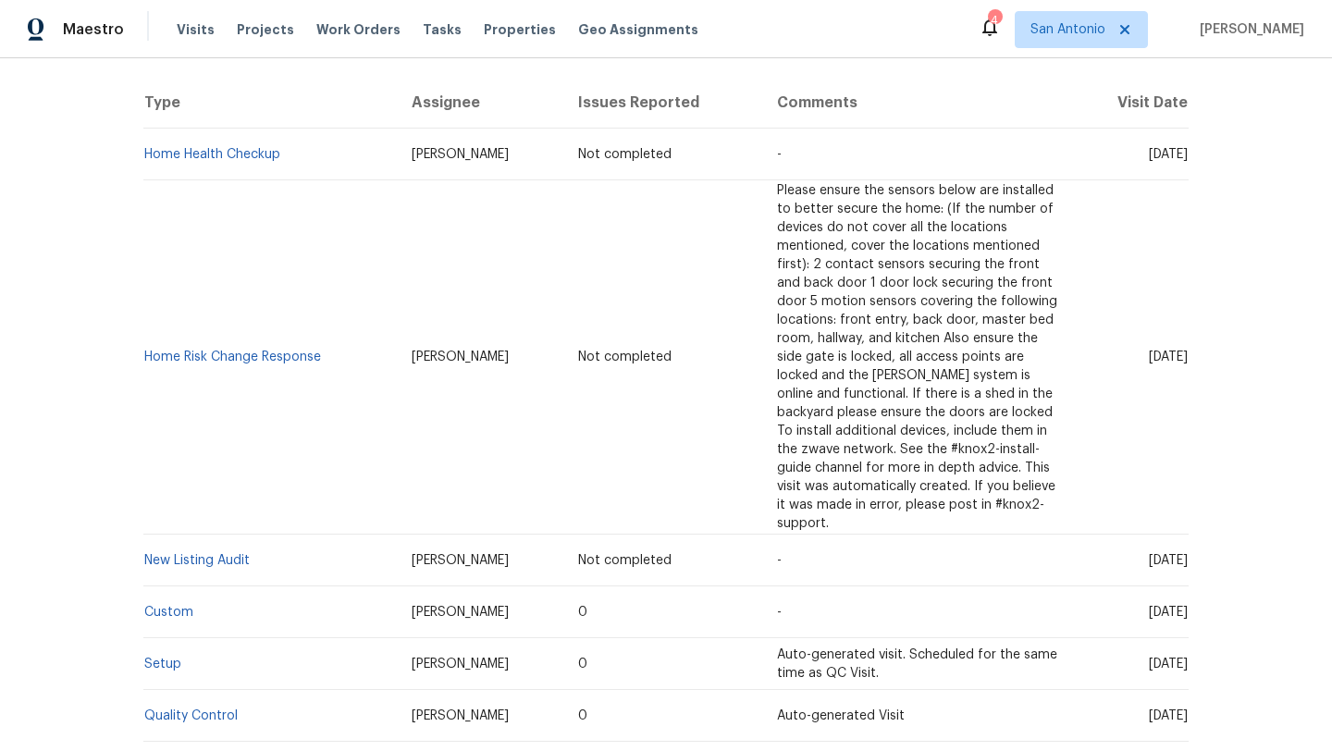
scroll to position [650, 0]
